Goal: Task Accomplishment & Management: Use online tool/utility

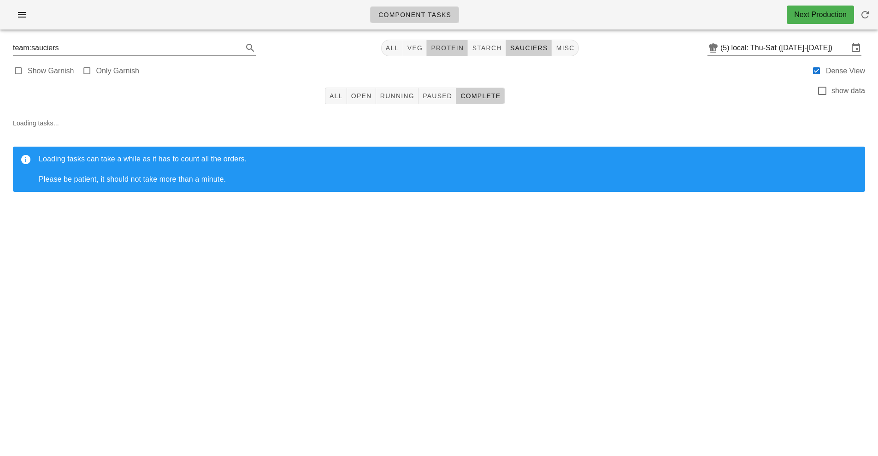
click at [448, 47] on span "protein" at bounding box center [447, 47] width 33 height 7
type input "team:protein"
click at [337, 103] on button "All" at bounding box center [336, 96] width 22 height 17
click at [760, 51] on input "local: Thu-Sat ([DATE]-[DATE])" at bounding box center [790, 48] width 117 height 15
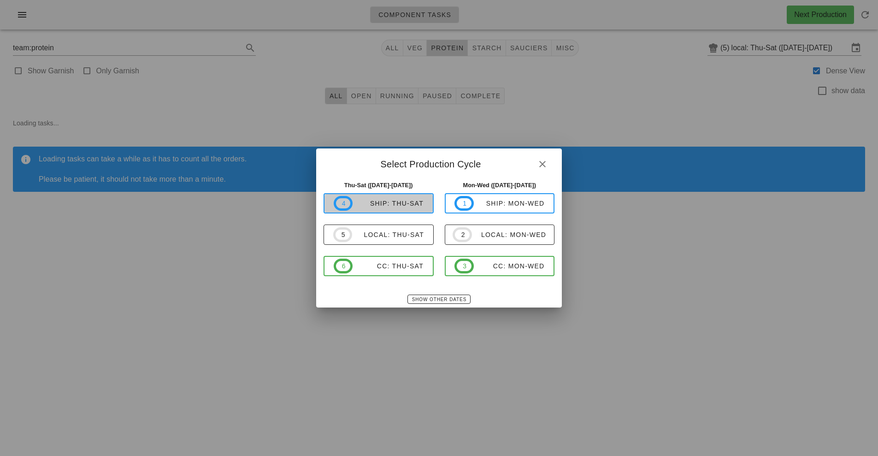
click at [390, 203] on div "ship: Thu-Sat" at bounding box center [388, 203] width 71 height 7
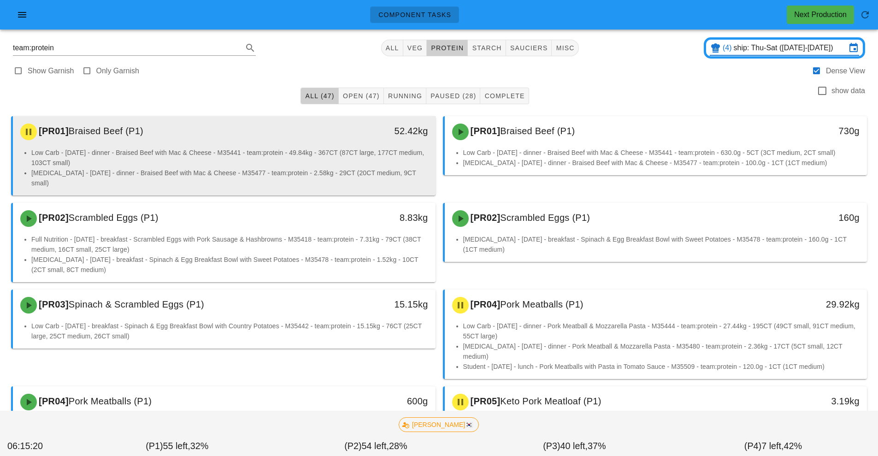
click at [286, 160] on li "Low Carb - [DATE] - dinner - Braised Beef with Mac & Cheese - M35441 - team:pro…" at bounding box center [229, 158] width 397 height 20
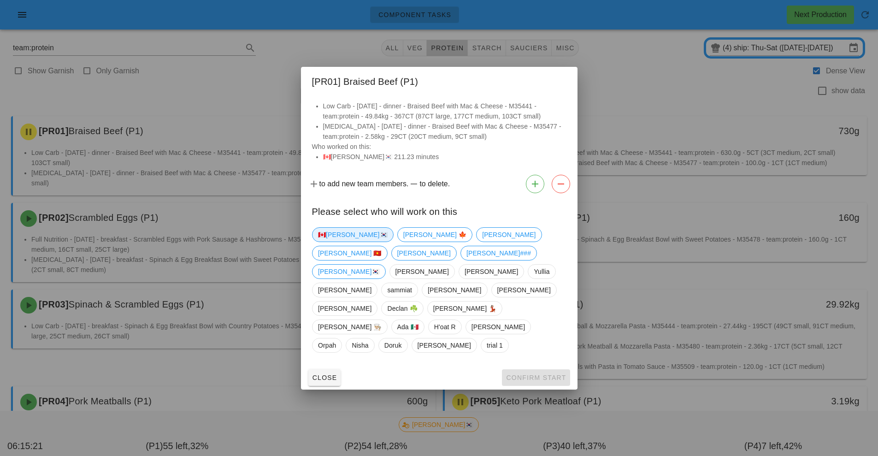
click at [331, 242] on span "🇨🇦[PERSON_NAME]🇰🇷" at bounding box center [353, 235] width 70 height 14
click at [542, 369] on button "Confirm Start" at bounding box center [536, 377] width 68 height 17
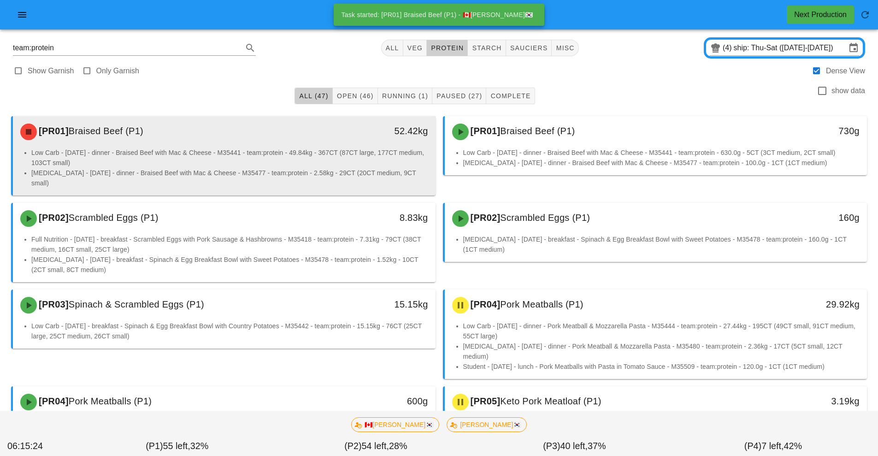
click at [343, 171] on li "[MEDICAL_DATA] - [DATE] - dinner - Braised Beef with Mac & Cheese - M35477 - te…" at bounding box center [229, 178] width 397 height 20
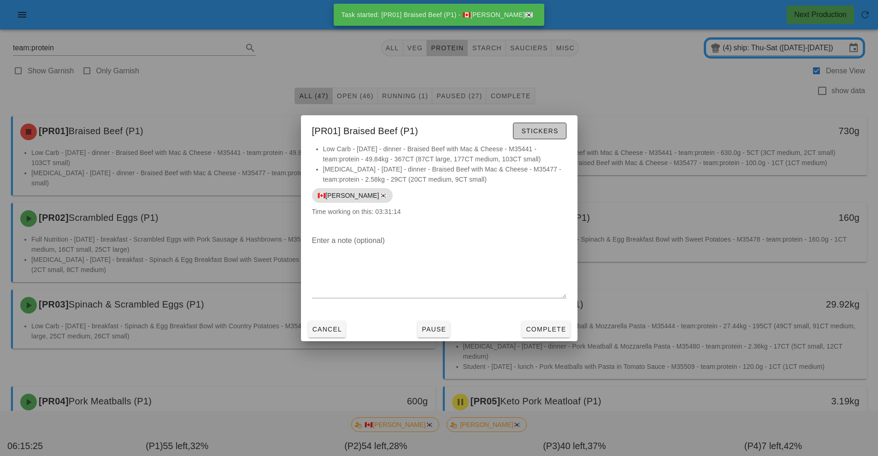
click at [538, 138] on button "Stickers" at bounding box center [539, 131] width 53 height 17
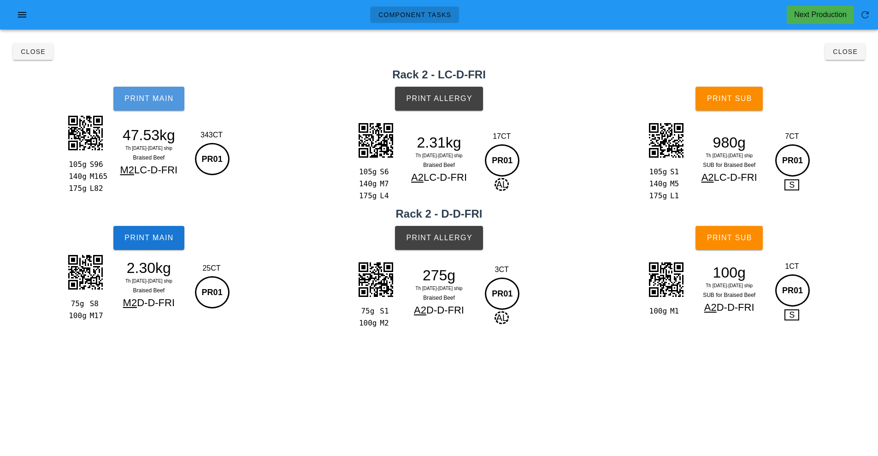
click at [170, 96] on span "Print Main" at bounding box center [149, 99] width 50 height 8
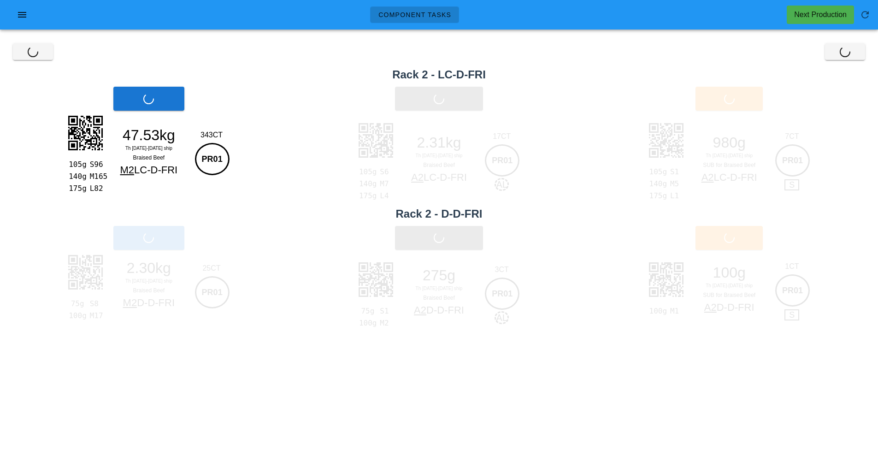
click at [171, 110] on div "Print Main" at bounding box center [149, 98] width 298 height 35
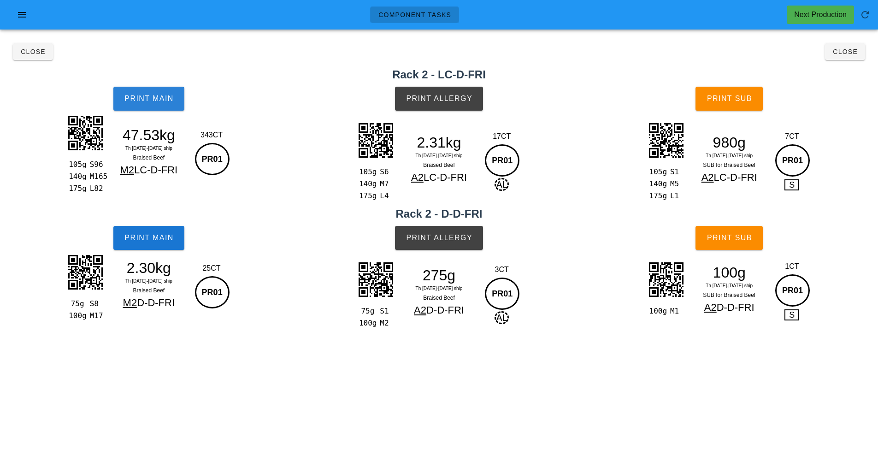
click at [171, 110] on button "Print Main" at bounding box center [148, 99] width 71 height 24
click at [163, 108] on button "Print Main" at bounding box center [148, 99] width 71 height 24
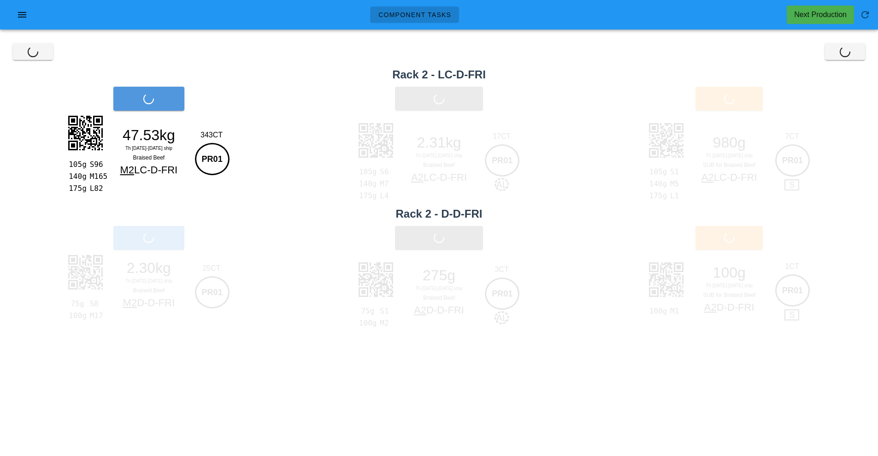
click at [153, 255] on div "75g S8 100g M17 2.30kg Th 11-Sa 13 Sep ship Braised Beef M2 D-D-FRI 25CT PR01" at bounding box center [148, 286] width 167 height 68
click at [153, 242] on button "Print Main" at bounding box center [148, 238] width 71 height 24
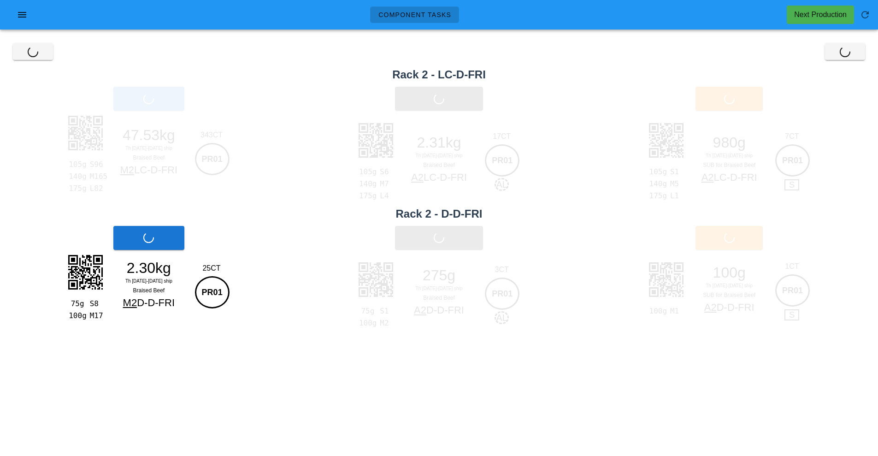
click at [153, 242] on div "Print Main" at bounding box center [149, 237] width 298 height 35
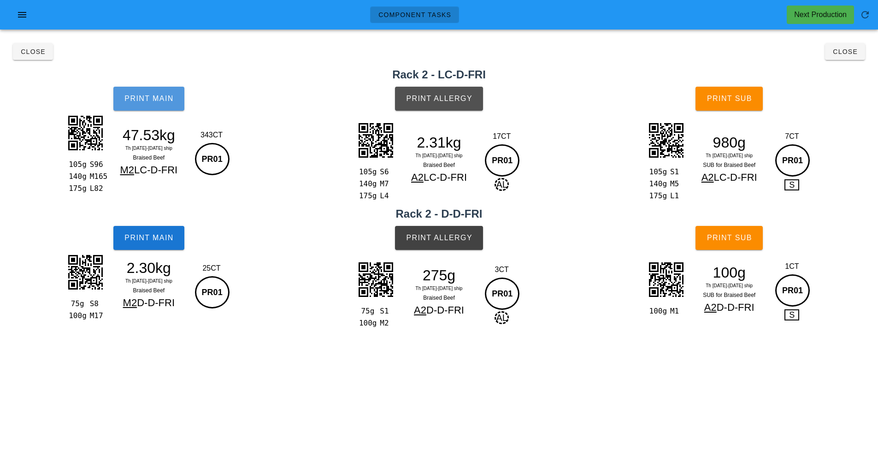
click at [479, 104] on button "Print Allergy" at bounding box center [439, 99] width 88 height 24
click at [465, 226] on button "Print Allergy" at bounding box center [439, 238] width 88 height 24
click at [744, 104] on button "Print Sub" at bounding box center [729, 99] width 67 height 24
click at [734, 99] on span "Print Sub" at bounding box center [730, 99] width 46 height 8
click at [727, 244] on button "Print Sub" at bounding box center [729, 238] width 67 height 24
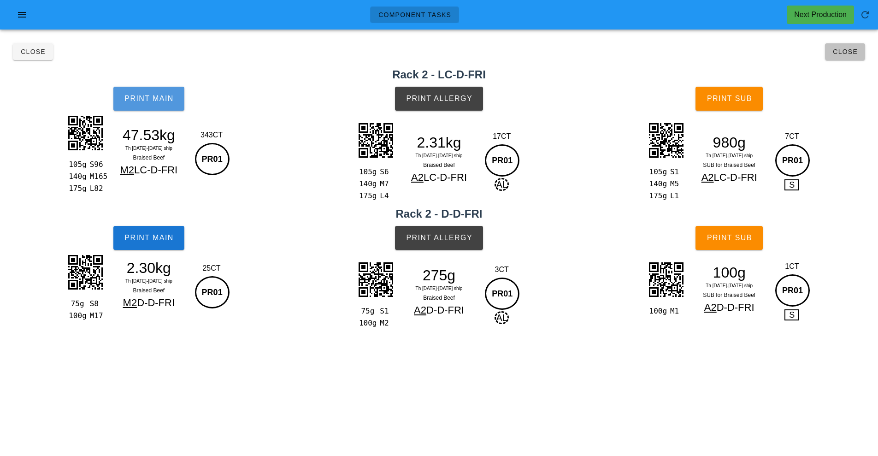
click at [846, 58] on button "Close" at bounding box center [845, 51] width 40 height 17
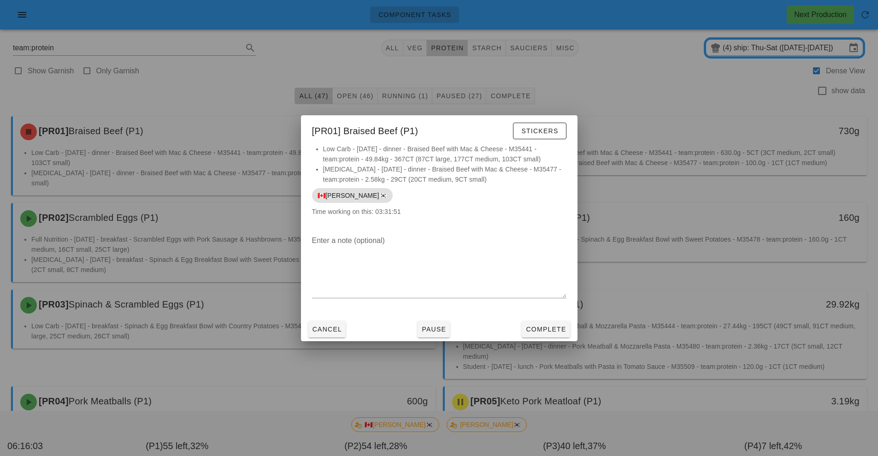
click at [671, 273] on div at bounding box center [439, 228] width 878 height 456
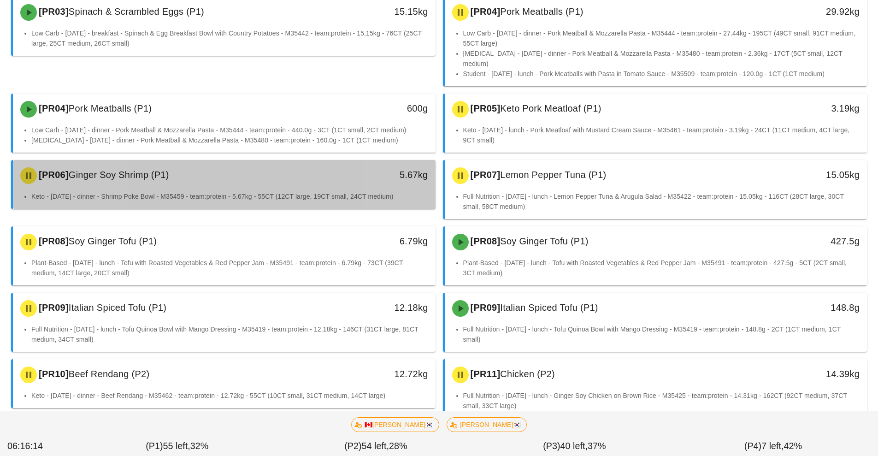
scroll to position [296, 0]
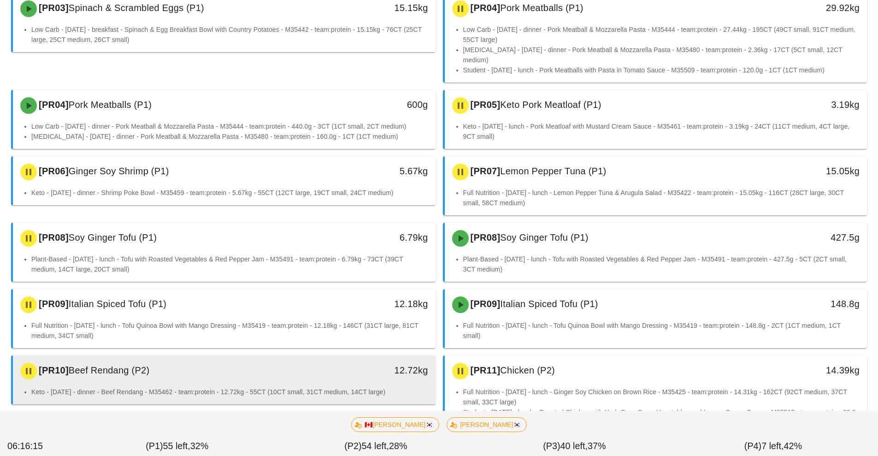
click at [332, 387] on li "Keto - [DATE] - dinner - Beef Rendang - M35462 - team:protein - 12.72kg - 55CT …" at bounding box center [229, 392] width 397 height 10
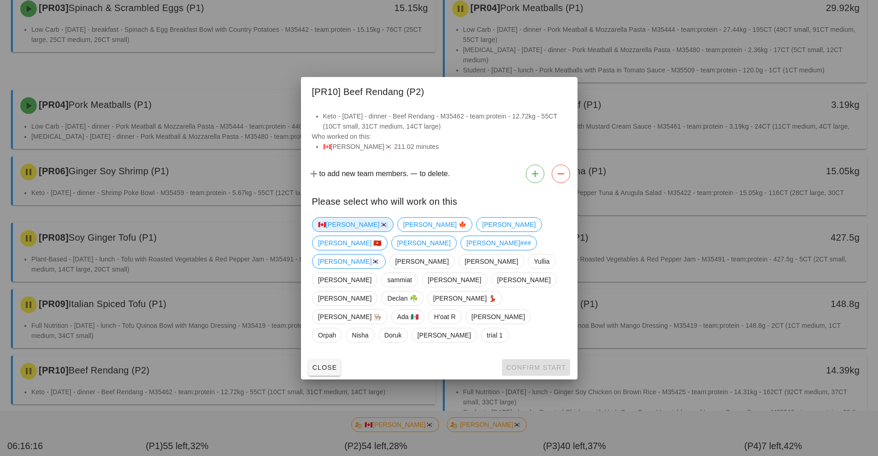
click at [340, 231] on span "🇨🇦[PERSON_NAME]🇰🇷" at bounding box center [353, 225] width 70 height 14
click at [534, 359] on button "Confirm Start" at bounding box center [536, 367] width 68 height 17
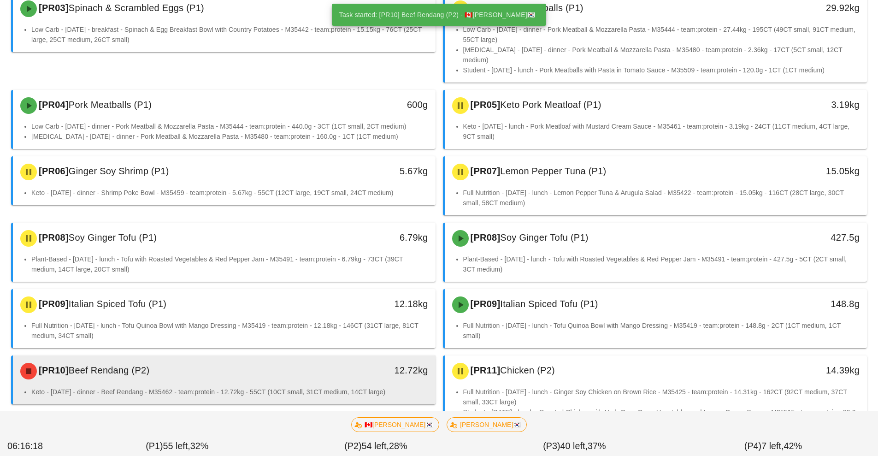
click at [340, 387] on li "Keto - [DATE] - dinner - Beef Rendang - M35462 - team:protein - 12.72kg - 55CT …" at bounding box center [229, 392] width 397 height 10
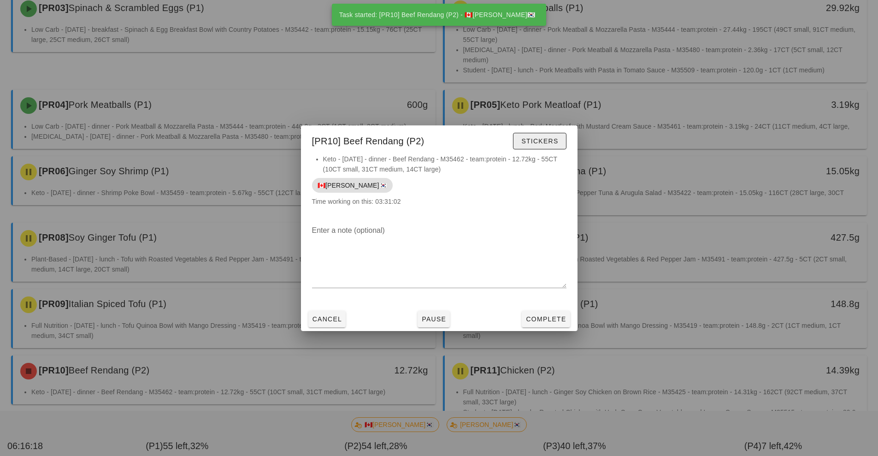
click at [550, 141] on span "Stickers" at bounding box center [539, 140] width 37 height 7
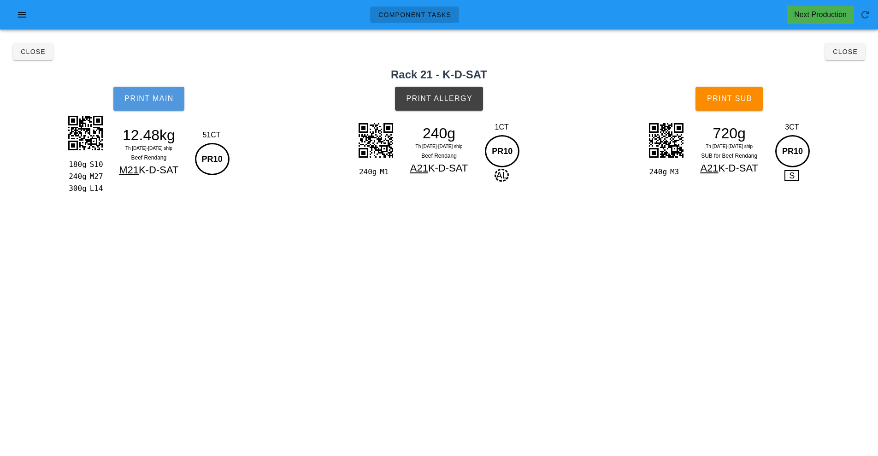
click at [156, 104] on button "Print Main" at bounding box center [148, 99] width 71 height 24
click at [467, 102] on span "Print Allergy" at bounding box center [439, 99] width 67 height 8
click at [742, 103] on button "Print Sub" at bounding box center [729, 99] width 67 height 24
click at [852, 58] on button "Close" at bounding box center [845, 51] width 40 height 17
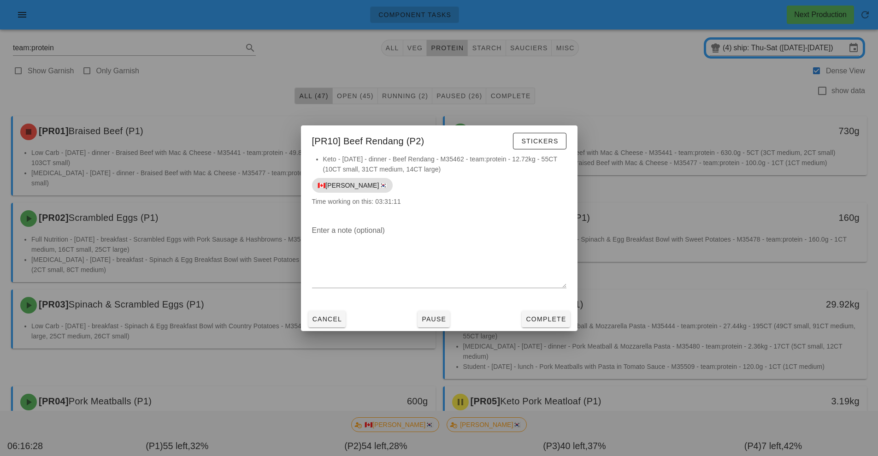
click at [723, 96] on div at bounding box center [439, 228] width 878 height 456
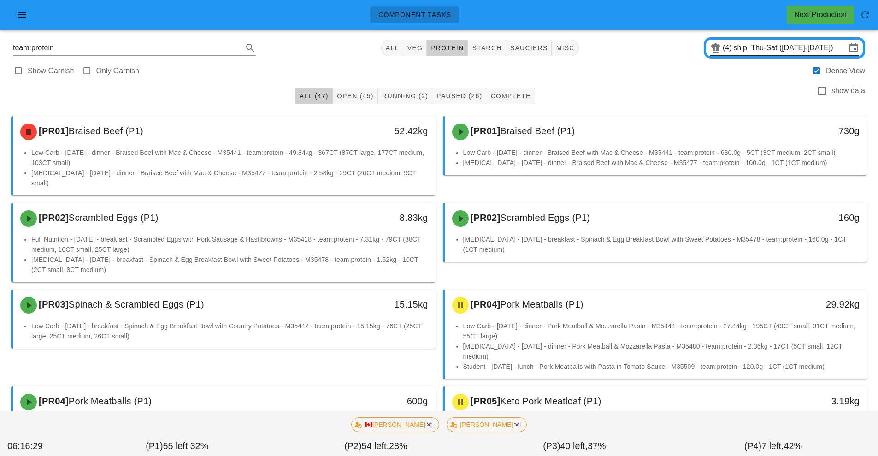
click at [763, 51] on input "ship: Thu-Sat ([DATE]-[DATE])" at bounding box center [790, 48] width 112 height 15
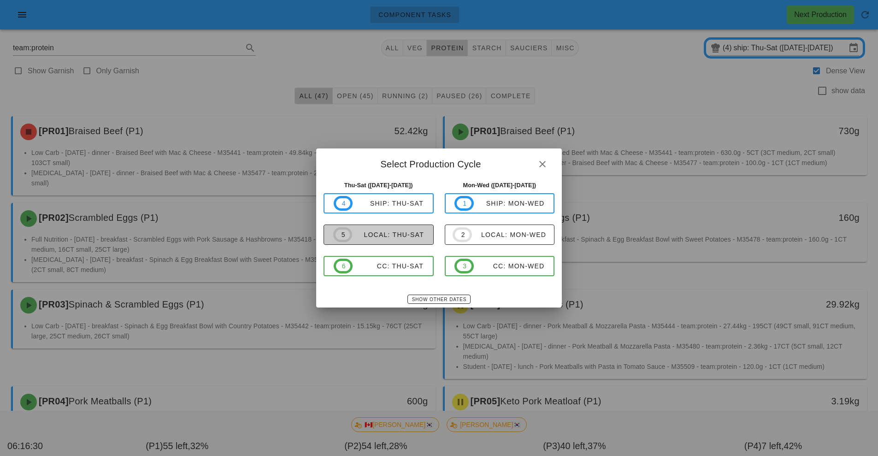
click at [408, 236] on div "local: Thu-Sat" at bounding box center [388, 234] width 72 height 7
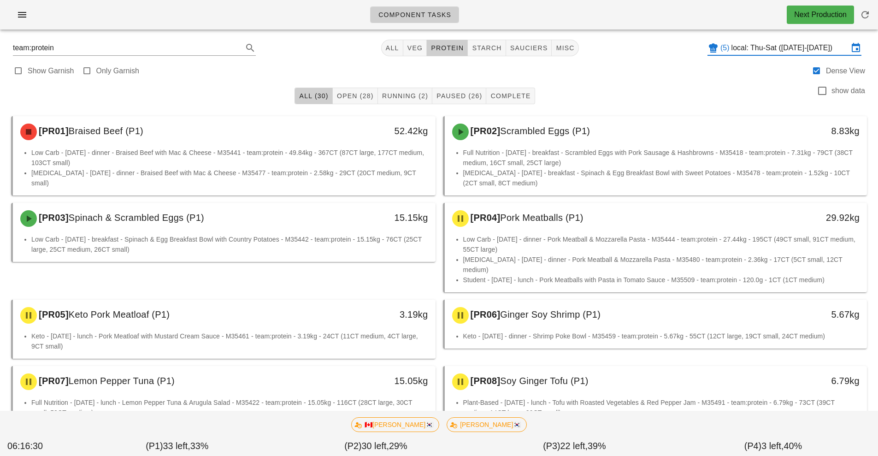
click at [763, 53] on input "local: Thu-Sat ([DATE]-[DATE])" at bounding box center [790, 48] width 117 height 15
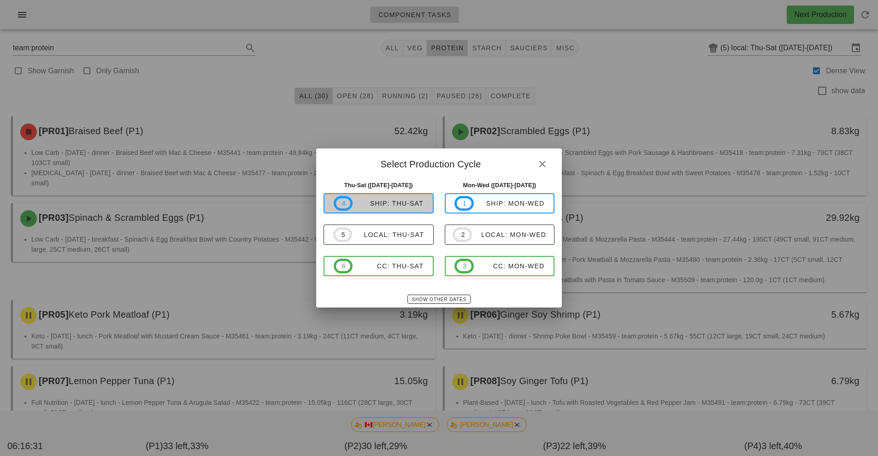
click at [402, 203] on div "ship: Thu-Sat" at bounding box center [388, 203] width 71 height 7
type input "ship: Thu-Sat ([DATE]-[DATE])"
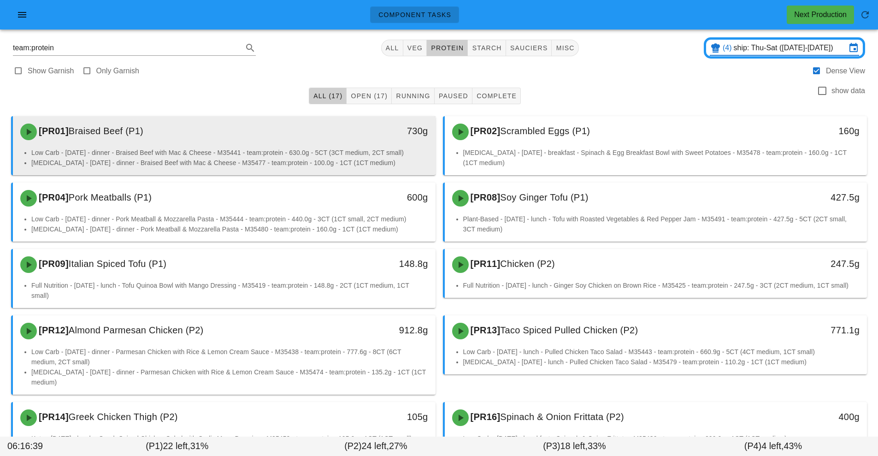
click at [345, 153] on li "Low Carb - [DATE] - dinner - Braised Beef with Mac & Cheese - M35441 - team:pro…" at bounding box center [229, 153] width 397 height 10
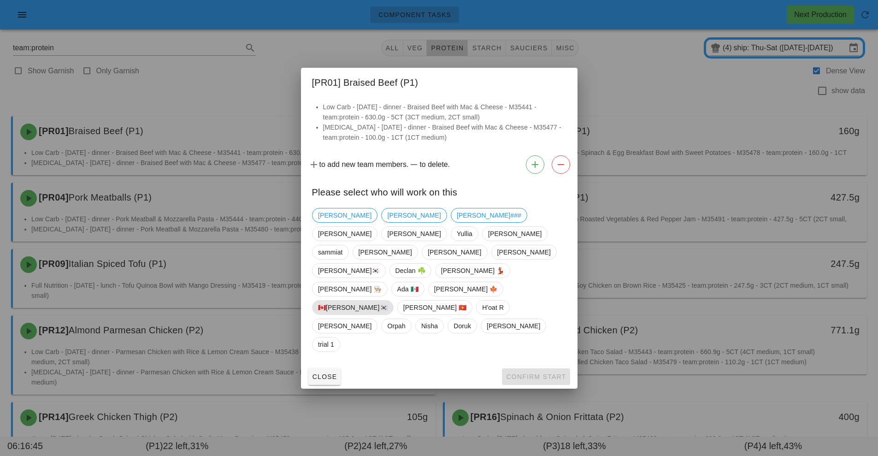
click at [342, 302] on span "🇨🇦[PERSON_NAME]🇰🇷" at bounding box center [353, 308] width 70 height 14
click at [534, 373] on span "Confirm Start" at bounding box center [536, 376] width 60 height 7
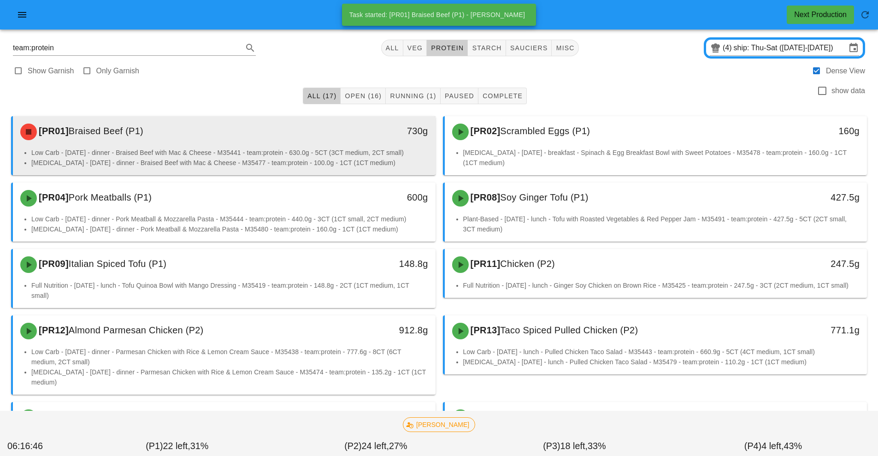
click at [343, 158] on li "[MEDICAL_DATA] - [DATE] - dinner - Braised Beef with Mac & Cheese - M35477 - te…" at bounding box center [229, 163] width 397 height 10
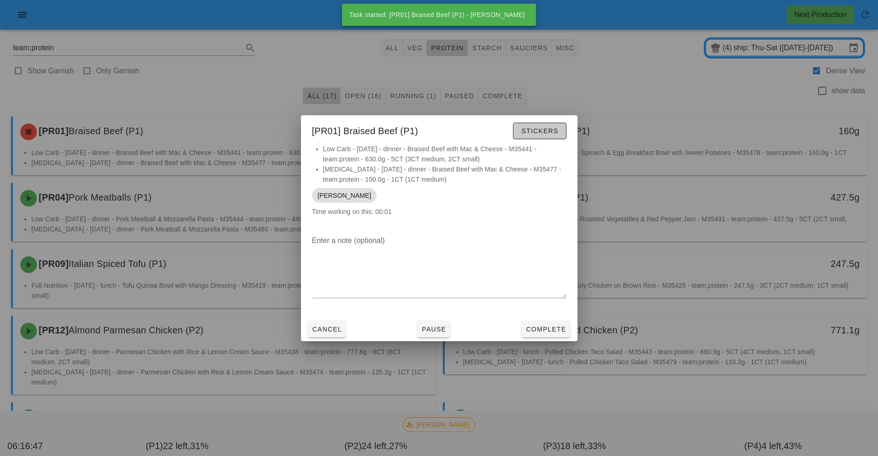
click at [550, 125] on button "Stickers" at bounding box center [539, 131] width 53 height 17
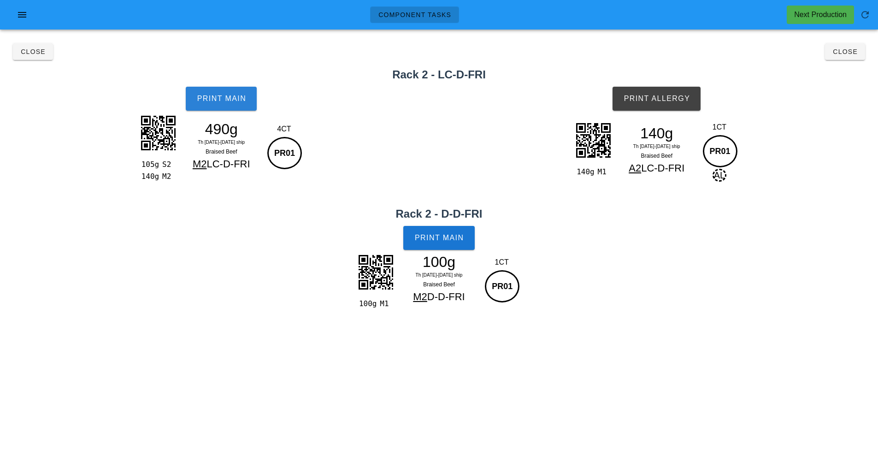
click at [239, 91] on button "Print Main" at bounding box center [221, 99] width 71 height 24
click at [465, 246] on button "Print Main" at bounding box center [438, 238] width 71 height 24
click at [644, 119] on div "140g M1 140g Th 11-Sa 13 Sep ship Braised Beef A2 LC-D-FRI 1CT PR01 AL" at bounding box center [657, 161] width 443 height 91
click at [656, 103] on button "Print Allergy" at bounding box center [657, 99] width 88 height 24
click at [846, 58] on button "Close" at bounding box center [845, 51] width 40 height 17
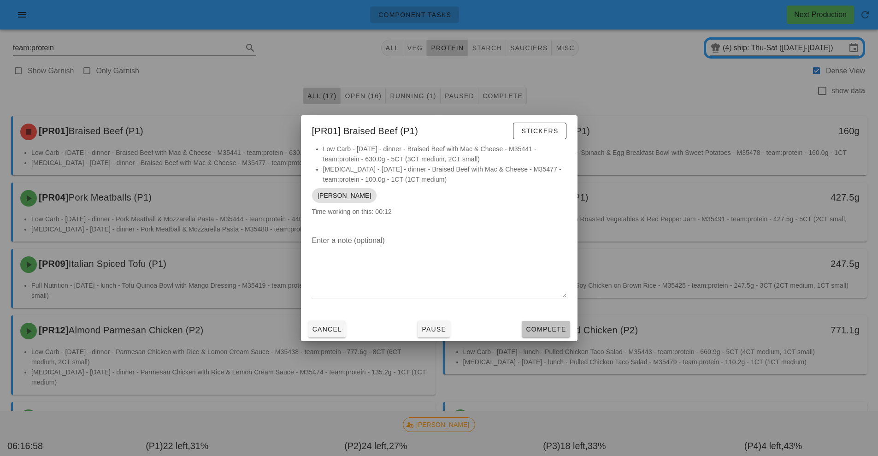
click at [547, 337] on button "Complete" at bounding box center [546, 329] width 48 height 17
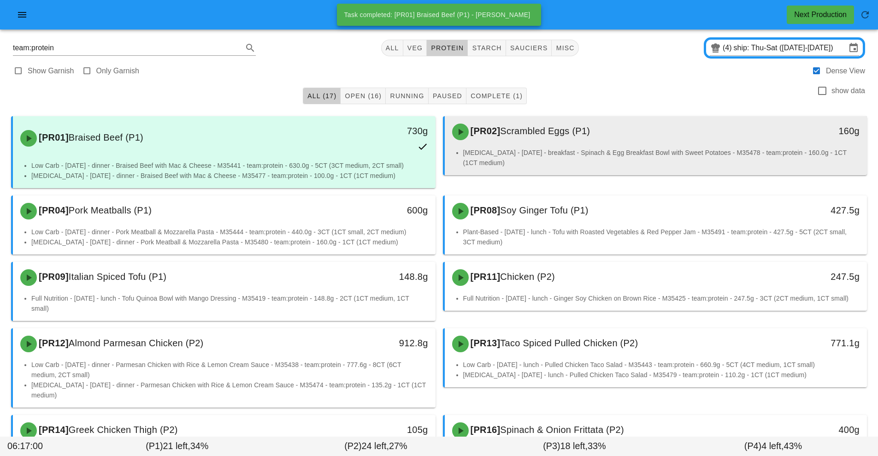
click at [597, 142] on div "[PR02] Scrambled Eggs (P1)" at bounding box center [604, 132] width 314 height 28
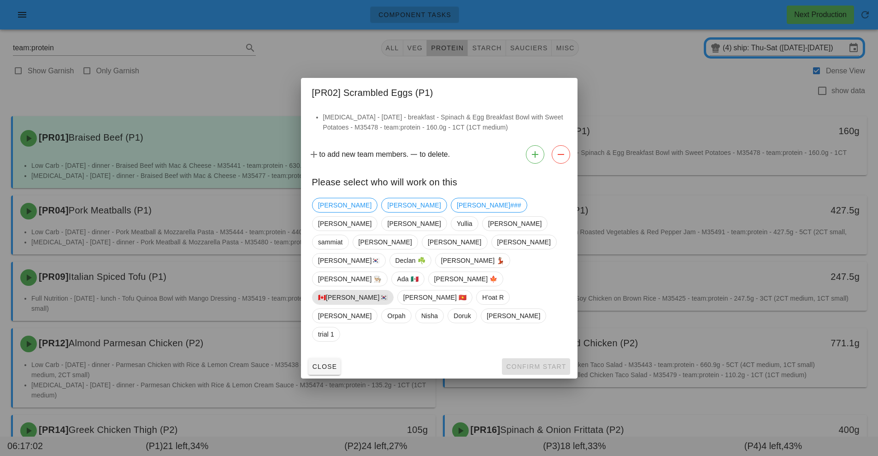
click at [339, 290] on span "🇨🇦[PERSON_NAME]🇰🇷" at bounding box center [353, 297] width 70 height 14
click at [530, 363] on span "Confirm Start" at bounding box center [536, 366] width 60 height 7
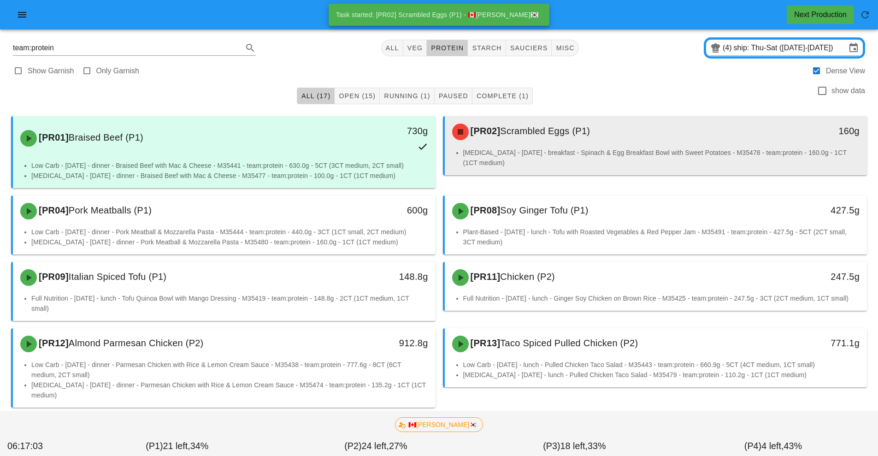
click at [557, 159] on li "[MEDICAL_DATA] - [DATE] - breakfast - Spinach & Egg Breakfast Bowl with Sweet P…" at bounding box center [661, 158] width 397 height 20
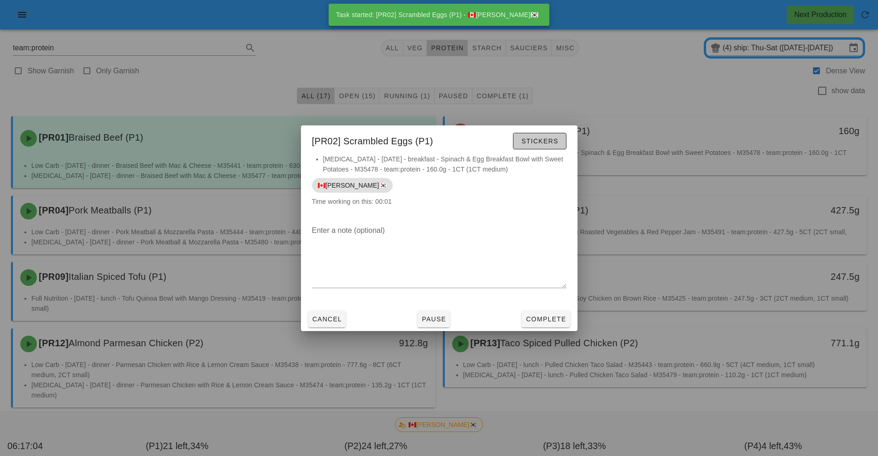
click at [556, 141] on span "Stickers" at bounding box center [539, 140] width 37 height 7
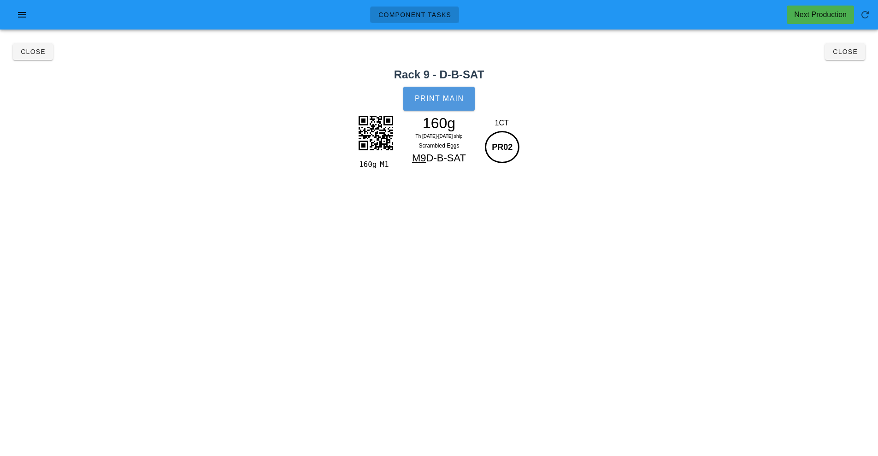
click at [454, 109] on button "Print Main" at bounding box center [438, 99] width 71 height 24
click at [862, 58] on button "Close" at bounding box center [845, 51] width 40 height 17
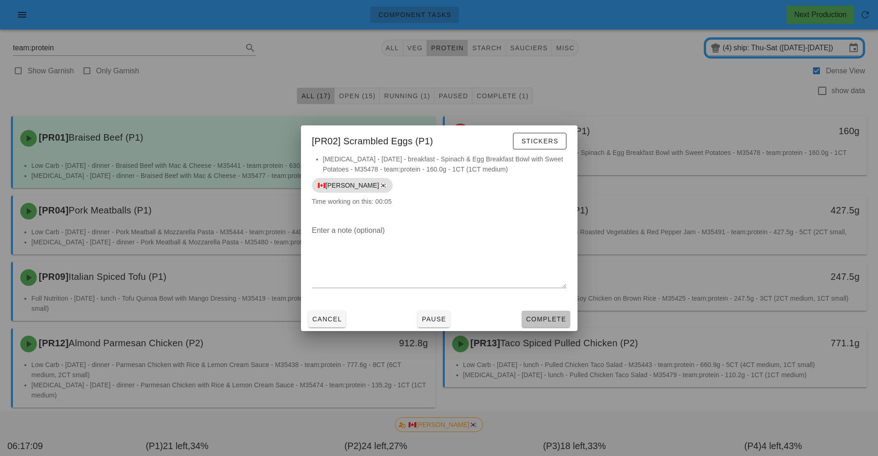
click at [553, 322] on span "Complete" at bounding box center [546, 318] width 41 height 7
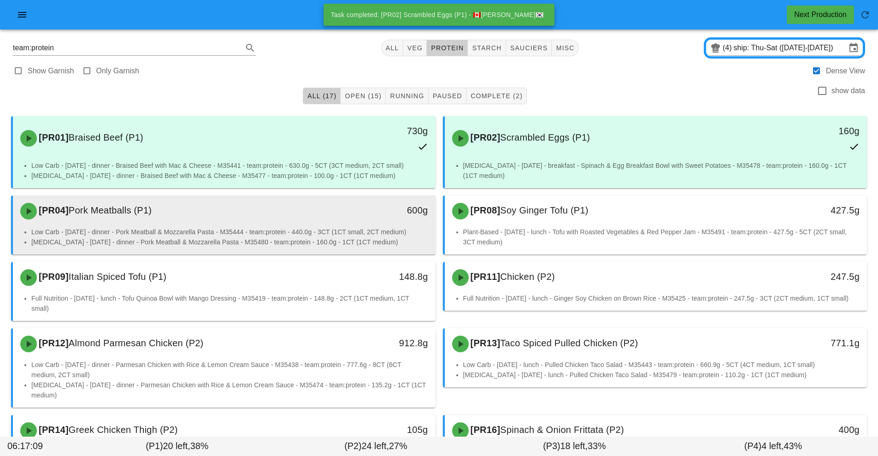
click at [347, 228] on li "Low Carb - [DATE] - dinner - Pork Meatball & Mozzarella Pasta - M35444 - team:p…" at bounding box center [229, 232] width 397 height 10
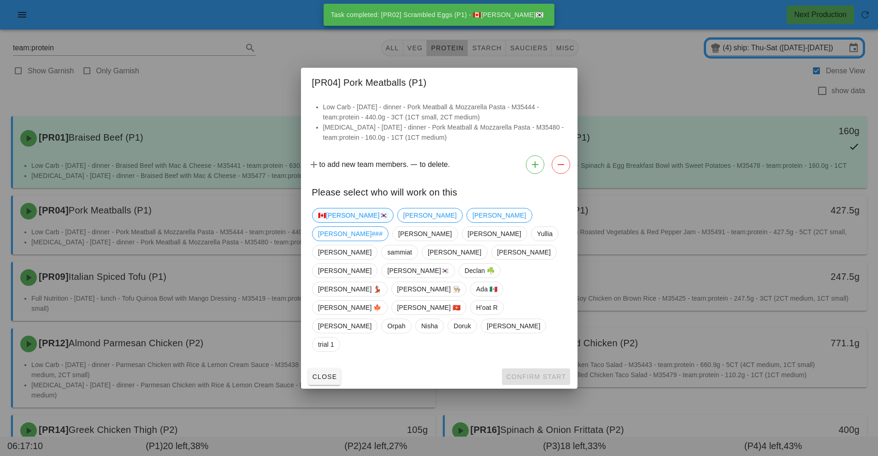
click at [335, 222] on span "🇨🇦[PERSON_NAME]🇰🇷" at bounding box center [353, 215] width 70 height 14
click at [531, 368] on button "Confirm Start" at bounding box center [536, 376] width 68 height 17
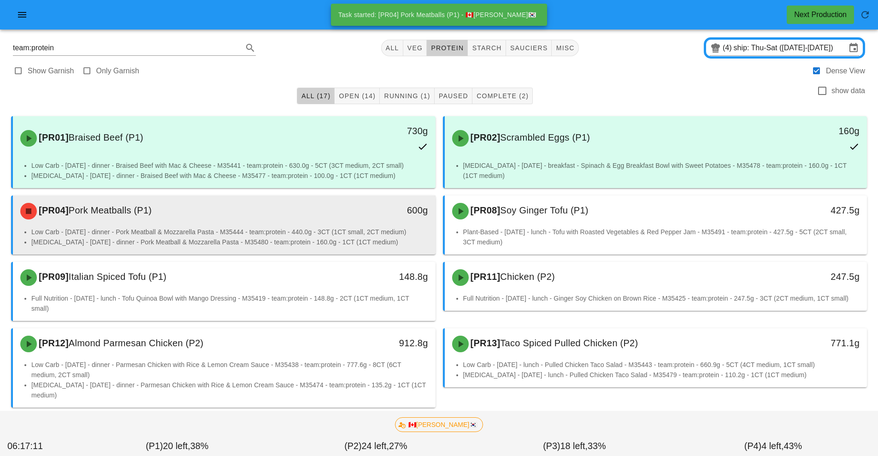
click at [349, 228] on li "Low Carb - [DATE] - dinner - Pork Meatball & Mozzarella Pasta - M35444 - team:p…" at bounding box center [229, 232] width 397 height 10
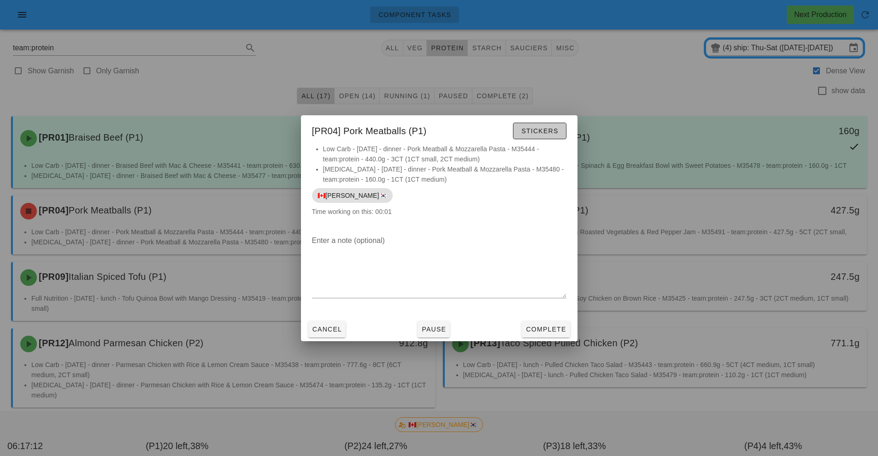
click at [553, 125] on button "Stickers" at bounding box center [539, 131] width 53 height 17
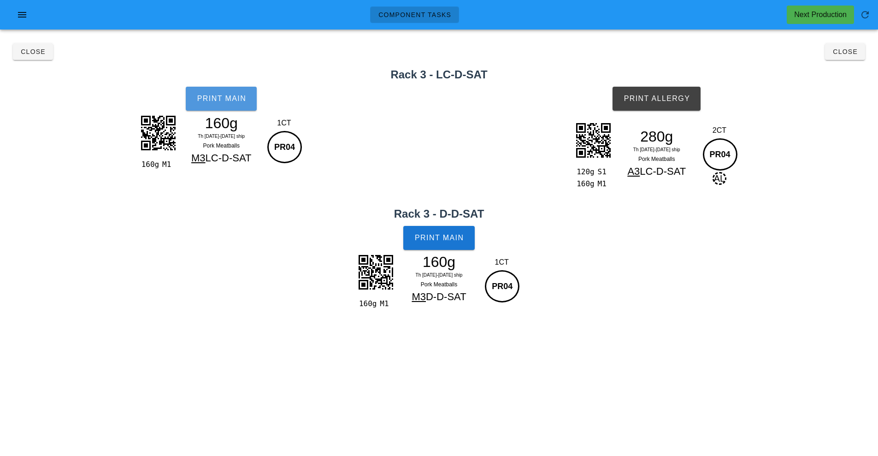
click at [216, 102] on span "Print Main" at bounding box center [221, 99] width 50 height 8
click at [450, 240] on span "Print Main" at bounding box center [439, 238] width 50 height 8
click at [678, 102] on span "Print Allergy" at bounding box center [656, 99] width 67 height 8
click at [845, 59] on button "Close" at bounding box center [845, 51] width 40 height 17
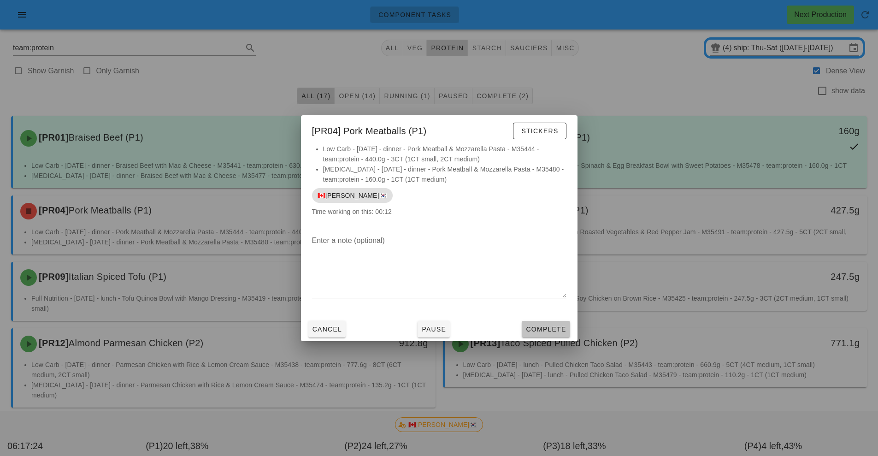
click at [545, 332] on span "Complete" at bounding box center [546, 328] width 41 height 7
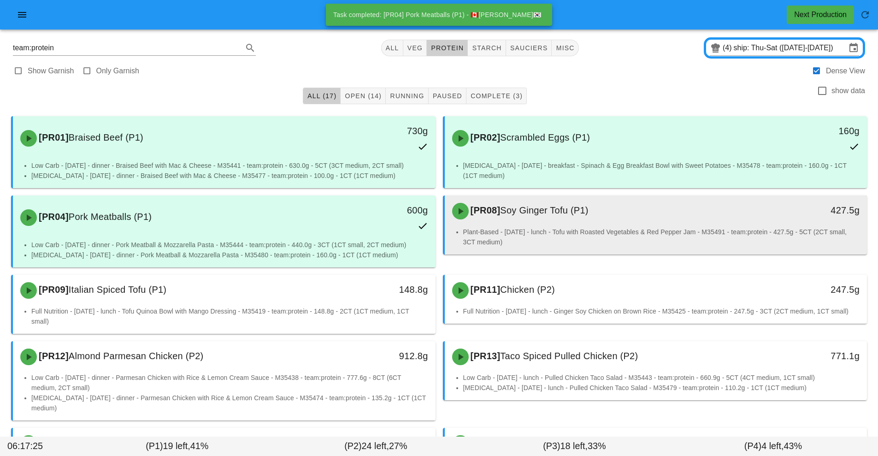
click at [579, 220] on div "[PR08] Soy Ginger Tofu (P1)" at bounding box center [604, 211] width 314 height 28
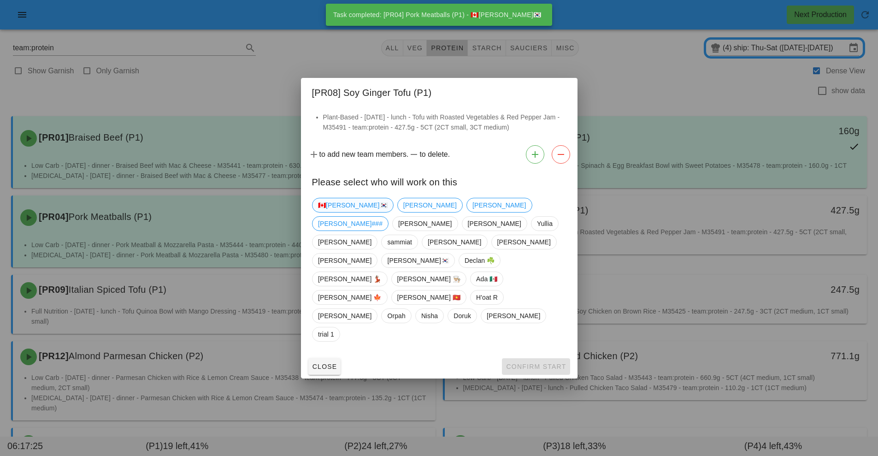
click at [331, 212] on span "🇨🇦[PERSON_NAME]🇰🇷" at bounding box center [353, 205] width 70 height 14
click at [540, 358] on button "Confirm Start" at bounding box center [536, 366] width 68 height 17
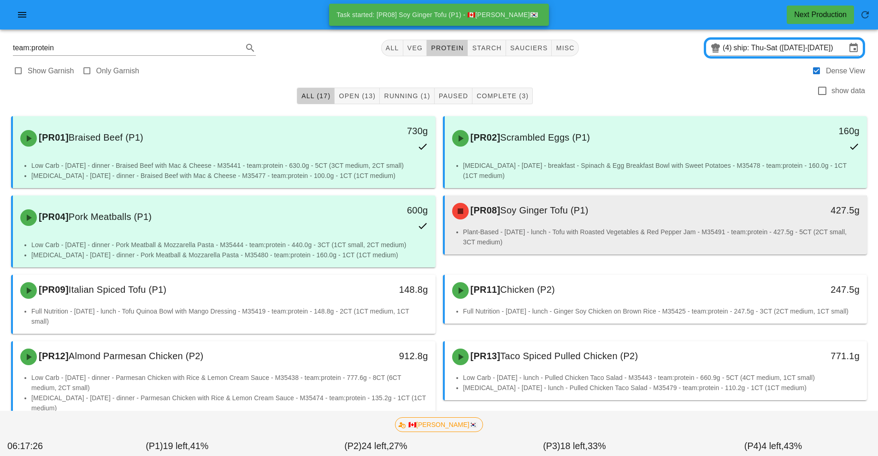
click at [569, 227] on li "Plant-Based - [DATE] - lunch - Tofu with Roasted Vegetables & Red Pepper Jam - …" at bounding box center [661, 237] width 397 height 20
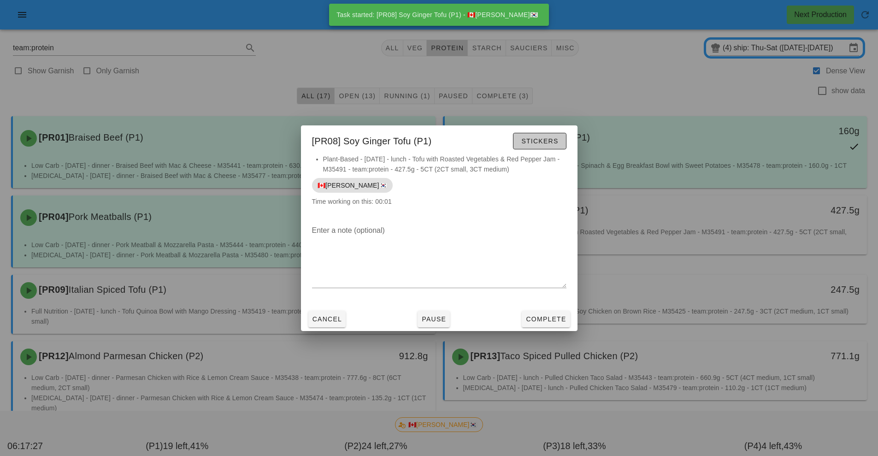
click at [541, 143] on span "Stickers" at bounding box center [539, 140] width 37 height 7
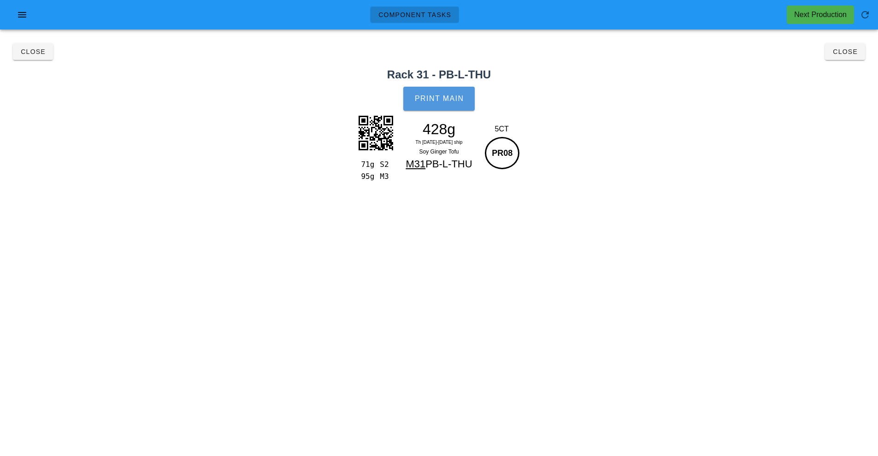
click at [456, 105] on button "Print Main" at bounding box center [438, 99] width 71 height 24
click at [857, 59] on button "Close" at bounding box center [845, 51] width 40 height 17
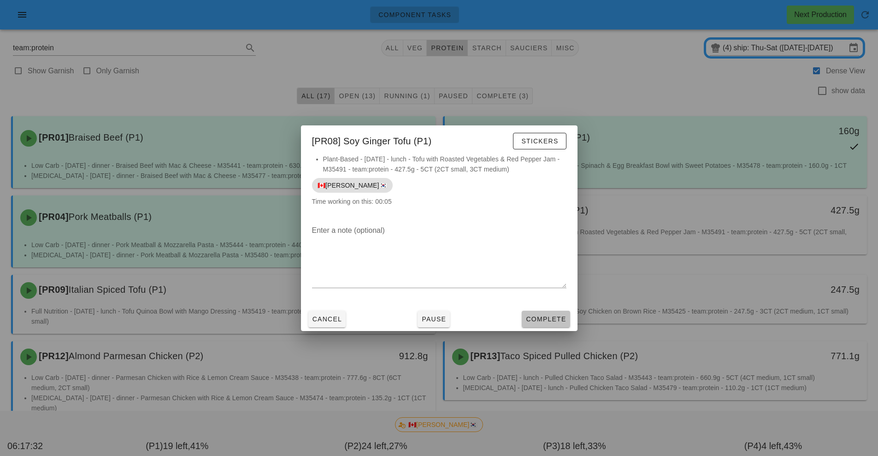
click at [549, 319] on span "Complete" at bounding box center [546, 318] width 41 height 7
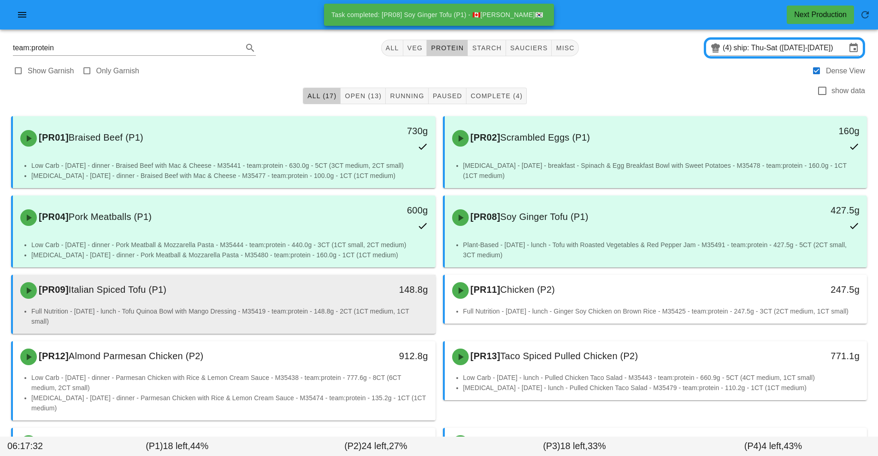
click at [343, 313] on li "Full Nutrition - [DATE] - lunch - Tofu Quinoa Bowl with Mango Dressing - M35419…" at bounding box center [229, 316] width 397 height 20
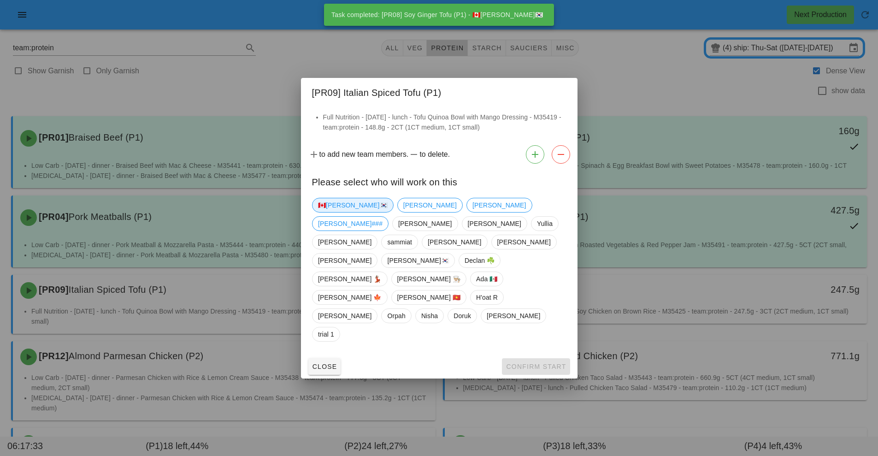
click at [340, 212] on span "🇨🇦[PERSON_NAME]🇰🇷" at bounding box center [353, 205] width 70 height 14
click at [555, 358] on button "Confirm Start" at bounding box center [536, 366] width 68 height 17
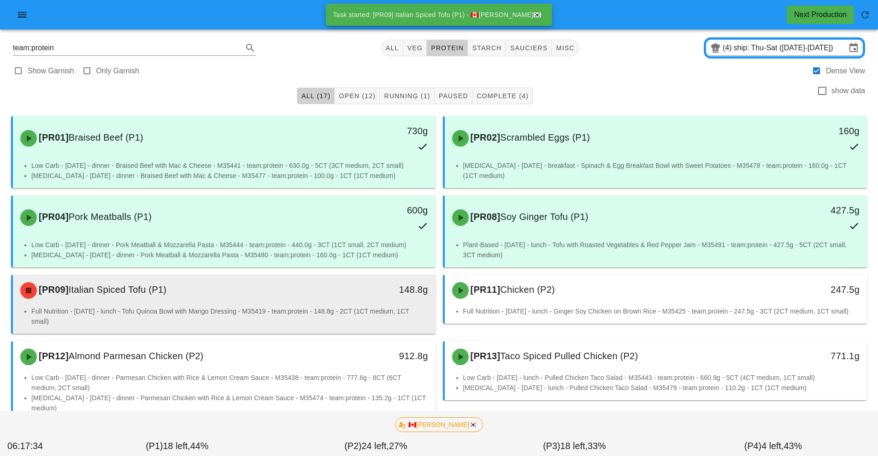
click at [351, 316] on li "Full Nutrition - [DATE] - lunch - Tofu Quinoa Bowl with Mango Dressing - M35419…" at bounding box center [229, 316] width 397 height 20
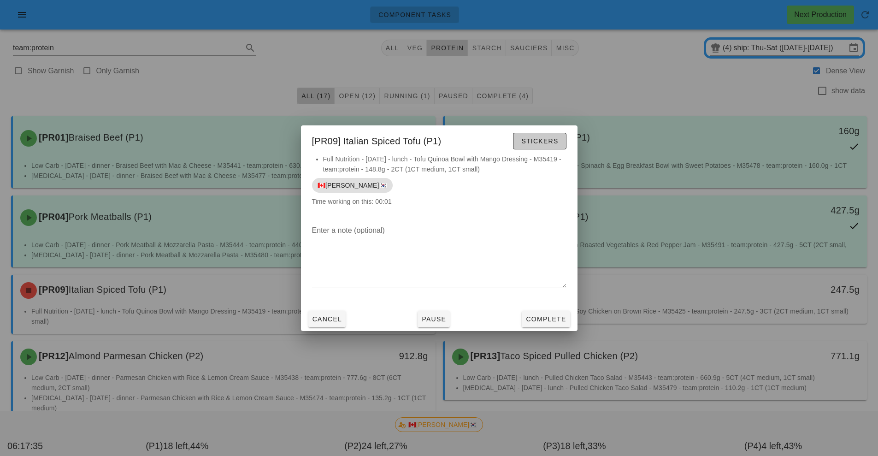
click at [546, 140] on span "Stickers" at bounding box center [539, 140] width 37 height 7
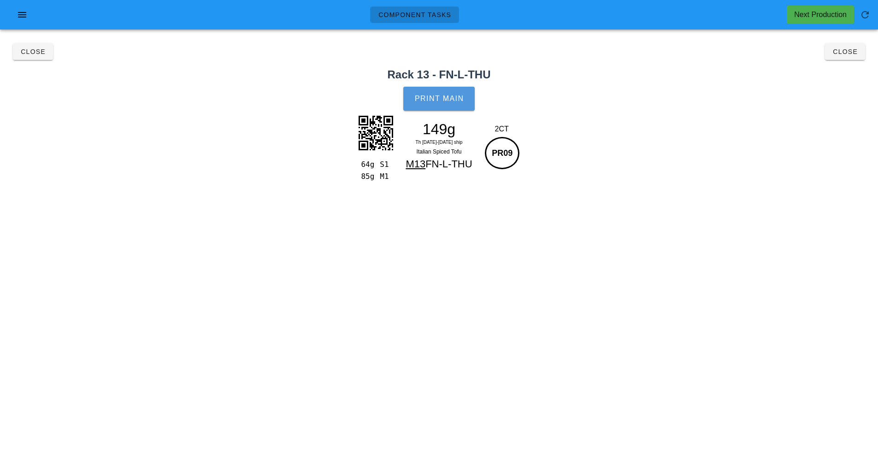
click at [450, 106] on button "Print Main" at bounding box center [438, 99] width 71 height 24
click at [846, 47] on button "Close" at bounding box center [845, 51] width 40 height 17
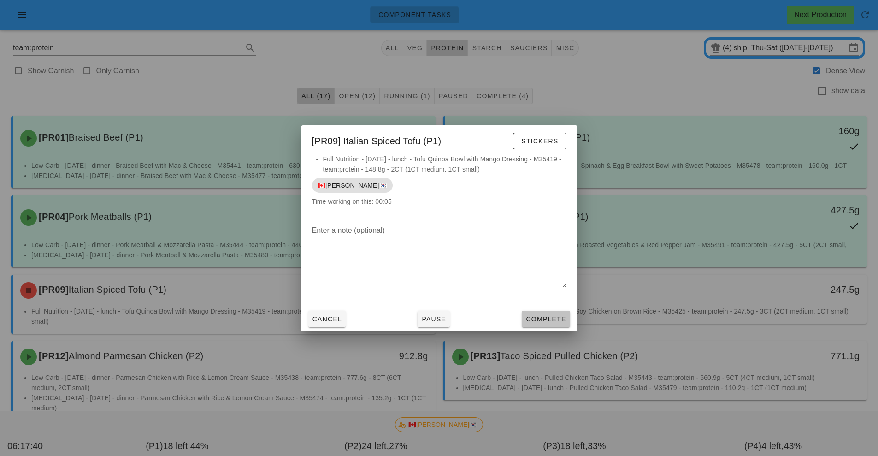
click at [544, 320] on span "Complete" at bounding box center [546, 318] width 41 height 7
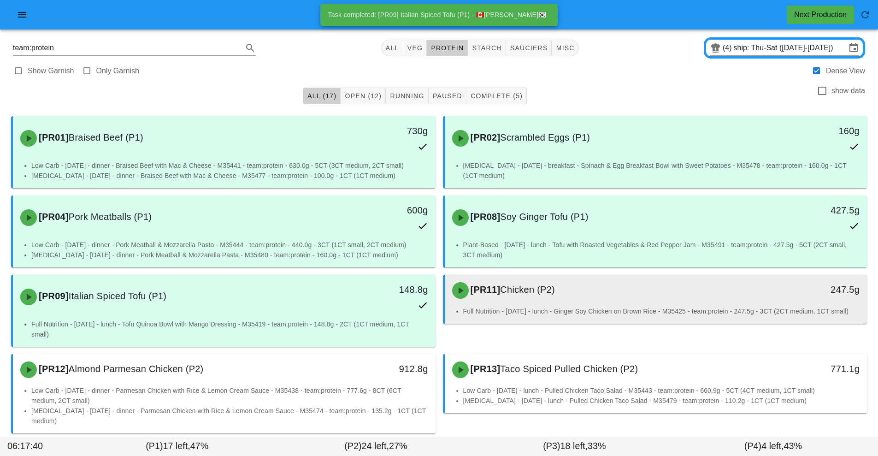
click at [570, 301] on div "[PR11] Chicken (P2)" at bounding box center [604, 291] width 314 height 28
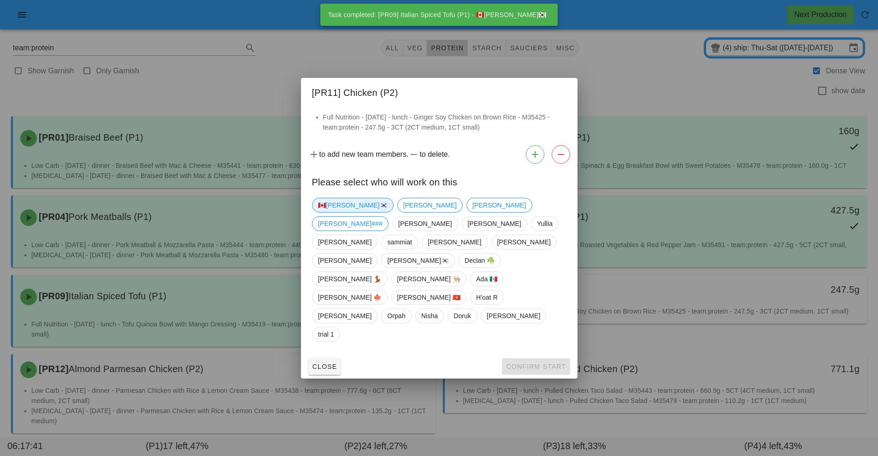
click at [334, 212] on span "🇨🇦[PERSON_NAME]🇰🇷" at bounding box center [353, 205] width 70 height 14
click at [538, 363] on span "Confirm Start" at bounding box center [536, 366] width 60 height 7
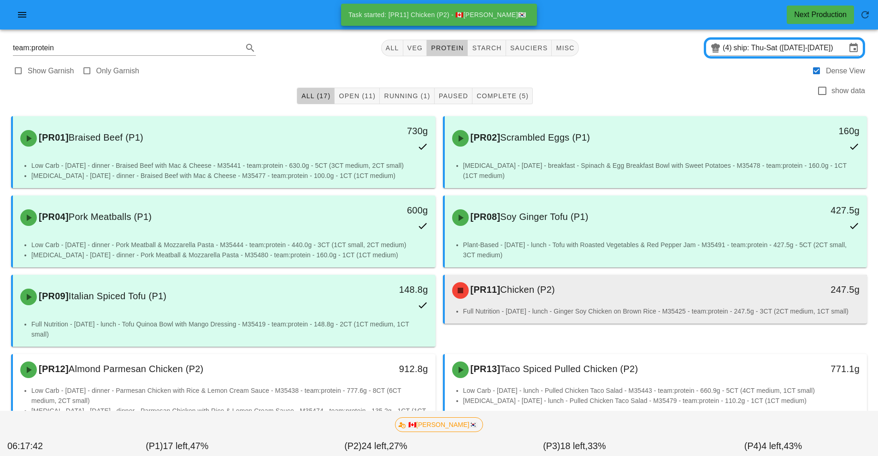
click at [585, 303] on div "[PR11] Chicken (P2)" at bounding box center [604, 291] width 314 height 28
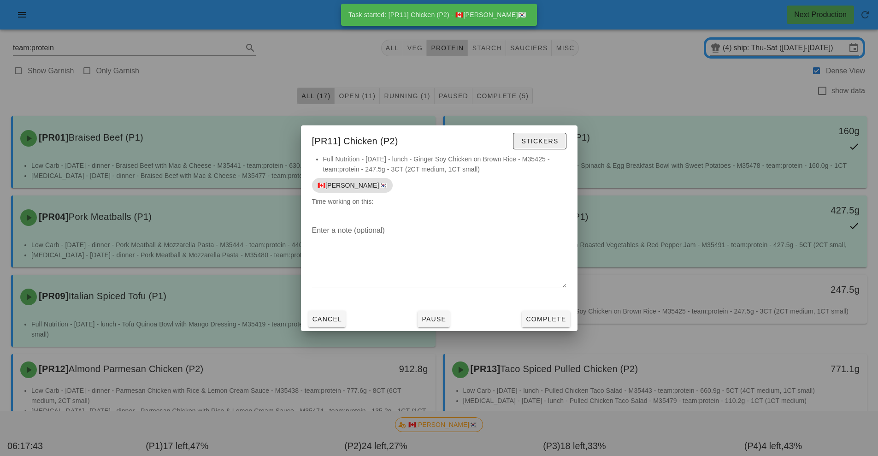
click at [544, 143] on span "Stickers" at bounding box center [539, 140] width 37 height 7
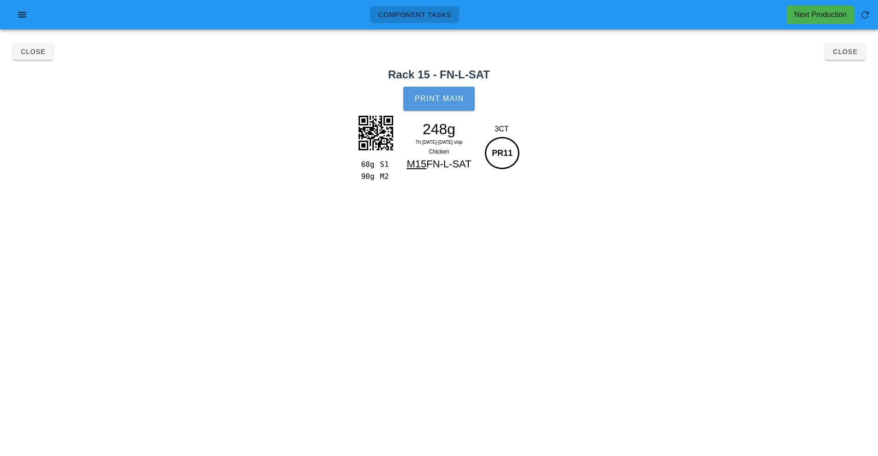
click at [464, 103] on button "Print Main" at bounding box center [438, 99] width 71 height 24
click at [849, 57] on button "Close" at bounding box center [845, 51] width 40 height 17
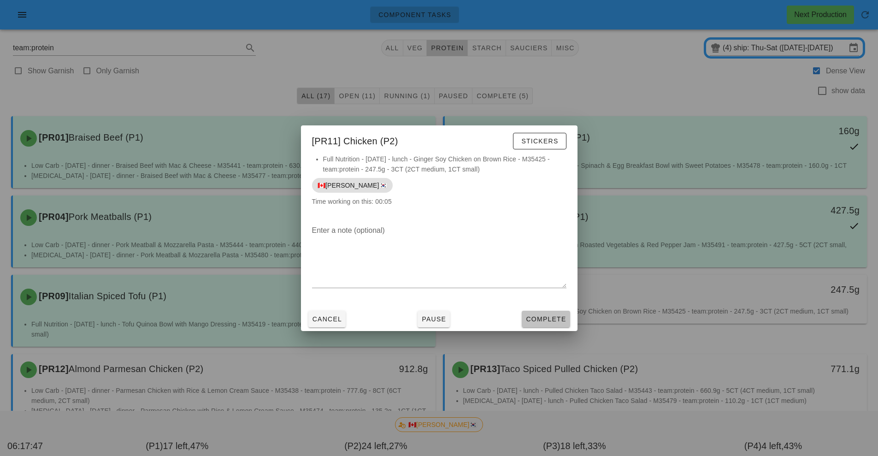
click at [535, 319] on span "Complete" at bounding box center [546, 318] width 41 height 7
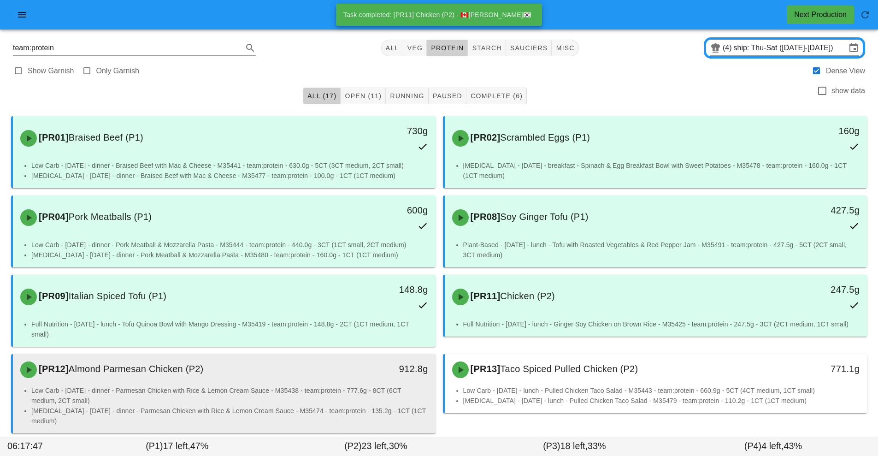
click at [350, 396] on li "Low Carb - [DATE] - dinner - Parmesan Chicken with Rice & Lemon Cream Sauce - M…" at bounding box center [229, 395] width 397 height 20
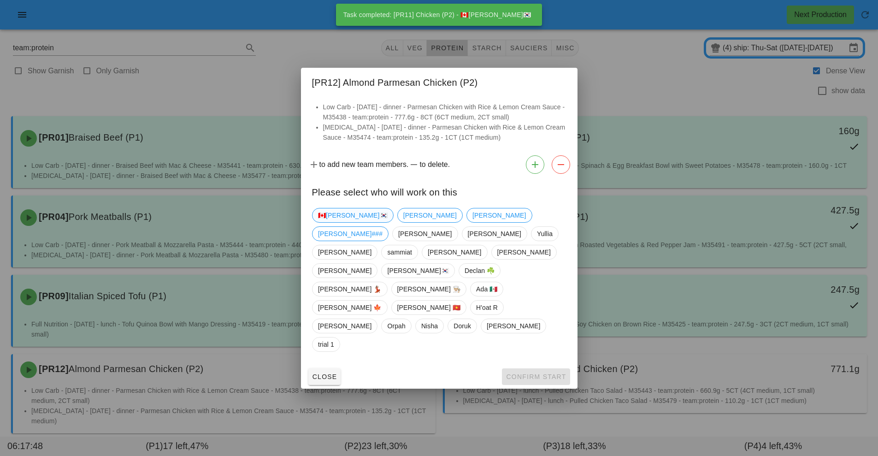
click at [339, 222] on span "🇨🇦[PERSON_NAME]🇰🇷" at bounding box center [353, 215] width 70 height 14
click at [538, 373] on span "Confirm Start" at bounding box center [536, 376] width 60 height 7
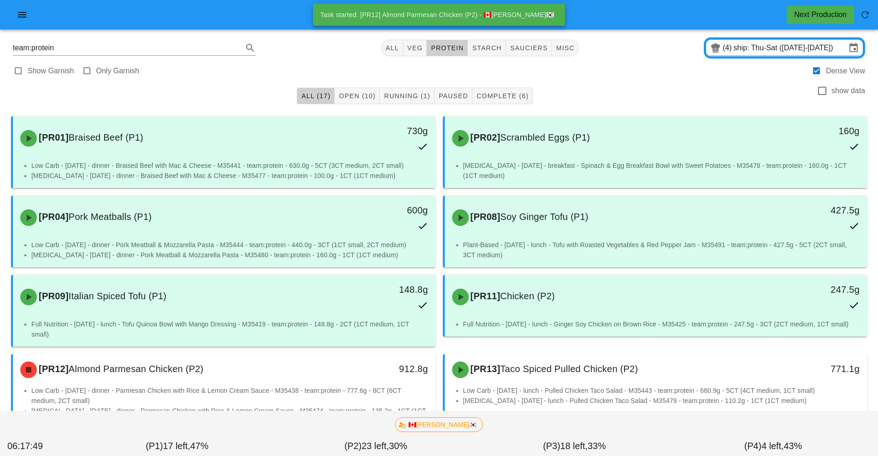
click at [349, 419] on div "🇨🇦[PERSON_NAME]🇰🇷" at bounding box center [439, 425] width 867 height 26
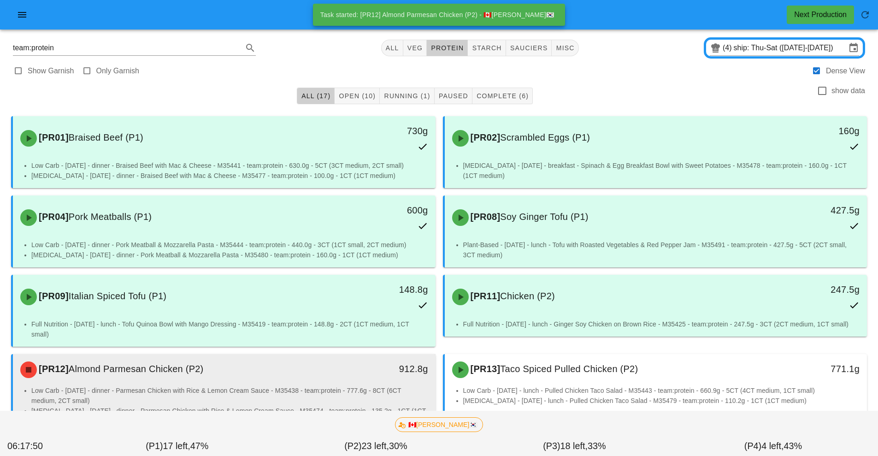
click at [350, 403] on li "Low Carb - [DATE] - dinner - Parmesan Chicken with Rice & Lemon Cream Sauce - M…" at bounding box center [229, 395] width 397 height 20
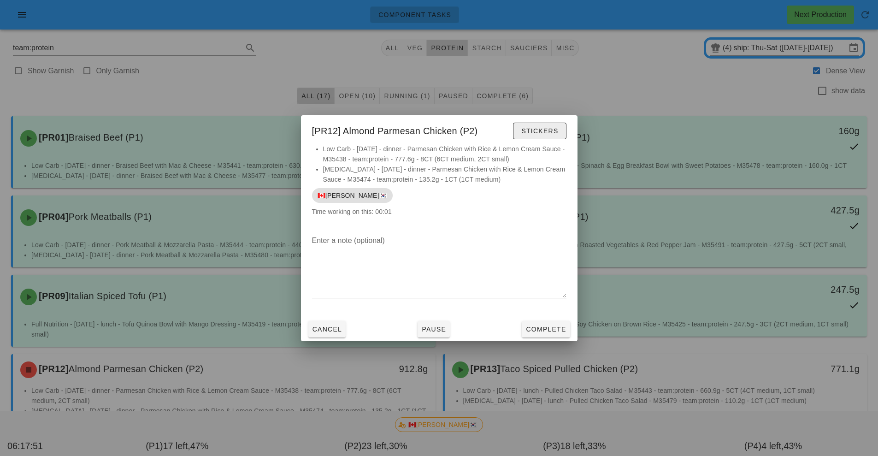
click at [553, 132] on span "Stickers" at bounding box center [539, 130] width 37 height 7
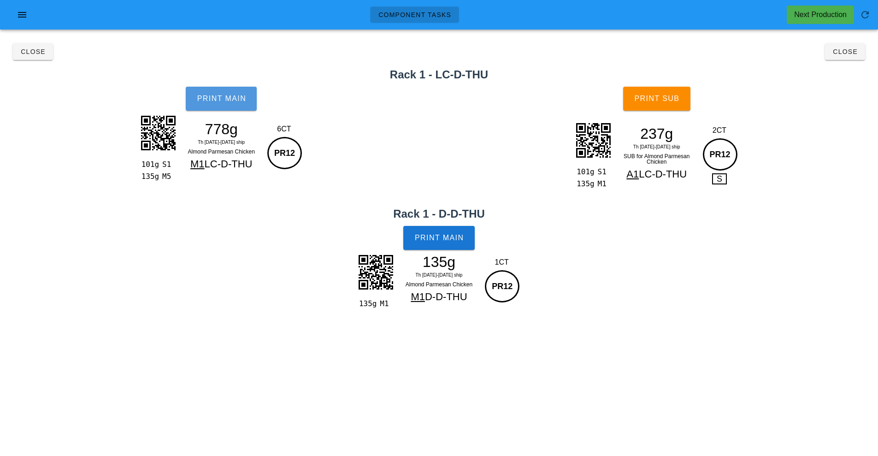
click at [234, 107] on button "Print Main" at bounding box center [221, 99] width 71 height 24
click at [471, 236] on button "Print Main" at bounding box center [438, 238] width 71 height 24
click at [678, 106] on button "Print Sub" at bounding box center [656, 99] width 67 height 24
click at [663, 107] on button "Print Sub" at bounding box center [656, 99] width 67 height 24
click at [848, 52] on span "Close" at bounding box center [845, 51] width 25 height 7
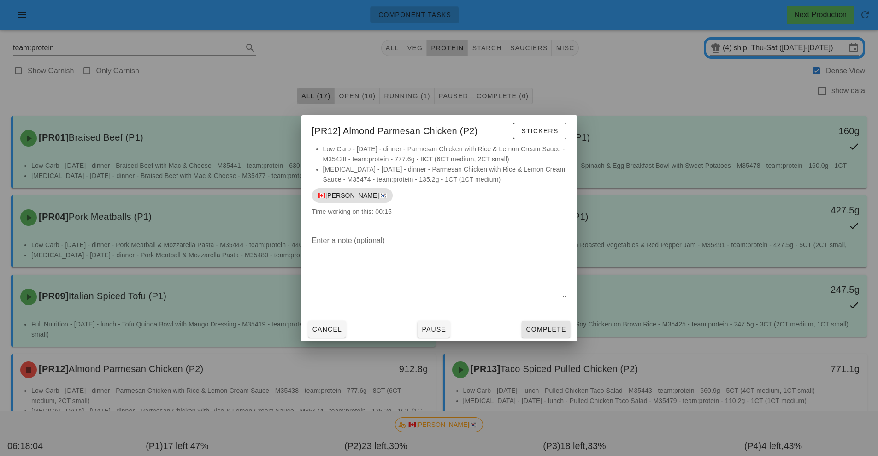
click at [541, 334] on button "Complete" at bounding box center [546, 329] width 48 height 17
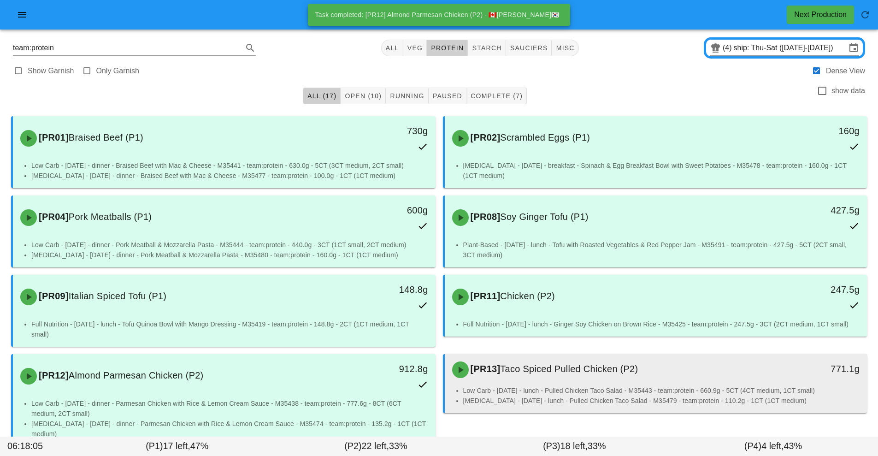
click at [557, 389] on li "Low Carb - [DATE] - lunch - Pulled Chicken Taco Salad - M35443 - team:protein -…" at bounding box center [661, 390] width 397 height 10
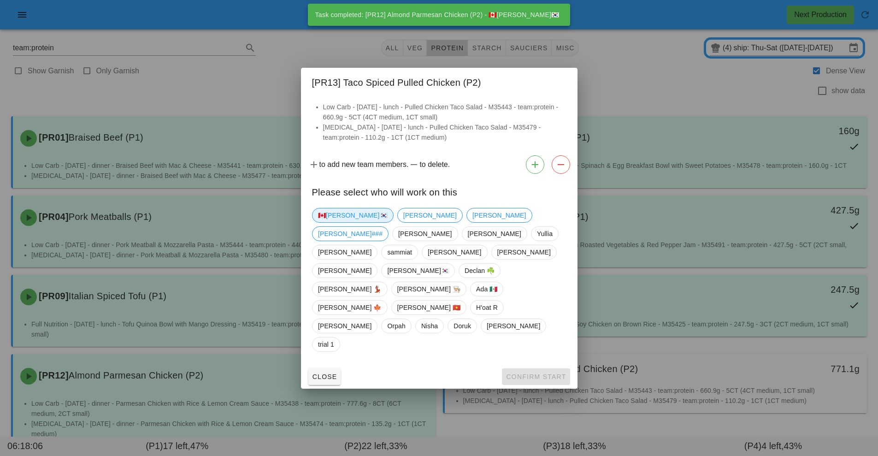
click at [333, 222] on span "🇨🇦[PERSON_NAME]🇰🇷" at bounding box center [353, 215] width 70 height 14
click at [529, 373] on span "Confirm Start" at bounding box center [536, 376] width 60 height 7
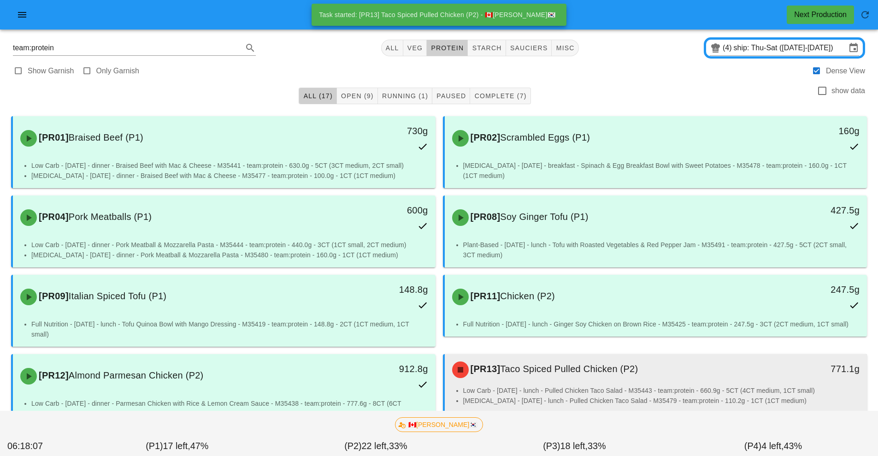
click at [544, 382] on div "[PR13] Taco Spiced Pulled Chicken (P2)" at bounding box center [604, 370] width 314 height 28
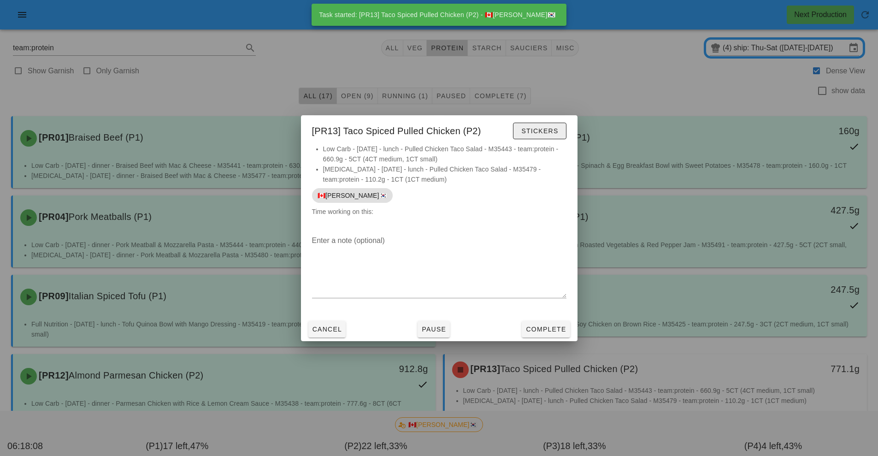
click at [546, 133] on span "Stickers" at bounding box center [539, 130] width 37 height 7
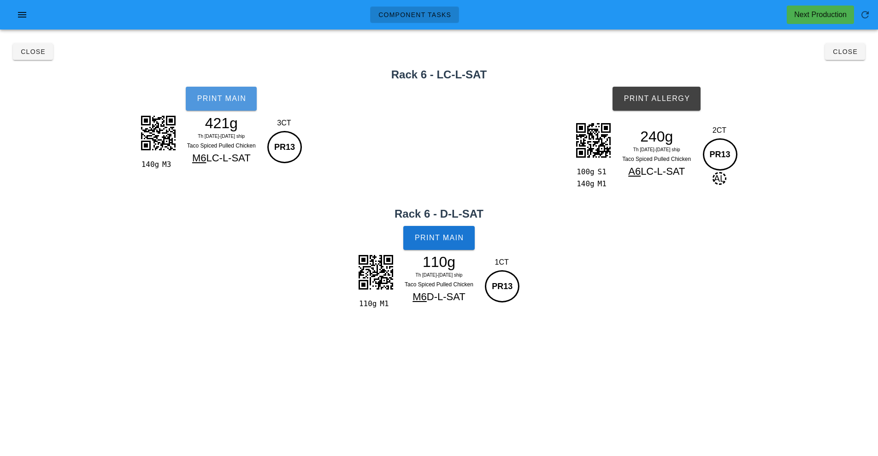
click at [231, 108] on button "Print Main" at bounding box center [221, 99] width 71 height 24
click at [472, 242] on button "Print Main" at bounding box center [438, 238] width 71 height 24
click at [672, 102] on span "Print Allergy" at bounding box center [656, 99] width 67 height 8
click at [854, 59] on button "Close" at bounding box center [845, 51] width 40 height 17
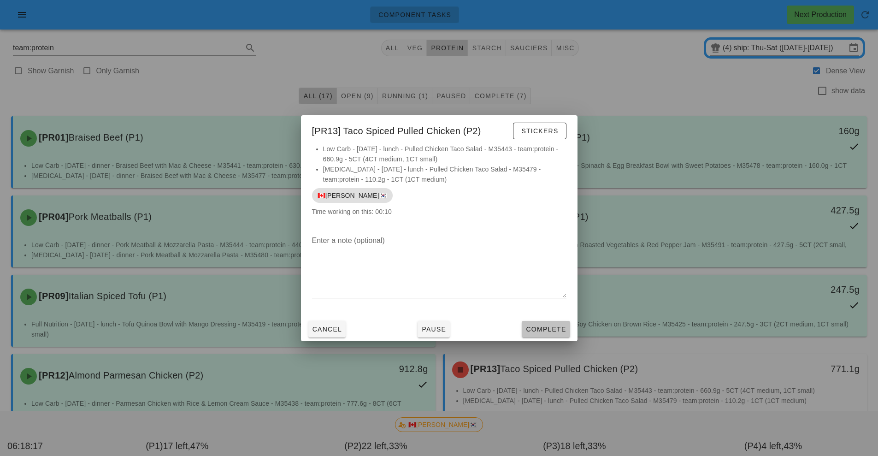
click at [560, 335] on button "Complete" at bounding box center [546, 329] width 48 height 17
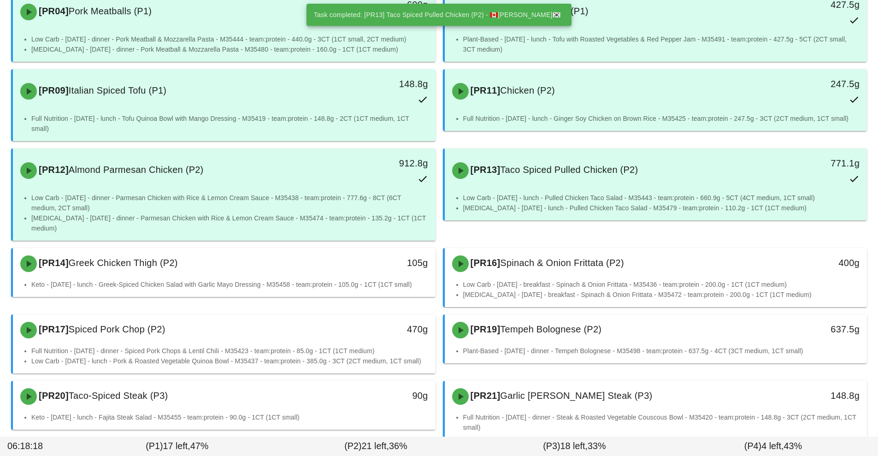
scroll to position [210, 0]
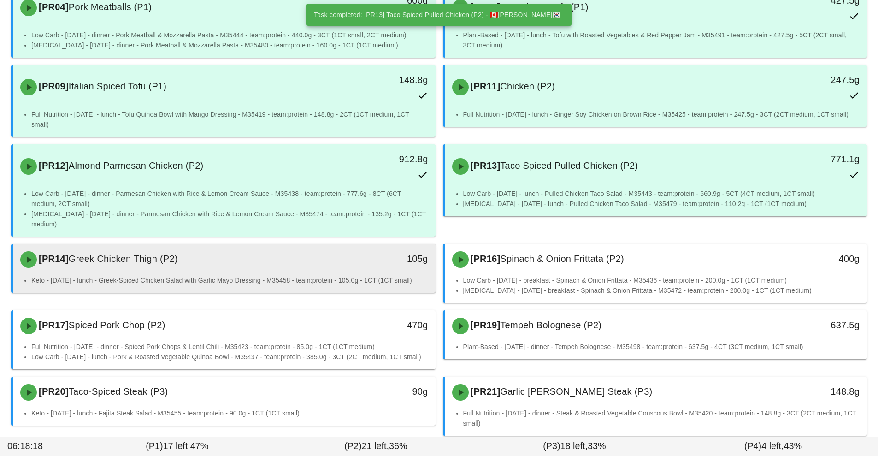
click at [332, 275] on li "Keto - [DATE] - lunch - Greek-Spiced Chicken Salad with Garlic Mayo Dressing - …" at bounding box center [229, 280] width 397 height 10
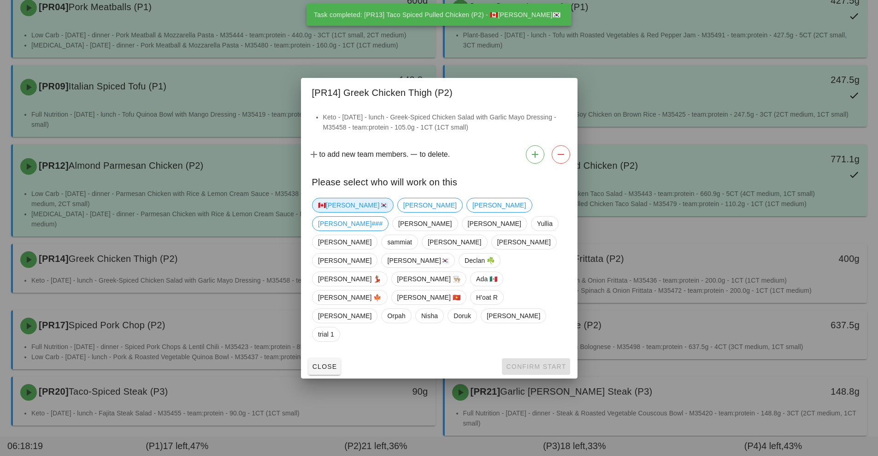
click at [340, 212] on span "🇨🇦[PERSON_NAME]🇰🇷" at bounding box center [353, 205] width 70 height 14
click at [520, 363] on span "Confirm Start" at bounding box center [536, 366] width 60 height 7
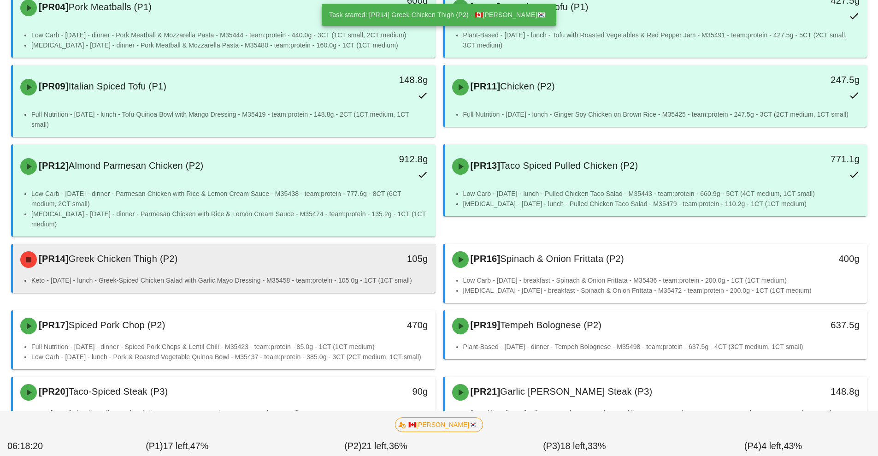
click at [341, 272] on div "105g" at bounding box center [381, 260] width 105 height 28
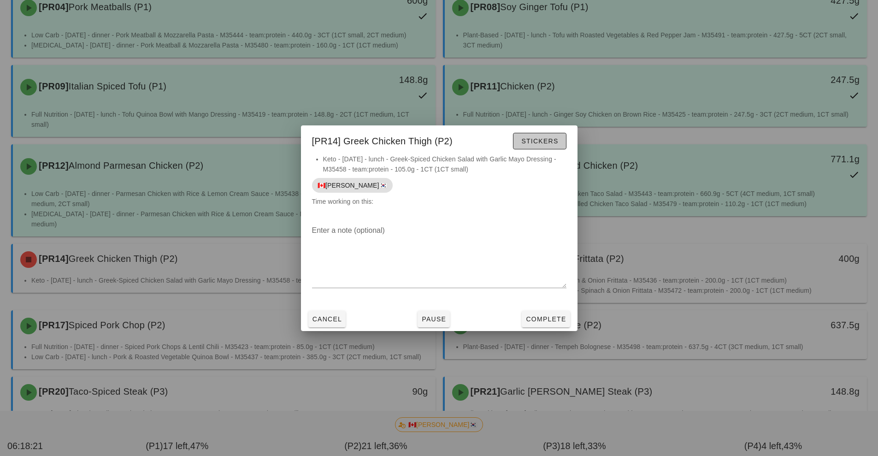
click at [540, 142] on span "Stickers" at bounding box center [539, 140] width 37 height 7
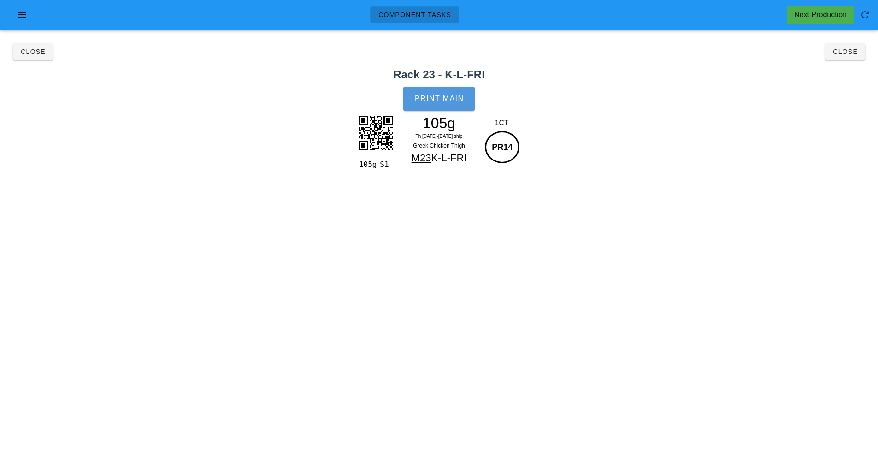
click at [439, 91] on button "Print Main" at bounding box center [438, 99] width 71 height 24
click at [851, 53] on span "Close" at bounding box center [845, 51] width 25 height 7
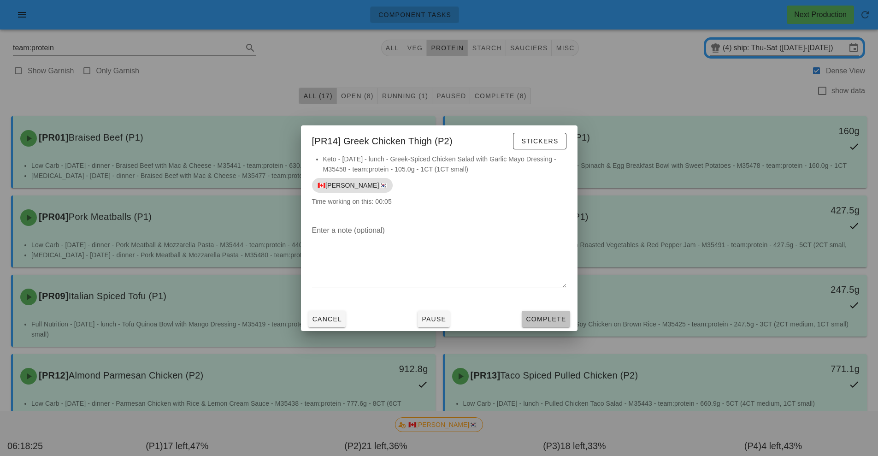
click at [542, 325] on button "Complete" at bounding box center [546, 319] width 48 height 17
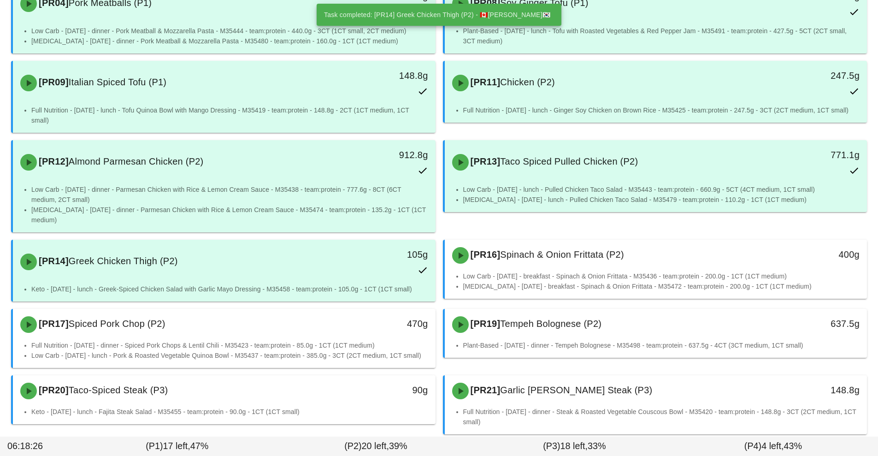
scroll to position [233, 0]
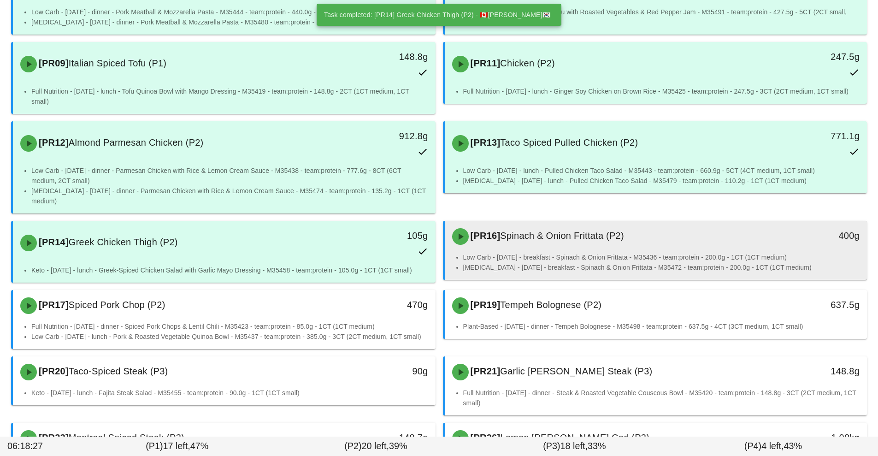
click at [580, 260] on li "Low Carb - [DATE] - breakfast - Spinach & Onion Frittata - M35436 - team:protei…" at bounding box center [661, 257] width 397 height 10
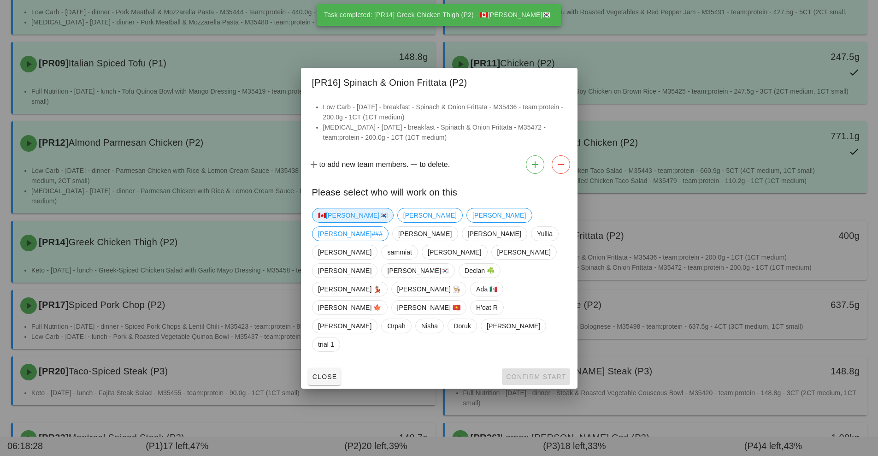
click at [337, 222] on span "🇨🇦[PERSON_NAME]🇰🇷" at bounding box center [353, 215] width 70 height 14
click at [543, 373] on span "Confirm Start" at bounding box center [536, 376] width 60 height 7
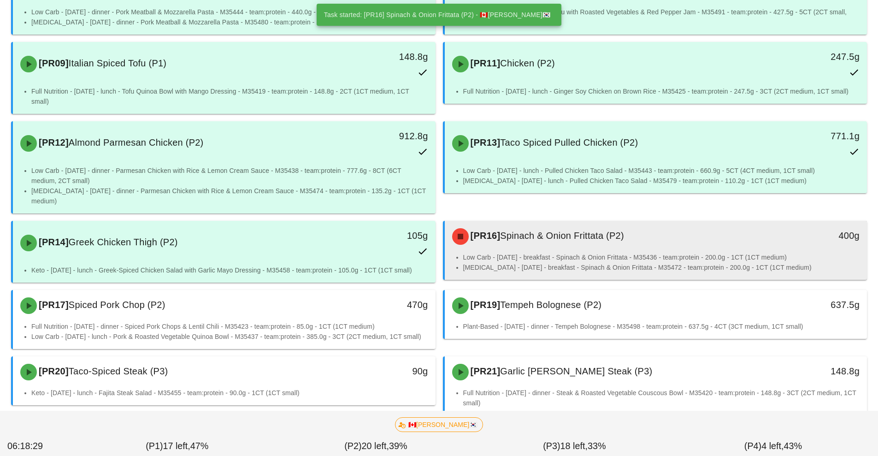
click at [557, 265] on li "[MEDICAL_DATA] - [DATE] - breakfast - Spinach & Onion Frittata - M35472 - team:…" at bounding box center [661, 267] width 397 height 10
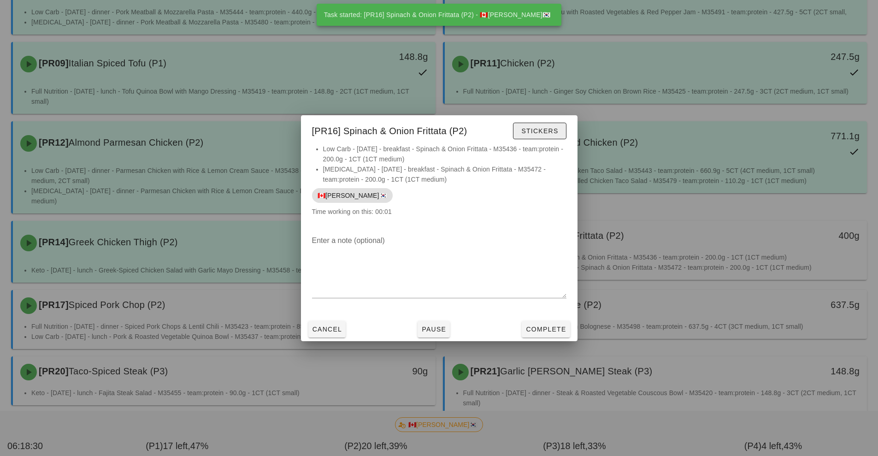
click at [556, 130] on span "Stickers" at bounding box center [539, 130] width 37 height 7
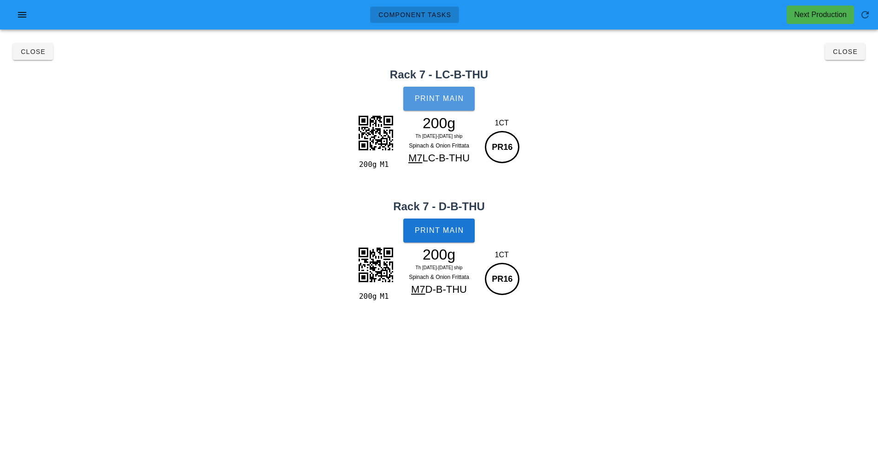
click at [450, 107] on button "Print Main" at bounding box center [438, 99] width 71 height 24
click at [460, 239] on button "Print Main" at bounding box center [438, 231] width 71 height 24
click at [845, 52] on span "Close" at bounding box center [845, 51] width 25 height 7
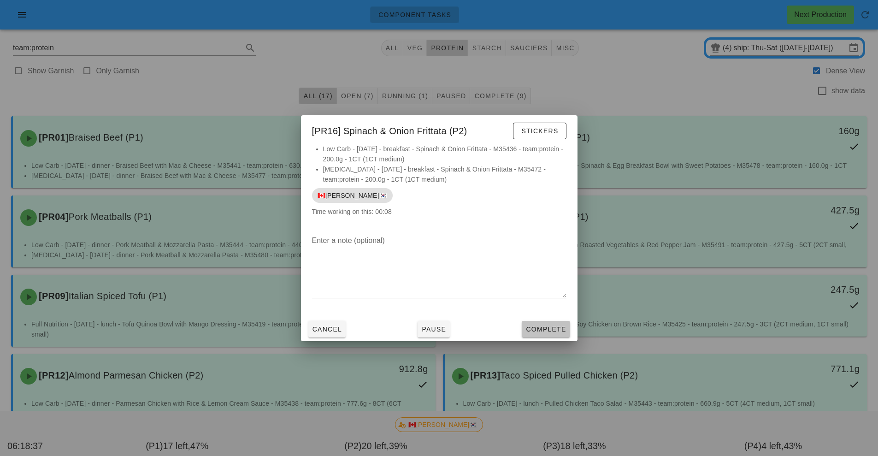
click at [544, 330] on span "Complete" at bounding box center [546, 328] width 41 height 7
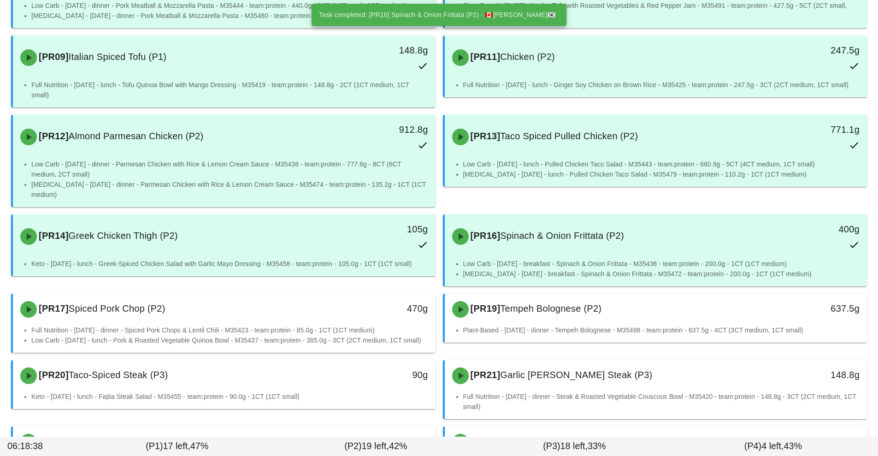
scroll to position [243, 0]
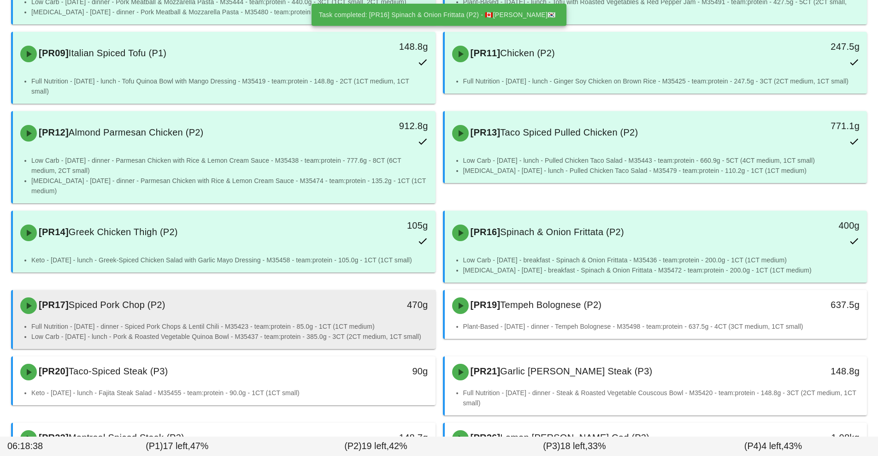
click at [339, 320] on div "[PR17] Spiced Pork Chop (P2) 470g" at bounding box center [224, 305] width 423 height 31
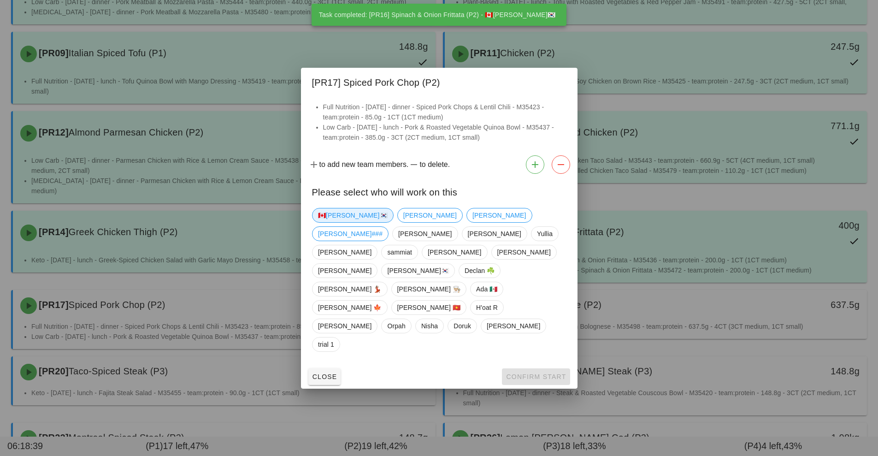
click at [337, 222] on span "🇨🇦[PERSON_NAME]🇰🇷" at bounding box center [353, 215] width 70 height 14
click at [521, 373] on span "Confirm Start" at bounding box center [536, 376] width 60 height 7
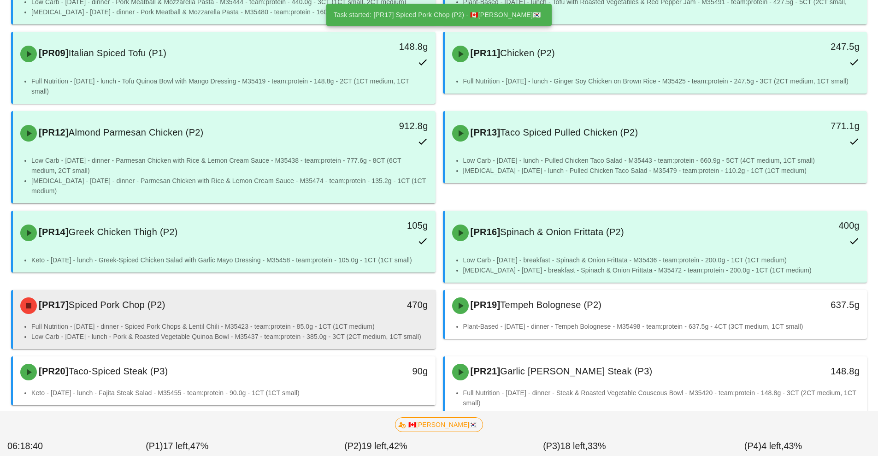
click at [356, 324] on li "Full Nutrition - [DATE] - dinner - Spiced Pork Chops & Lentil Chili - M35423 - …" at bounding box center [229, 326] width 397 height 10
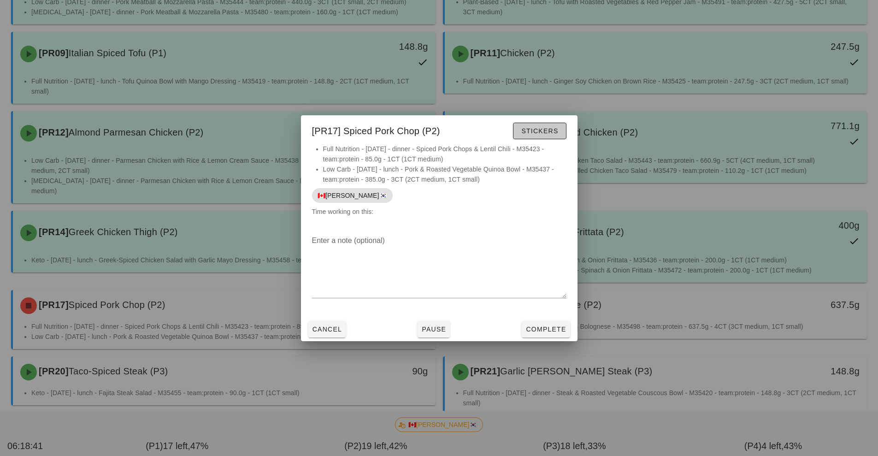
click at [544, 130] on span "Stickers" at bounding box center [539, 130] width 37 height 7
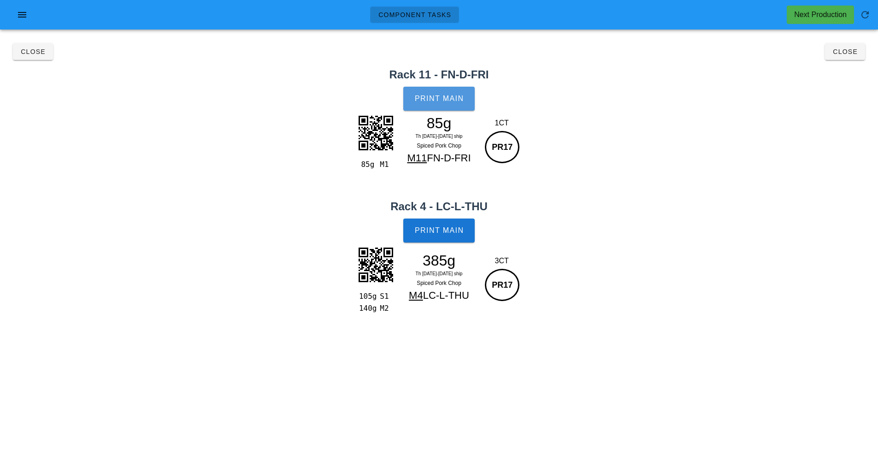
click at [443, 101] on span "Print Main" at bounding box center [439, 99] width 50 height 8
click at [460, 234] on span "Print Main" at bounding box center [439, 230] width 50 height 8
click at [849, 59] on button "Close" at bounding box center [845, 51] width 40 height 17
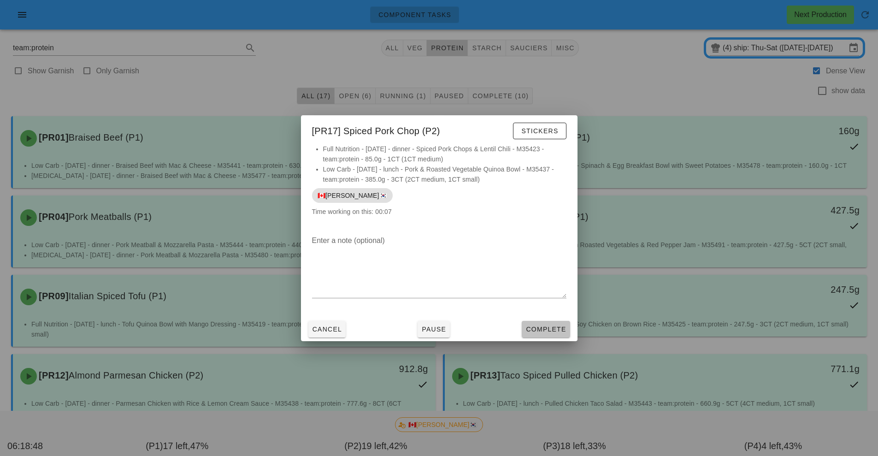
click at [549, 335] on button "Complete" at bounding box center [546, 329] width 48 height 17
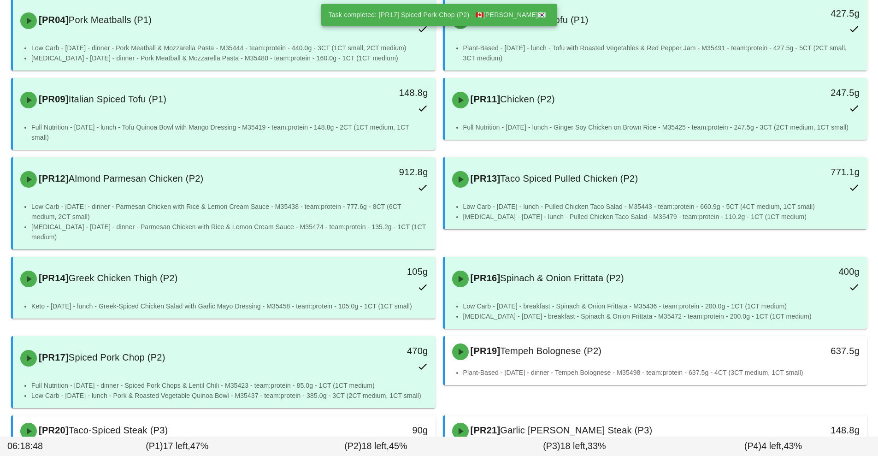
scroll to position [222, 0]
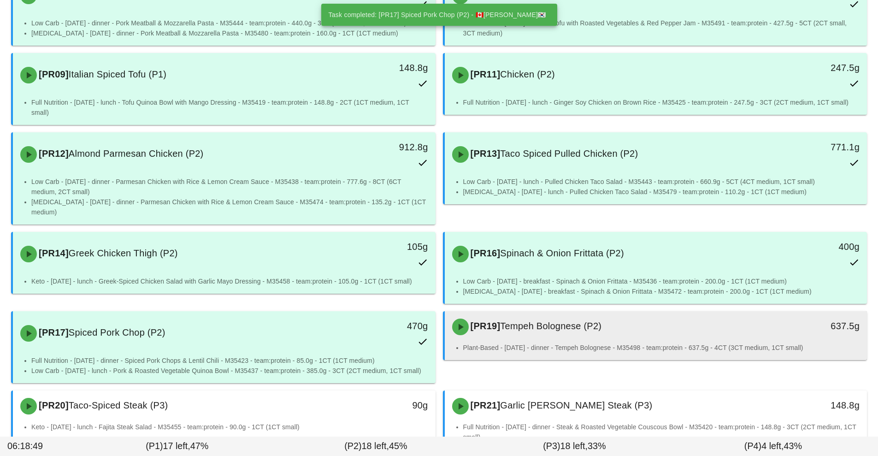
click at [579, 337] on div "[PR19] Tempeh Bolognese (P2)" at bounding box center [604, 327] width 314 height 28
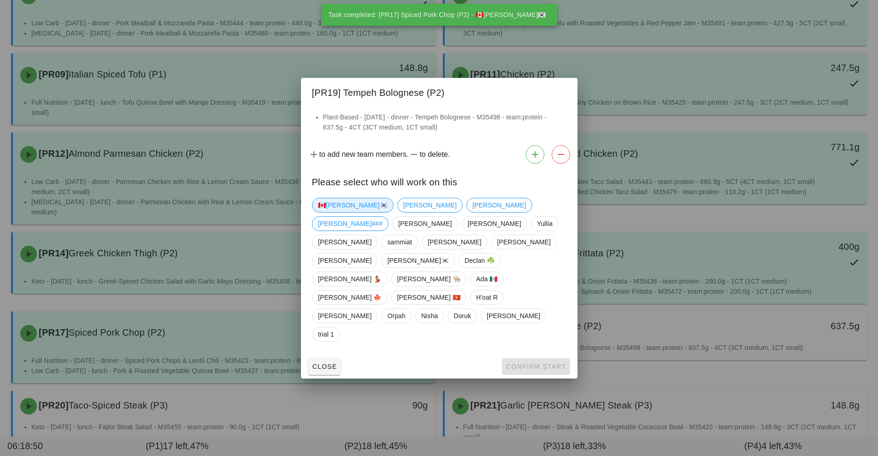
click at [341, 212] on span "🇨🇦[PERSON_NAME]🇰🇷" at bounding box center [353, 205] width 70 height 14
click at [537, 358] on button "Confirm Start" at bounding box center [536, 366] width 68 height 17
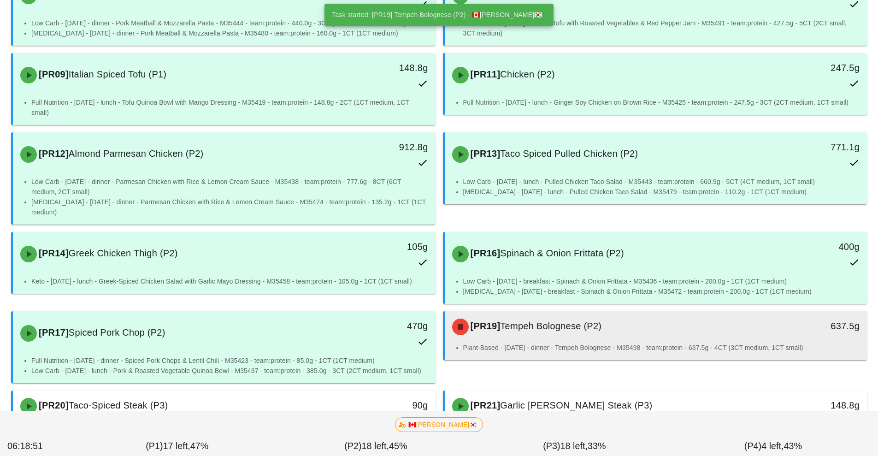
click at [565, 345] on li "Plant-Based - [DATE] - dinner - Tempeh Bolognese - M35498 - team:protein - 637.…" at bounding box center [661, 348] width 397 height 10
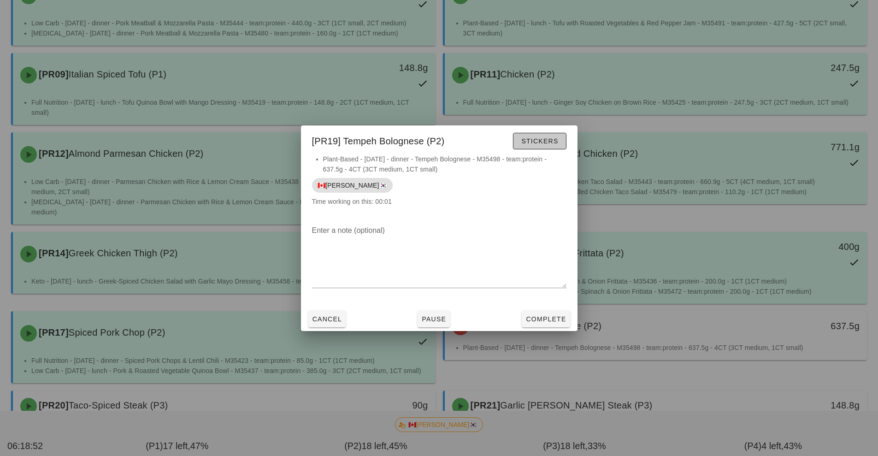
click at [554, 146] on button "Stickers" at bounding box center [539, 141] width 53 height 17
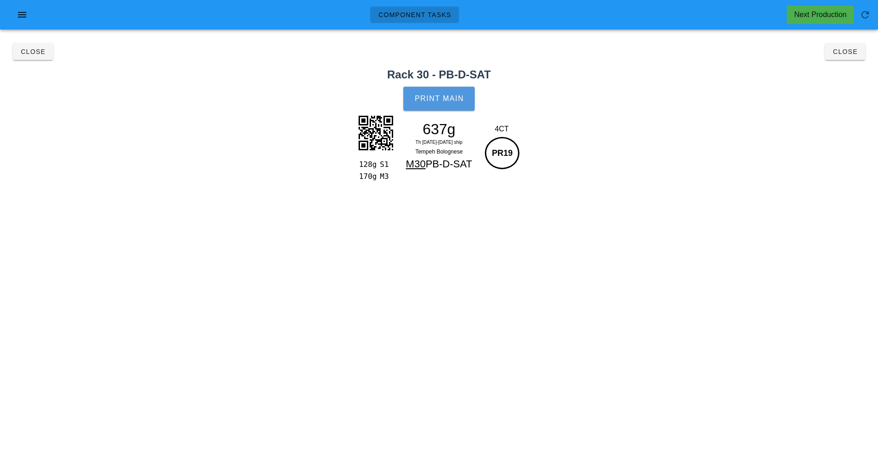
click at [450, 106] on button "Print Main" at bounding box center [438, 99] width 71 height 24
click at [855, 67] on h2 "Rack 30 - PB-D-SAT" at bounding box center [439, 74] width 867 height 17
click at [854, 53] on span "Close" at bounding box center [845, 51] width 25 height 7
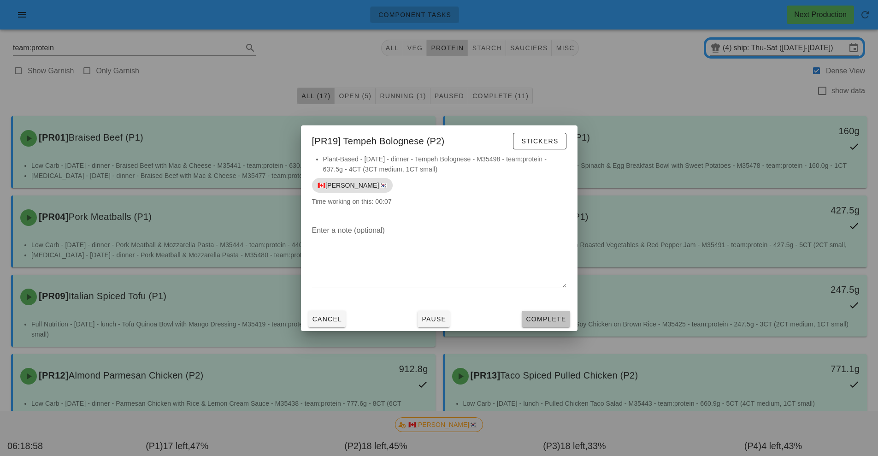
click at [546, 316] on span "Complete" at bounding box center [546, 318] width 41 height 7
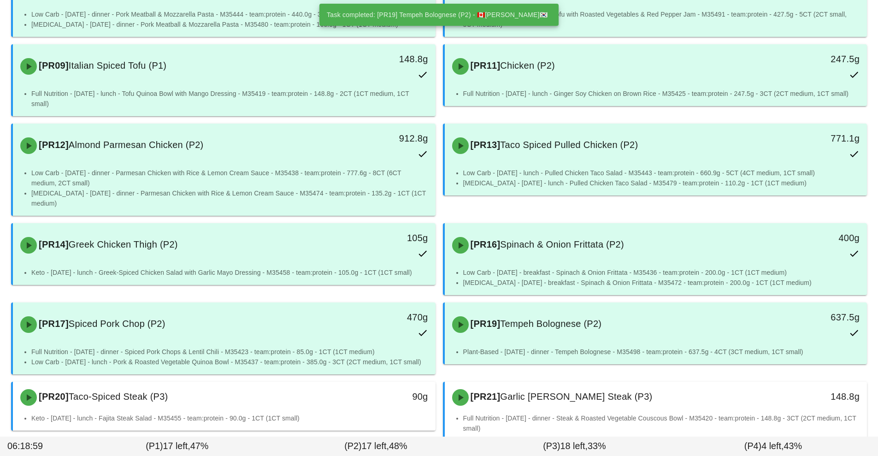
scroll to position [277, 0]
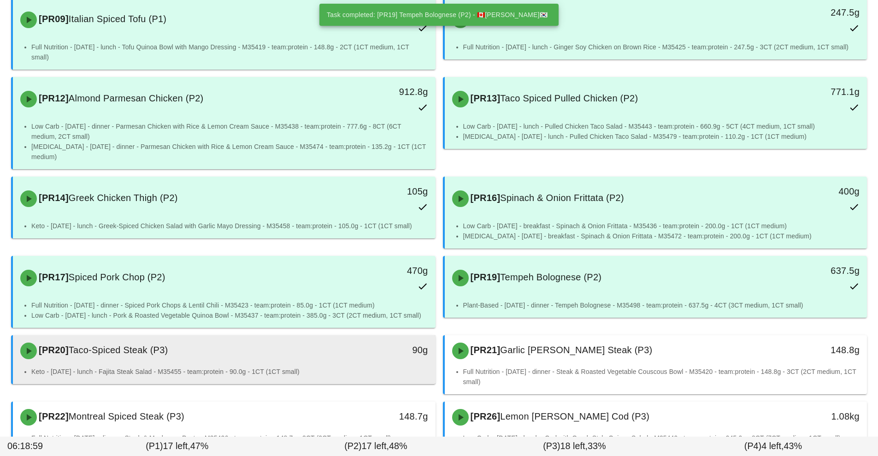
click at [366, 361] on div "90g" at bounding box center [381, 351] width 105 height 28
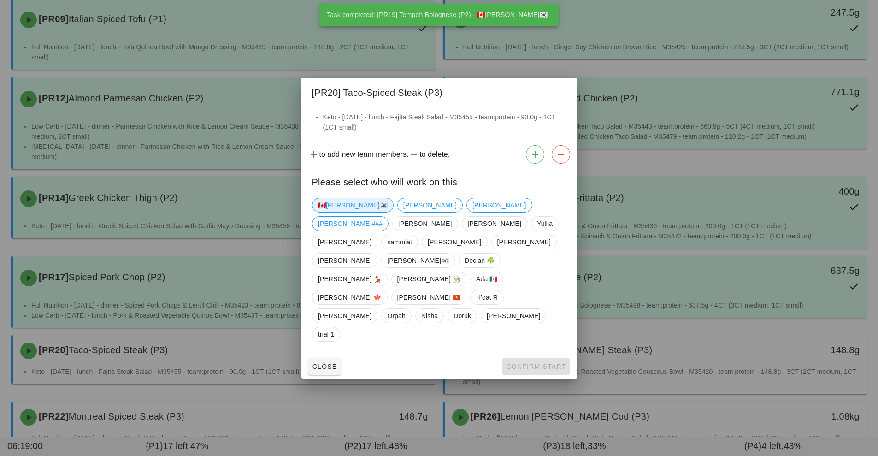
click at [331, 212] on span "🇨🇦[PERSON_NAME]🇰🇷" at bounding box center [353, 205] width 70 height 14
click at [537, 363] on span "Confirm Start" at bounding box center [536, 366] width 60 height 7
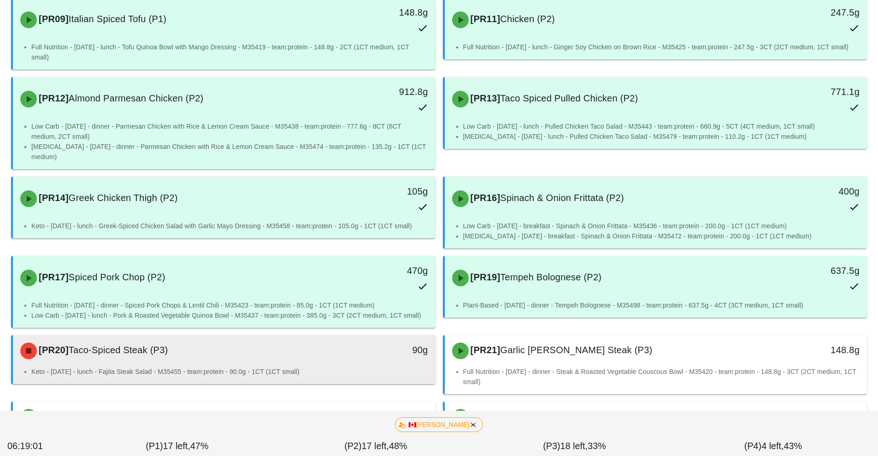
click at [336, 371] on li "Keto - [DATE] - lunch - Fajita Steak Salad - M35455 - team:protein - 90.0g - 1C…" at bounding box center [229, 372] width 397 height 10
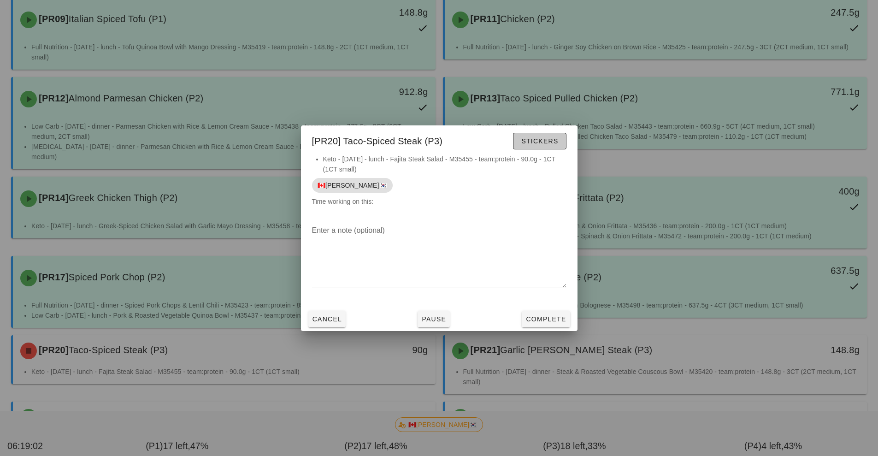
click at [534, 139] on span "Stickers" at bounding box center [539, 140] width 37 height 7
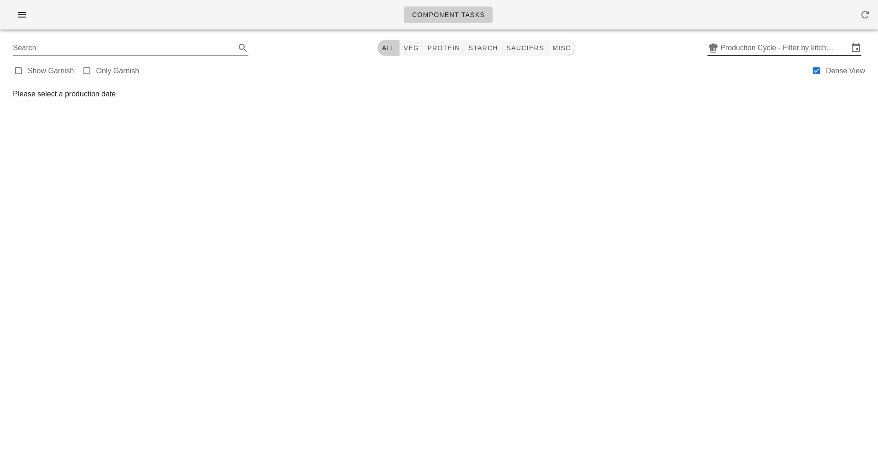
click at [760, 53] on input "Production Cycle - Filter by kitchen production schedules" at bounding box center [785, 48] width 128 height 15
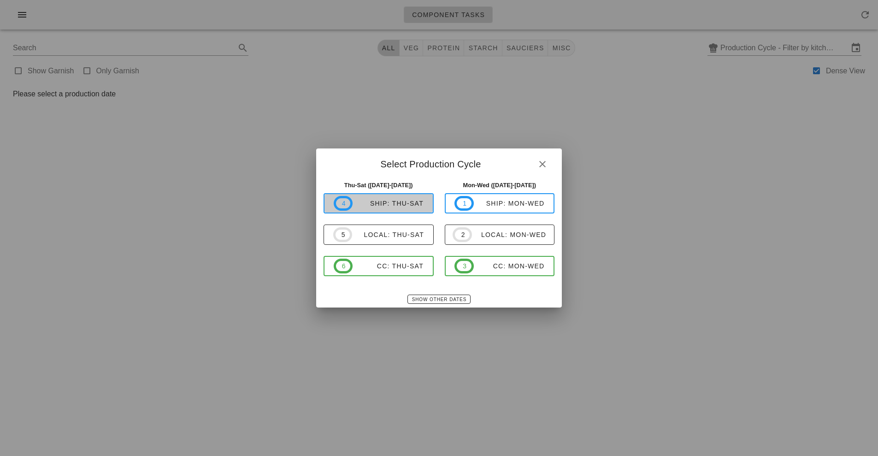
click at [402, 206] on div "ship: Thu-Sat" at bounding box center [388, 203] width 71 height 7
type input "ship: Thu-Sat ([DATE]-[DATE])"
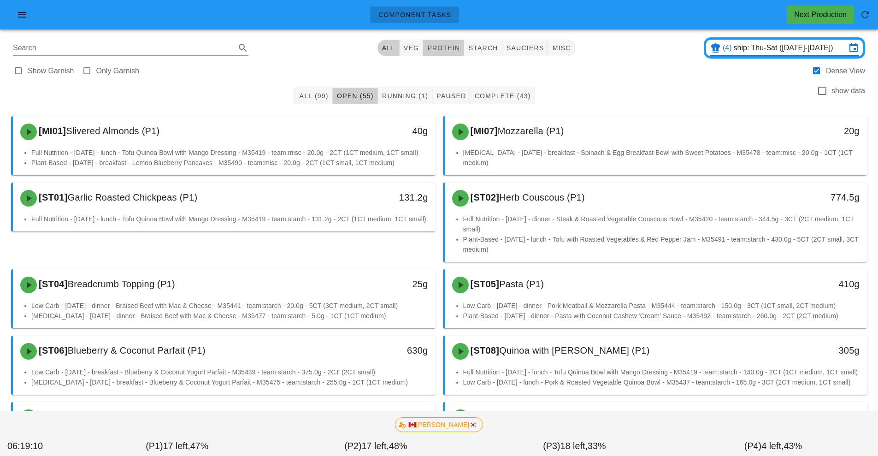
click at [451, 54] on button "protein" at bounding box center [443, 48] width 41 height 17
type input "team:protein"
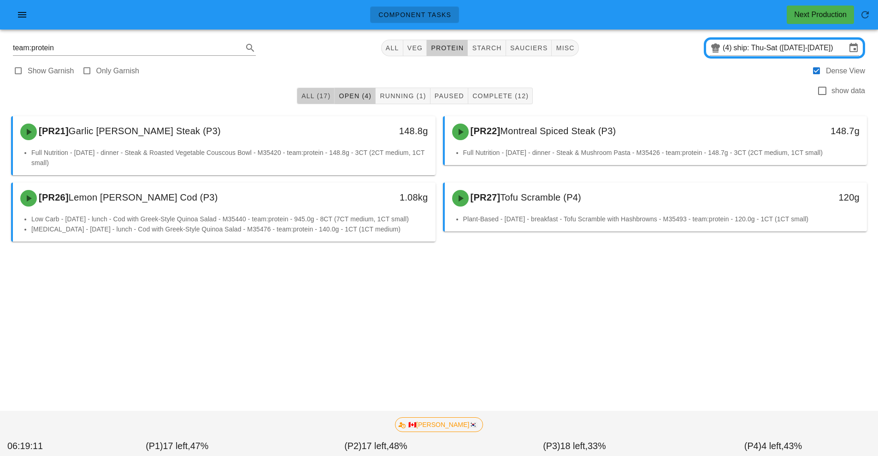
click at [321, 101] on button "All (17)" at bounding box center [316, 96] width 38 height 17
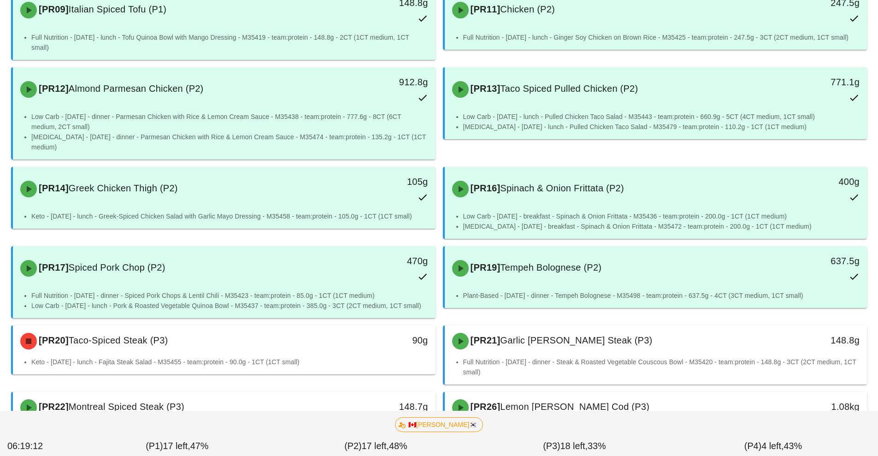
scroll to position [288, 0]
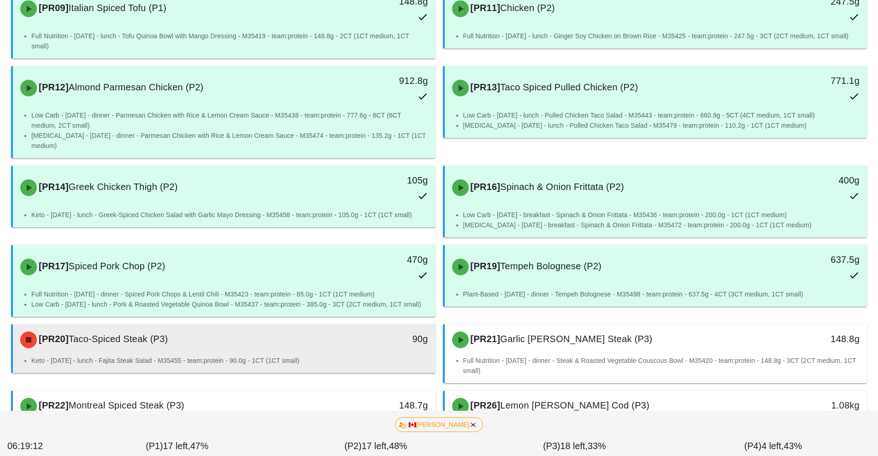
click at [356, 324] on div "[PR20] Taco-Spiced Steak (P3) 90g" at bounding box center [224, 339] width 423 height 31
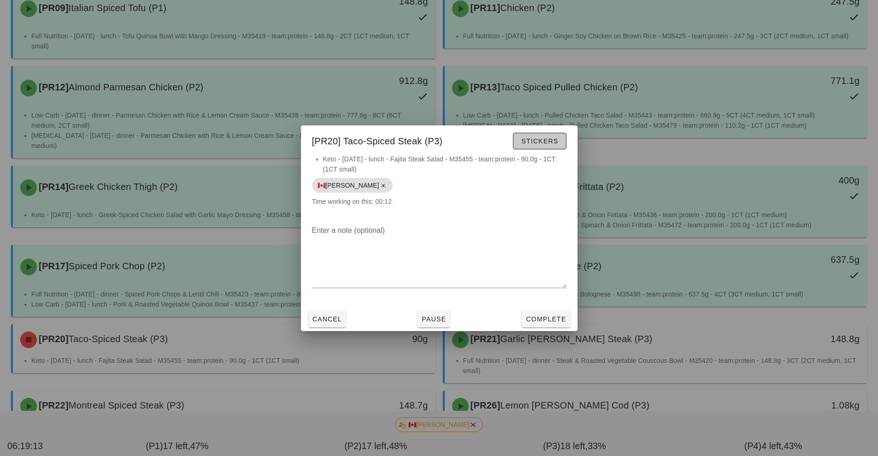
click at [546, 141] on span "Stickers" at bounding box center [539, 140] width 37 height 7
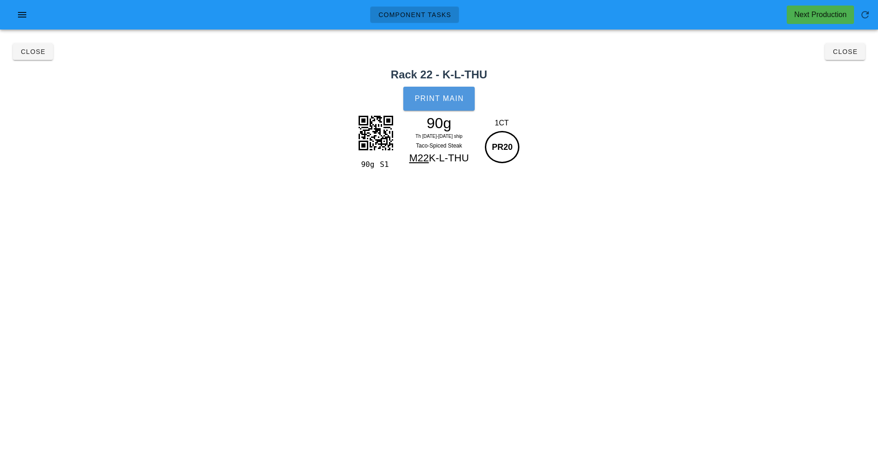
click at [459, 107] on button "Print Main" at bounding box center [438, 99] width 71 height 24
click at [855, 56] on button "Close" at bounding box center [845, 51] width 40 height 17
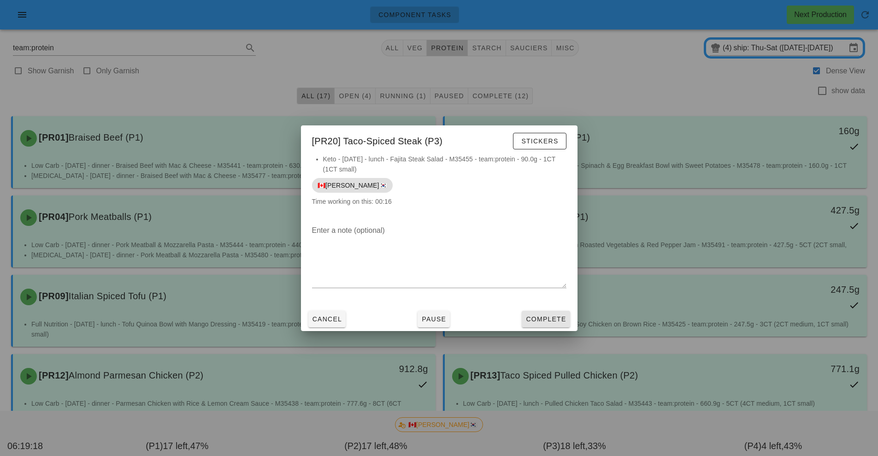
click at [548, 319] on span "Complete" at bounding box center [546, 318] width 41 height 7
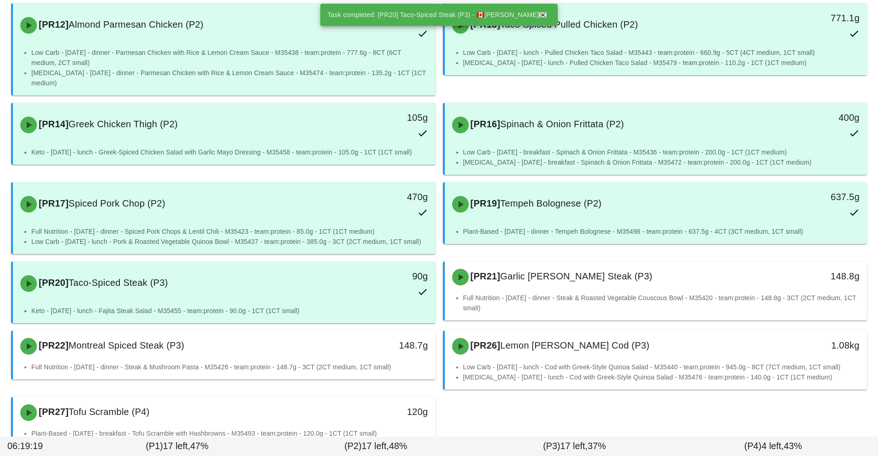
scroll to position [407, 0]
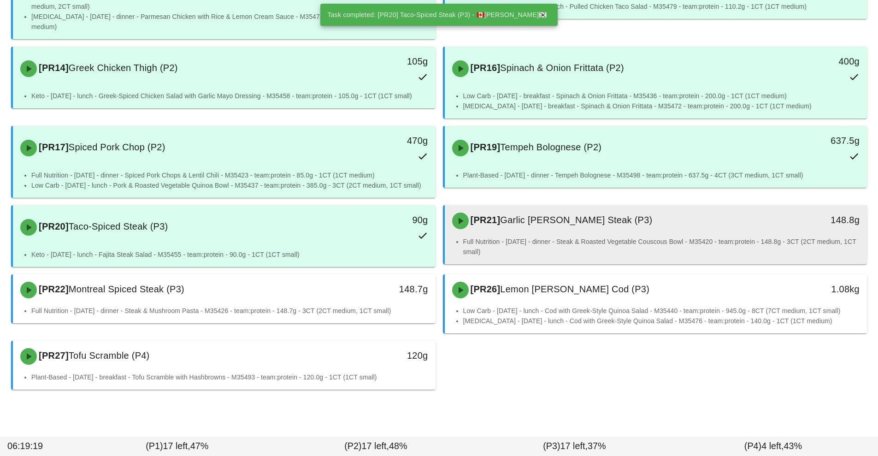
click at [609, 237] on li "Full Nutrition - [DATE] - dinner - Steak & Roasted Vegetable Couscous Bowl - M3…" at bounding box center [661, 247] width 397 height 20
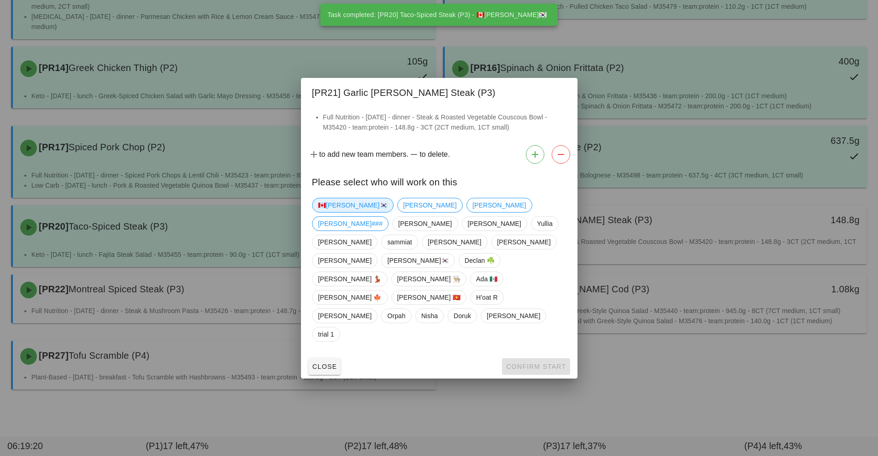
click at [334, 212] on span "🇨🇦[PERSON_NAME]🇰🇷" at bounding box center [353, 205] width 70 height 14
click at [560, 358] on button "Confirm Start" at bounding box center [536, 366] width 68 height 17
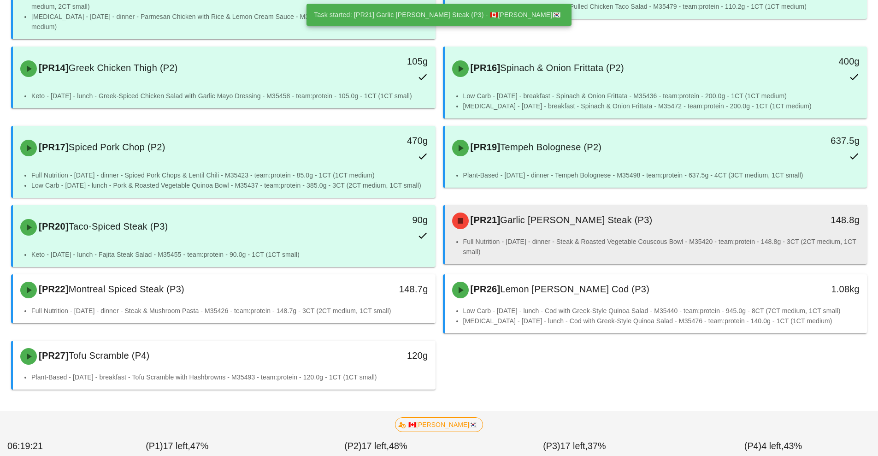
click at [595, 247] on li "Full Nutrition - [DATE] - dinner - Steak & Roasted Vegetable Couscous Bowl - M3…" at bounding box center [661, 247] width 397 height 20
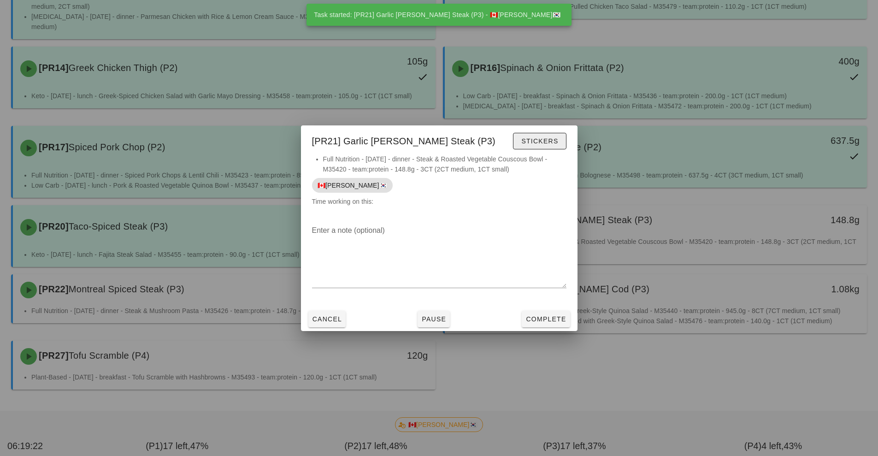
click at [542, 148] on button "Stickers" at bounding box center [539, 141] width 53 height 17
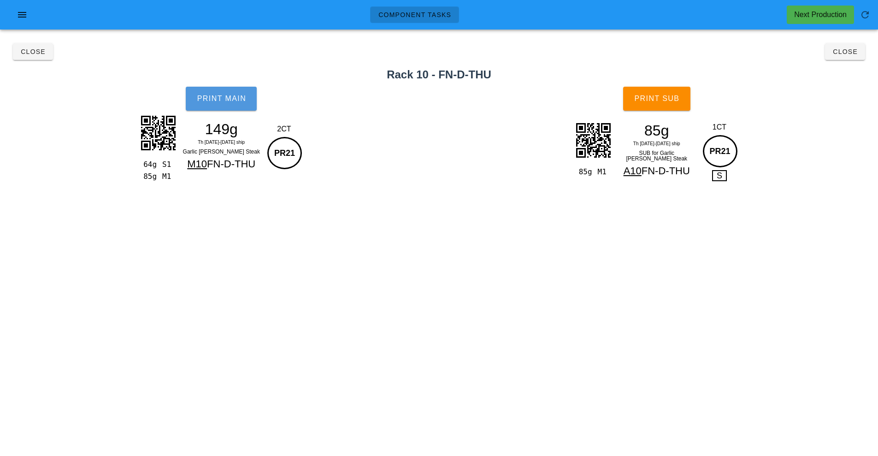
click at [233, 102] on span "Print Main" at bounding box center [221, 99] width 50 height 8
click at [686, 100] on button "Print Sub" at bounding box center [656, 99] width 67 height 24
click at [858, 58] on button "Close" at bounding box center [845, 51] width 40 height 17
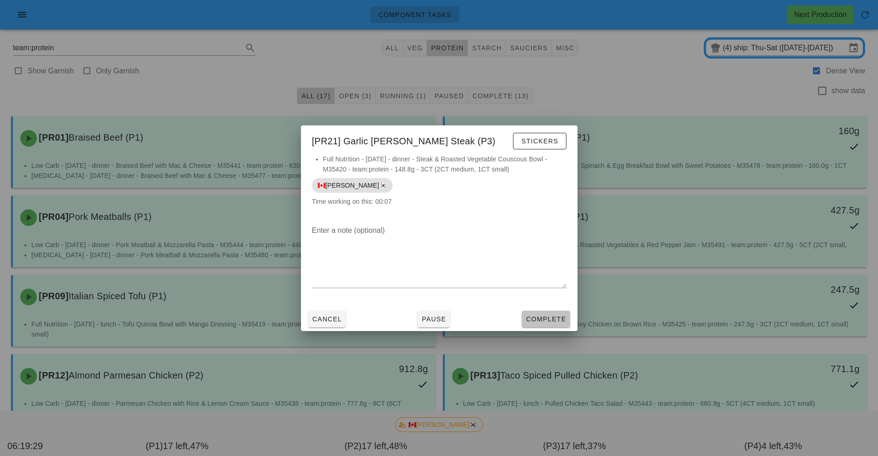
click at [546, 325] on button "Complete" at bounding box center [546, 319] width 48 height 17
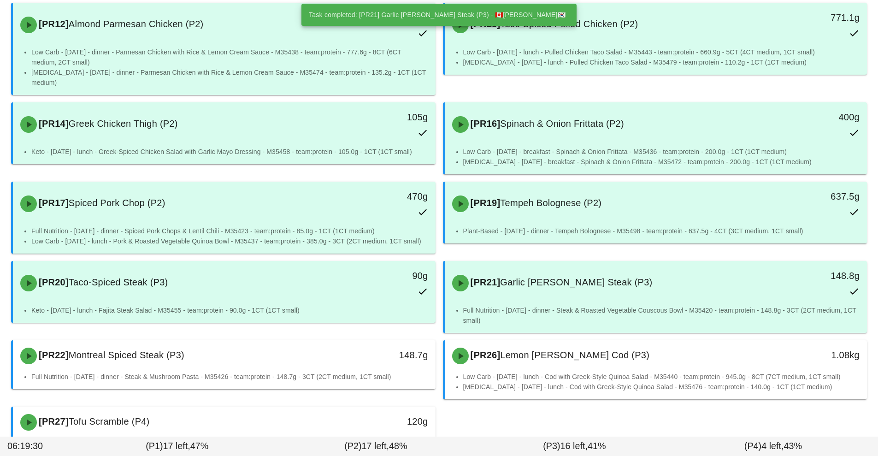
scroll to position [417, 0]
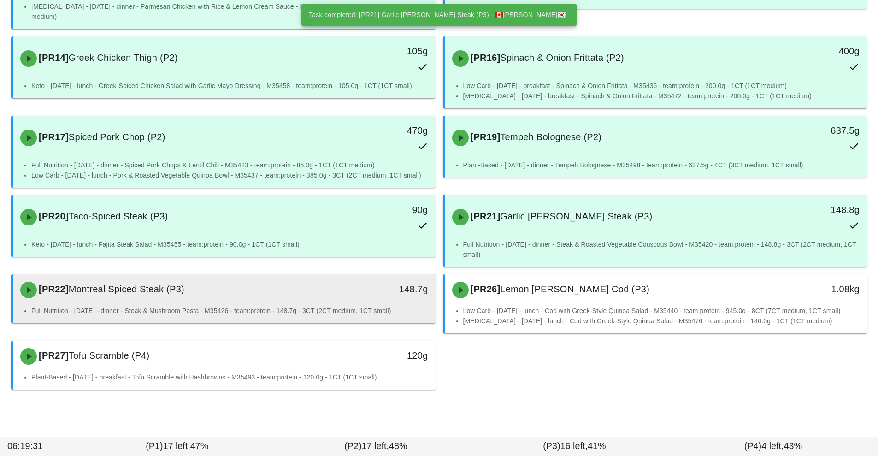
click at [349, 300] on div "148.7g" at bounding box center [381, 290] width 105 height 28
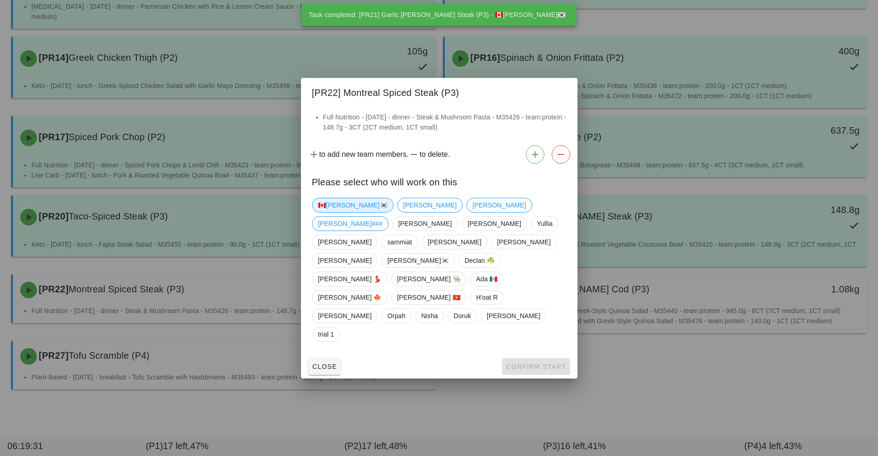
click at [339, 212] on span "🇨🇦[PERSON_NAME]🇰🇷" at bounding box center [353, 205] width 70 height 14
click at [528, 363] on span "Confirm Start" at bounding box center [536, 366] width 60 height 7
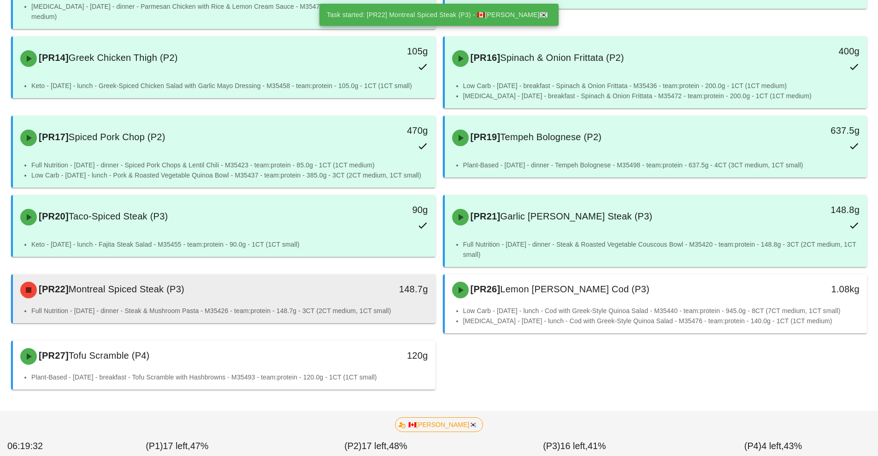
click at [338, 308] on li "Full Nutrition - [DATE] - dinner - Steak & Mushroom Pasta - M35426 - team:prote…" at bounding box center [229, 311] width 397 height 10
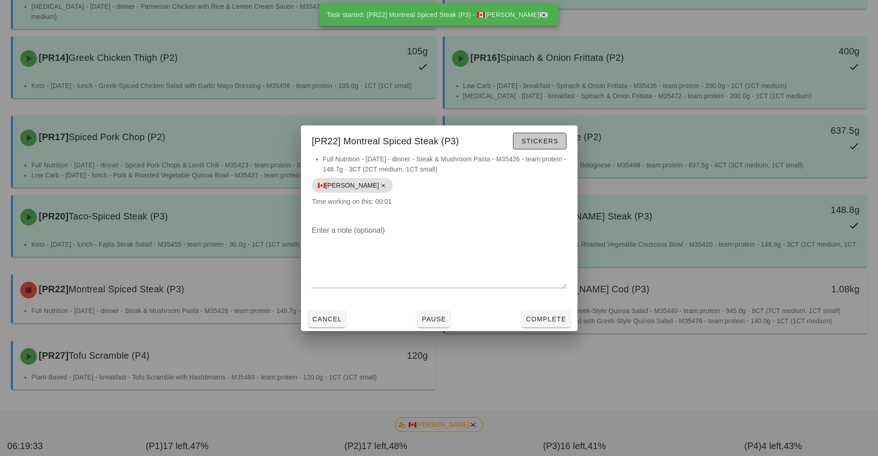
click at [553, 139] on span "Stickers" at bounding box center [539, 140] width 37 height 7
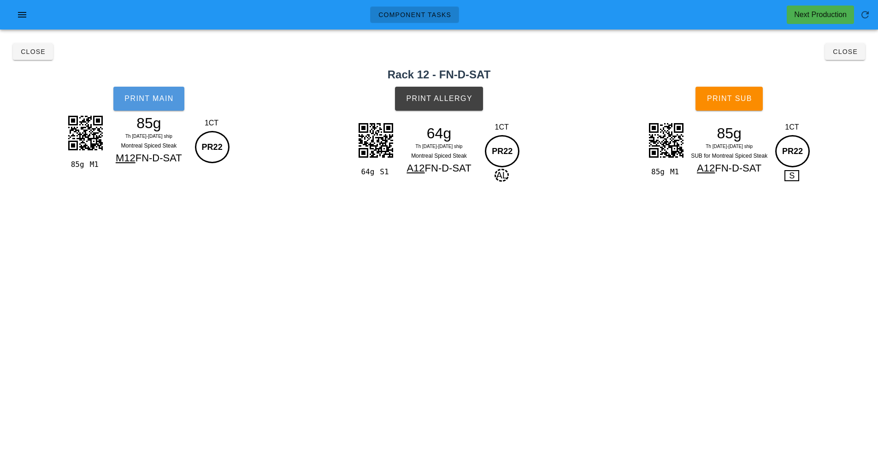
click at [171, 107] on button "Print Main" at bounding box center [148, 99] width 71 height 24
click at [456, 107] on button "Print Allergy" at bounding box center [439, 99] width 88 height 24
click at [736, 106] on button "Print Sub" at bounding box center [729, 99] width 67 height 24
click at [846, 56] on button "Close" at bounding box center [845, 51] width 40 height 17
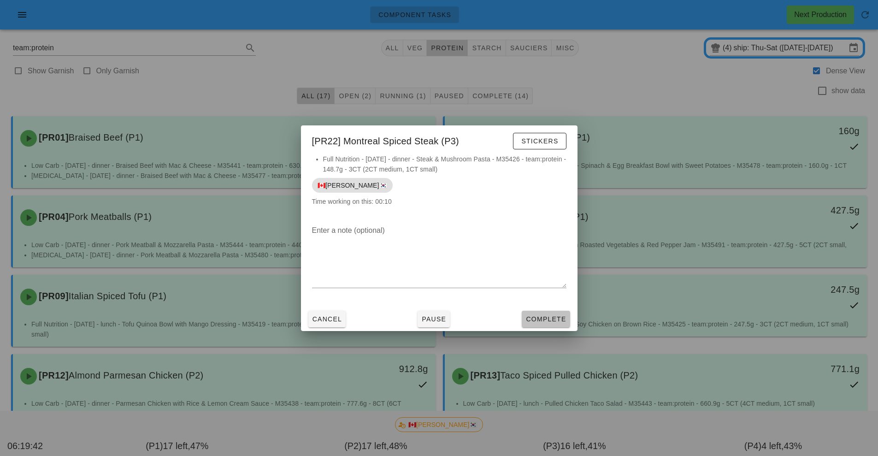
click at [546, 319] on span "Complete" at bounding box center [546, 318] width 41 height 7
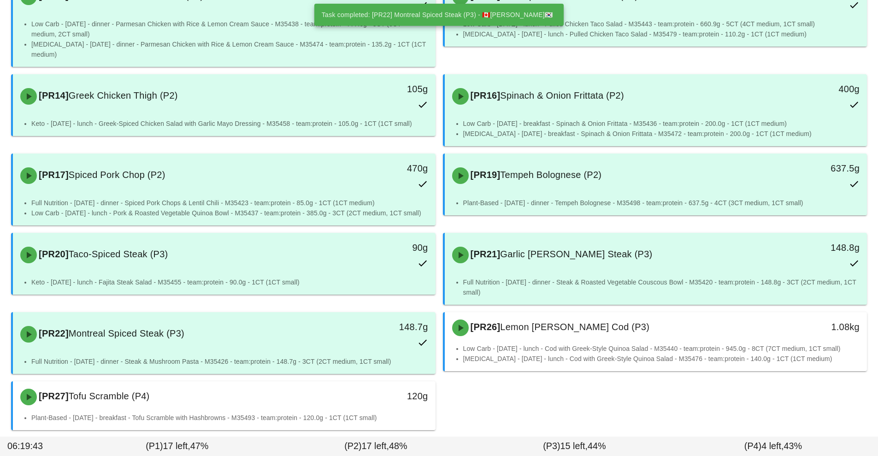
scroll to position [420, 0]
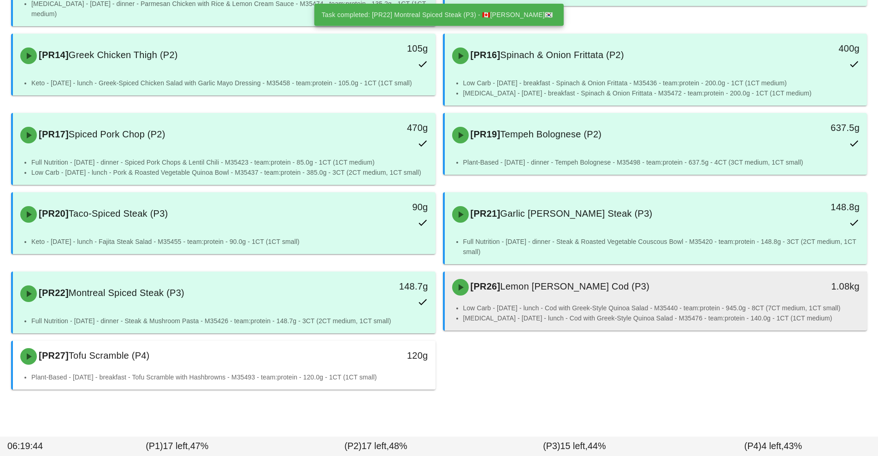
click at [570, 305] on li "Low Carb - [DATE] - lunch - Cod with Greek-Style Quinoa Salad - M35440 - team:p…" at bounding box center [661, 308] width 397 height 10
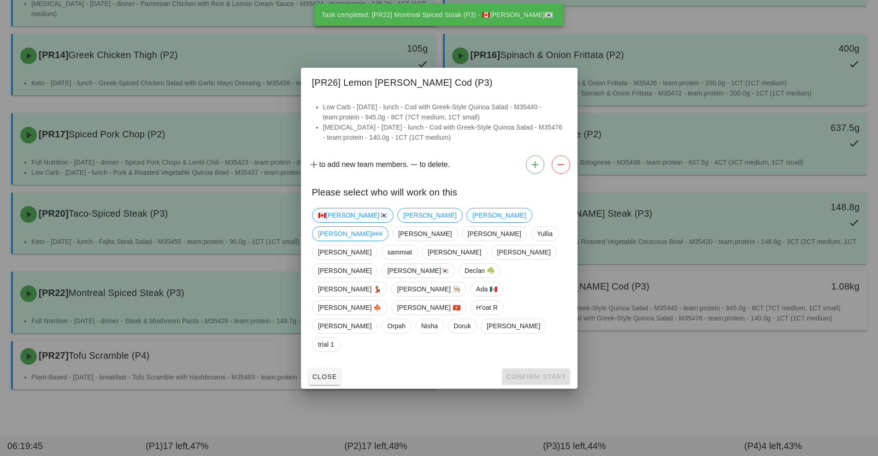
click at [342, 222] on span "🇨🇦[PERSON_NAME]🇰🇷" at bounding box center [353, 215] width 70 height 14
click at [528, 373] on span "Confirm Start" at bounding box center [536, 376] width 60 height 7
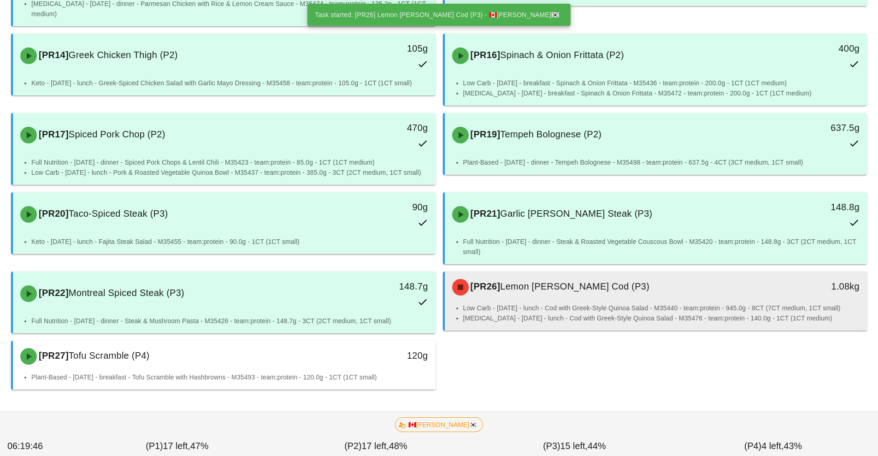
click at [581, 302] on div "[PR26] Lemon Dill Cod (P3) 1.08kg" at bounding box center [656, 287] width 423 height 31
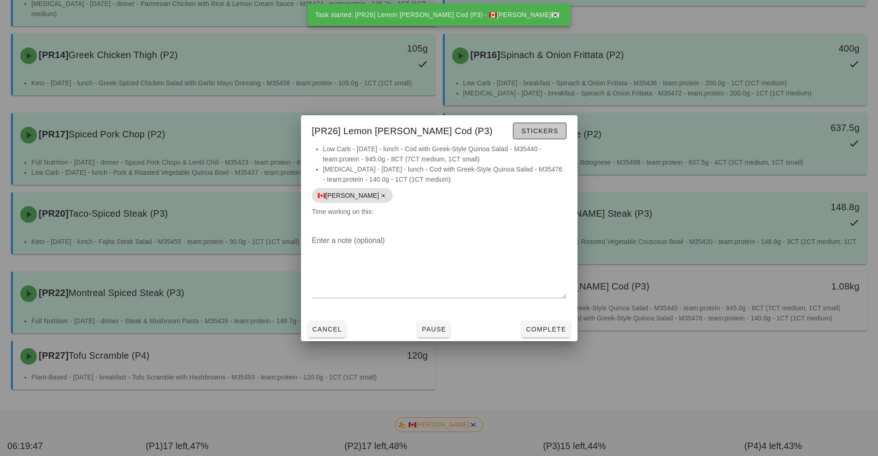
click at [544, 131] on span "Stickers" at bounding box center [539, 130] width 37 height 7
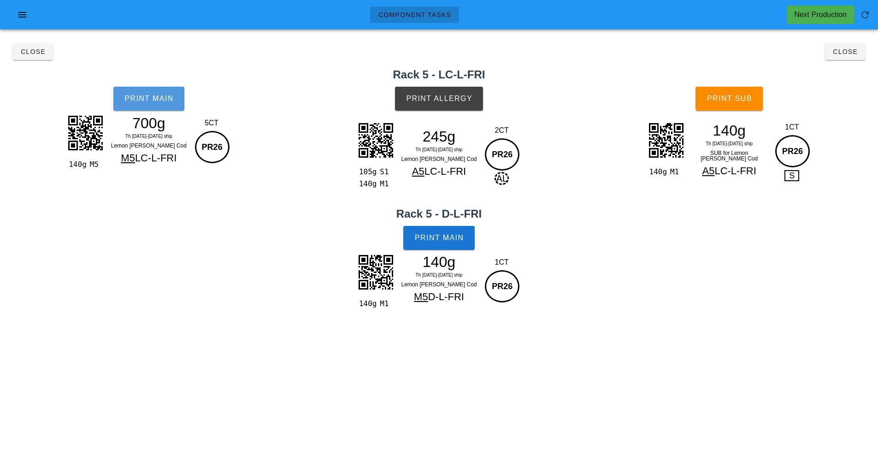
click at [157, 110] on button "Print Main" at bounding box center [148, 99] width 71 height 24
click at [473, 100] on span "Print Allergy" at bounding box center [439, 99] width 67 height 8
click at [459, 248] on button "Print Main" at bounding box center [438, 238] width 71 height 24
click at [729, 99] on span "Print Sub" at bounding box center [730, 99] width 46 height 8
click at [857, 59] on button "Close" at bounding box center [845, 51] width 40 height 17
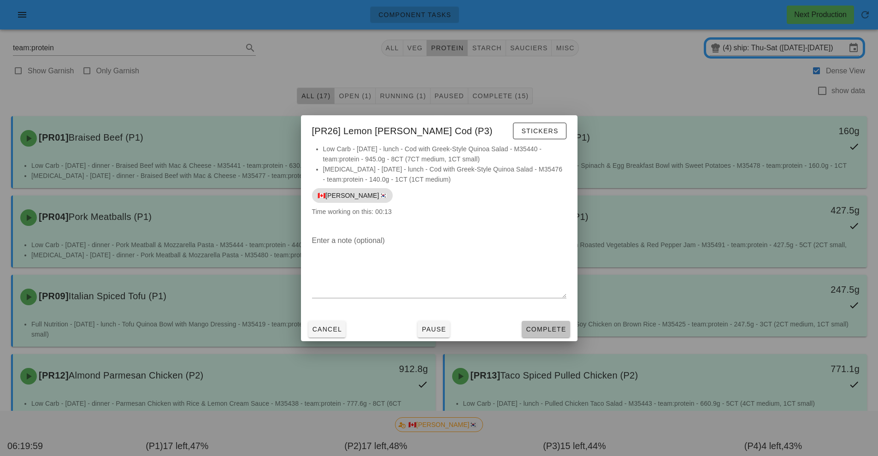
click at [557, 335] on button "Complete" at bounding box center [546, 329] width 48 height 17
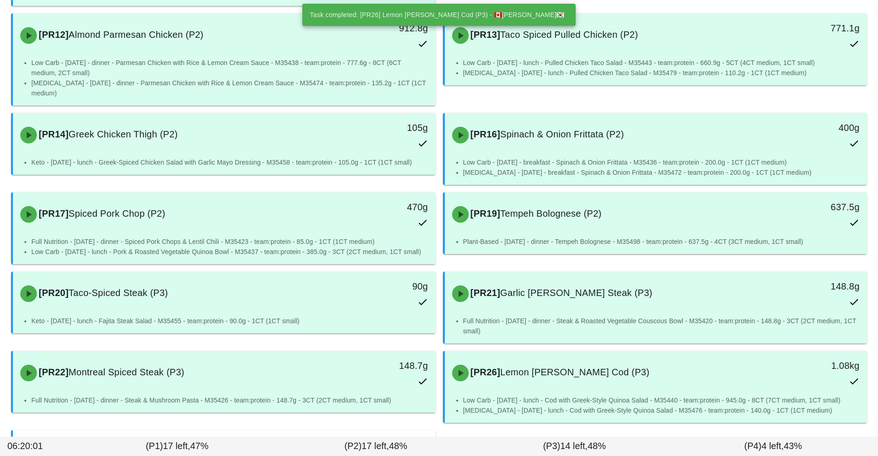
scroll to position [430, 0]
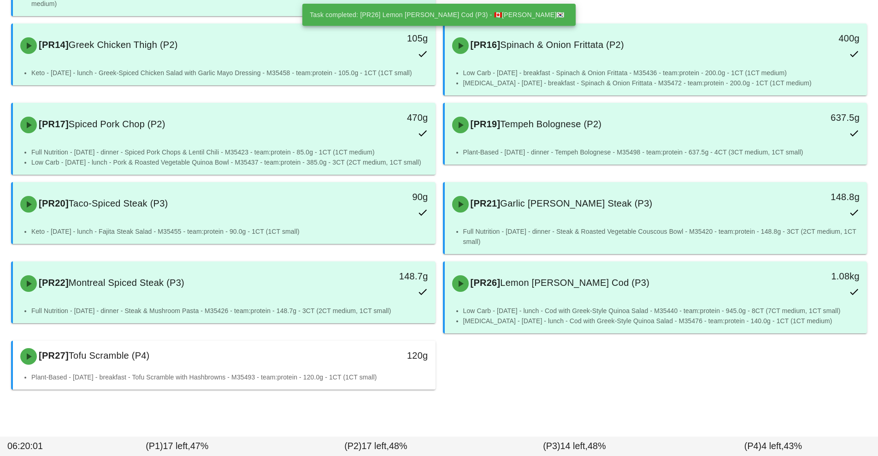
click at [367, 370] on div "[PR27] Tofu Scramble (P4) 120g" at bounding box center [224, 356] width 423 height 31
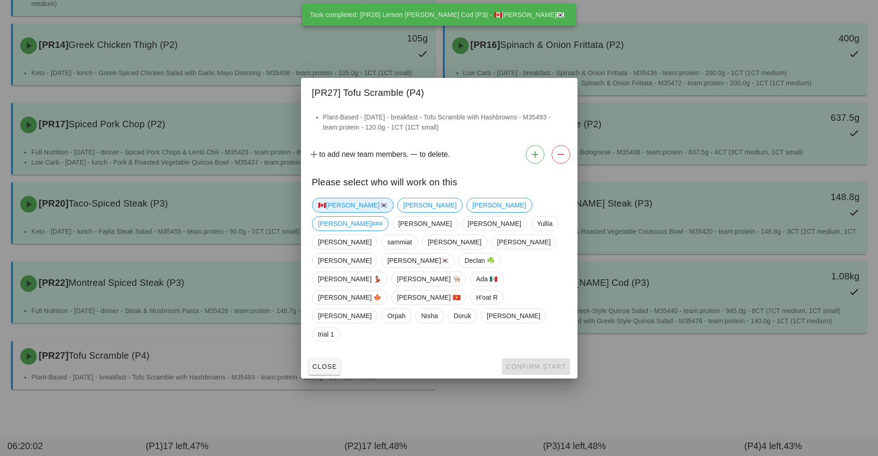
click at [336, 213] on span "🇨🇦[PERSON_NAME]🇰🇷" at bounding box center [353, 205] width 82 height 15
click at [535, 363] on span "Confirm Start" at bounding box center [536, 366] width 60 height 7
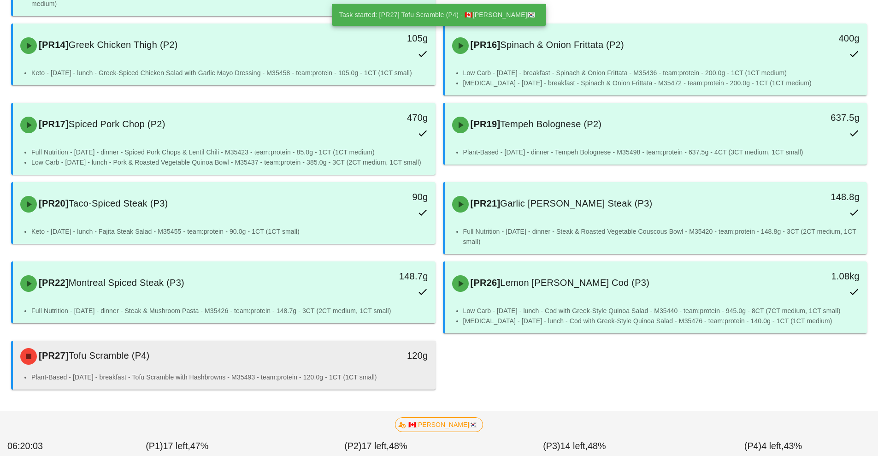
click at [366, 384] on div "Plant-Based - [DATE] - breakfast - Tofu Scramble with Hashbrowns - M35493 - tea…" at bounding box center [224, 381] width 423 height 18
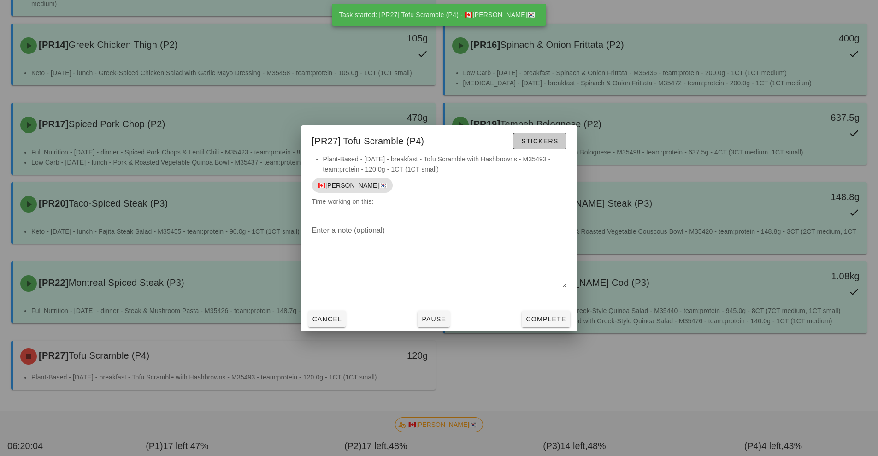
click at [554, 146] on button "Stickers" at bounding box center [539, 141] width 53 height 17
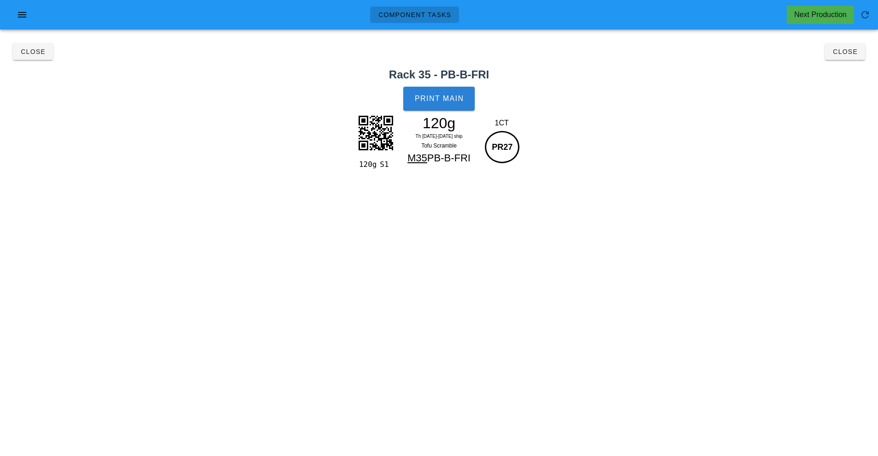
click at [465, 100] on button "Print Main" at bounding box center [438, 99] width 71 height 24
click at [779, 174] on div "120g S1 120g Th 11-Sa 13 Sep ship Tofu Scramble M35 PB-B-FRI 1CT PR27" at bounding box center [439, 154] width 871 height 84
click at [868, 23] on button "button" at bounding box center [865, 15] width 22 height 22
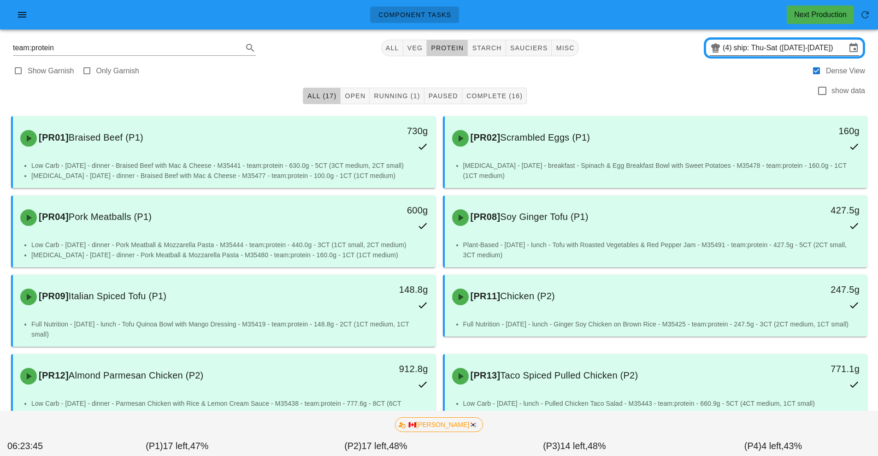
click at [760, 47] on input "ship: Thu-Sat ([DATE]-[DATE])" at bounding box center [790, 48] width 112 height 15
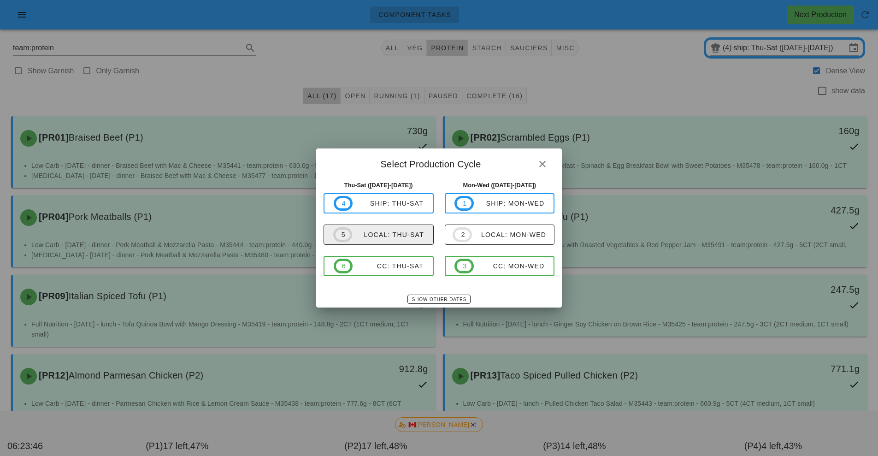
click at [387, 236] on div "local: Thu-Sat" at bounding box center [388, 234] width 72 height 7
type input "local: Thu-Sat ([DATE]-[DATE])"
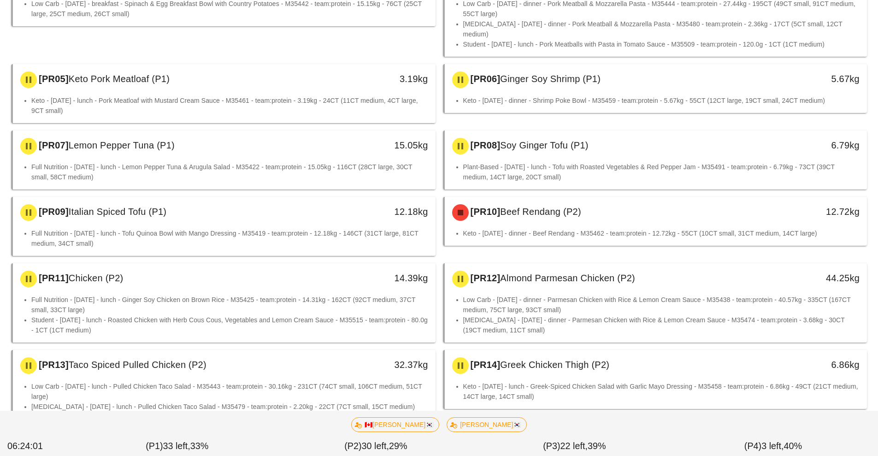
scroll to position [255, 0]
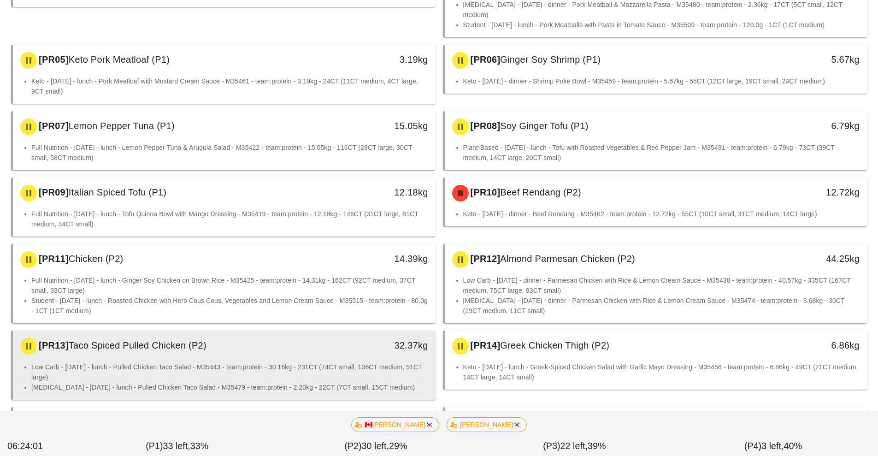
click at [291, 362] on li "Low Carb - [DATE] - lunch - Pulled Chicken Taco Salad - M35443 - team:protein -…" at bounding box center [229, 372] width 397 height 20
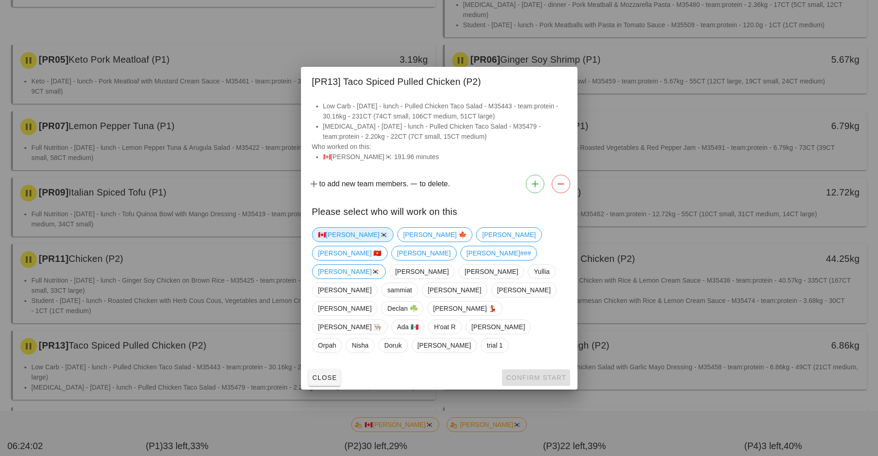
click at [332, 242] on span "🇨🇦[PERSON_NAME]🇰🇷" at bounding box center [353, 235] width 70 height 14
click at [524, 374] on span "Confirm Start" at bounding box center [536, 377] width 60 height 7
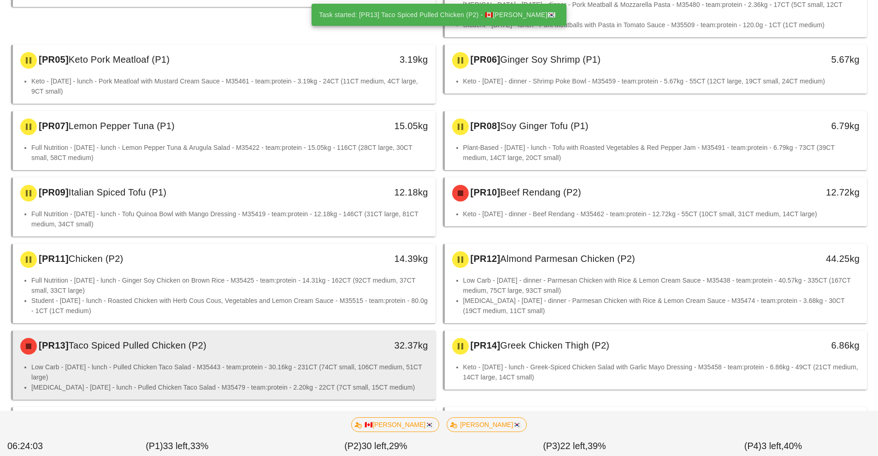
click at [334, 363] on li "Low Carb - [DATE] - lunch - Pulled Chicken Taco Salad - M35443 - team:protein -…" at bounding box center [229, 372] width 397 height 20
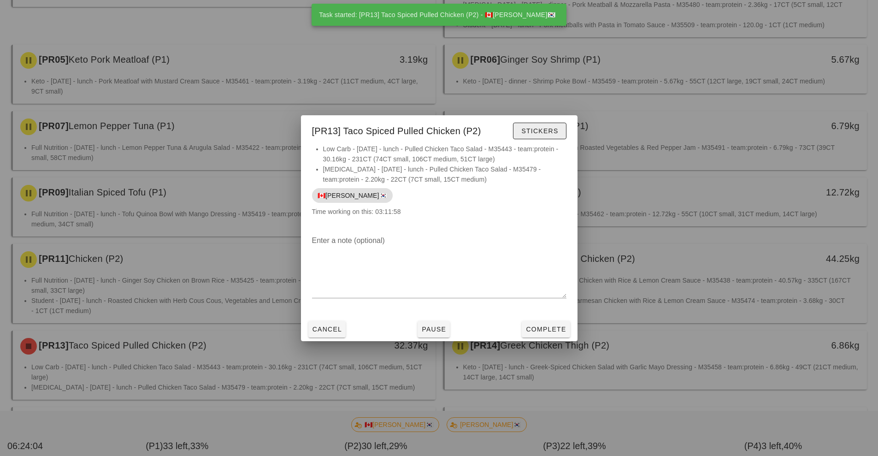
click at [551, 124] on button "Stickers" at bounding box center [539, 131] width 53 height 17
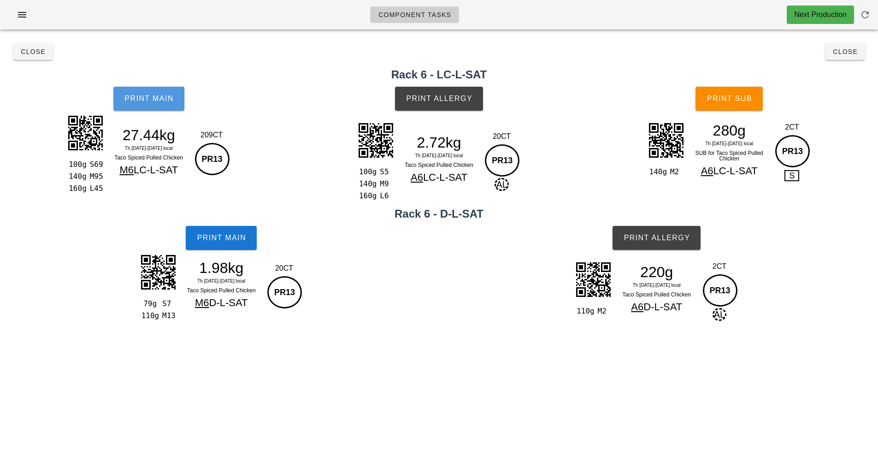
click at [164, 101] on span "Print Main" at bounding box center [149, 99] width 50 height 8
click at [153, 107] on button "Print Main" at bounding box center [148, 99] width 71 height 24
click at [172, 110] on button "Print Main" at bounding box center [148, 99] width 71 height 24
click at [248, 237] on button "Print Main" at bounding box center [221, 238] width 71 height 24
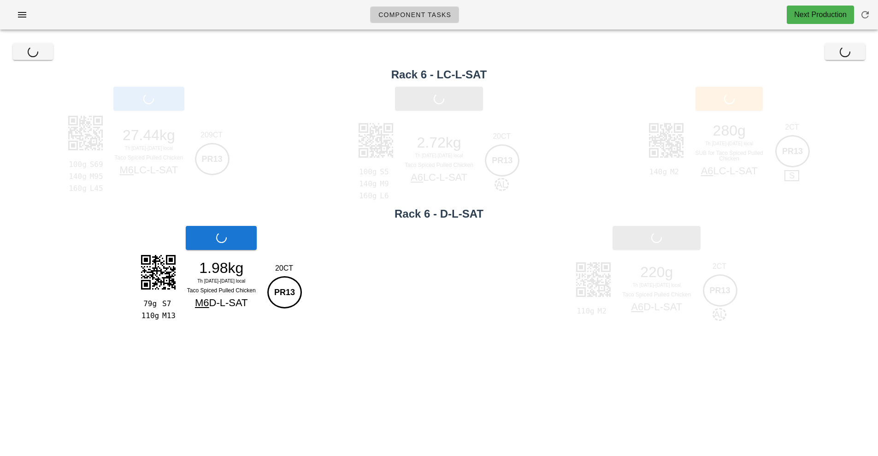
click at [472, 99] on div "Print Allergy" at bounding box center [439, 98] width 298 height 35
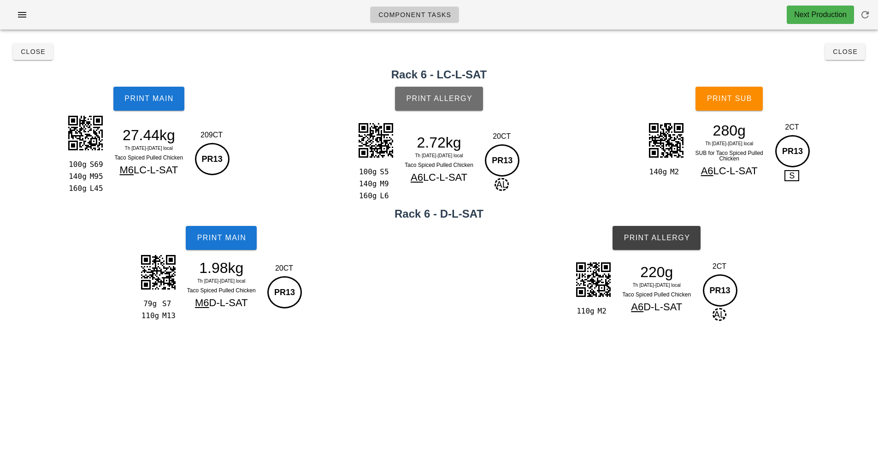
click at [459, 99] on span "Print Allergy" at bounding box center [439, 99] width 67 height 8
click at [680, 248] on button "Print Allergy" at bounding box center [657, 238] width 88 height 24
click at [743, 107] on button "Print Sub" at bounding box center [729, 99] width 67 height 24
